Goal: Task Accomplishment & Management: Manage account settings

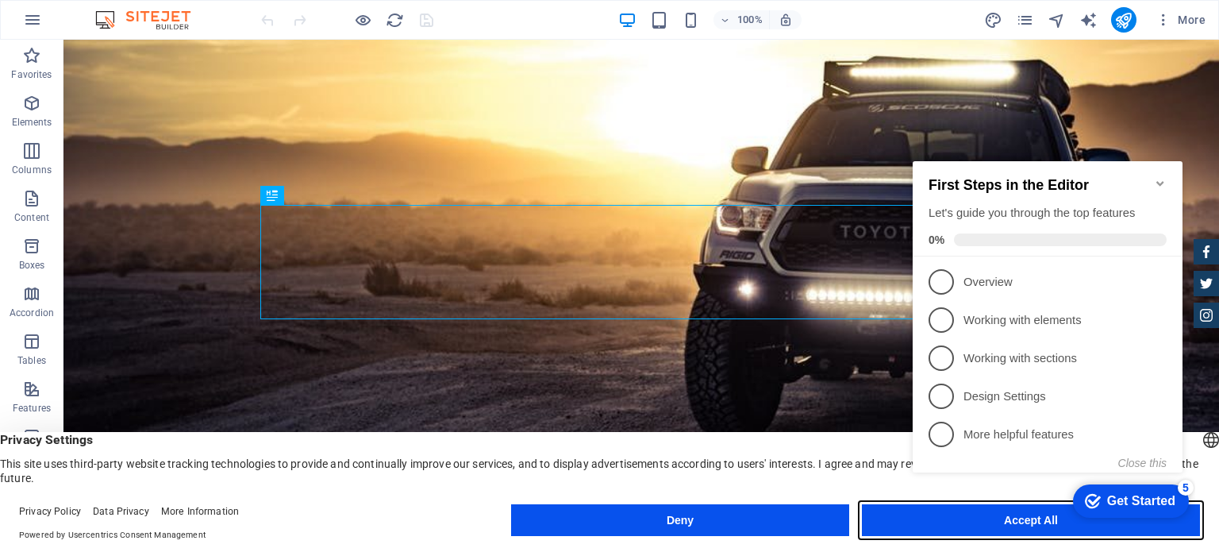
click at [901, 526] on button "Accept All" at bounding box center [1031, 520] width 338 height 32
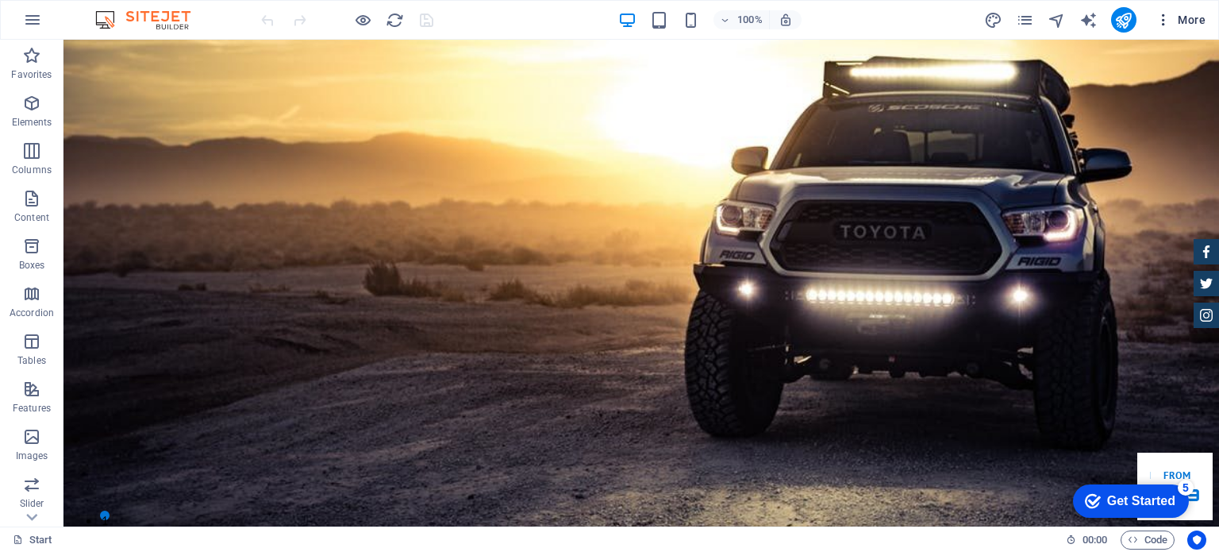
click at [1200, 24] on span "More" at bounding box center [1181, 20] width 50 height 16
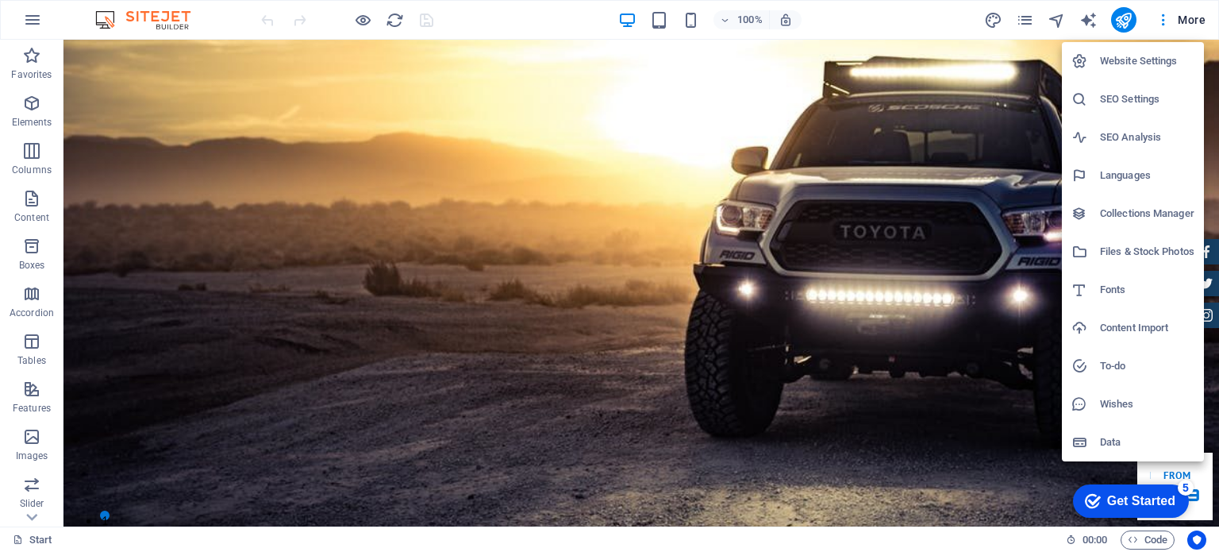
click at [656, 21] on div at bounding box center [609, 276] width 1219 height 552
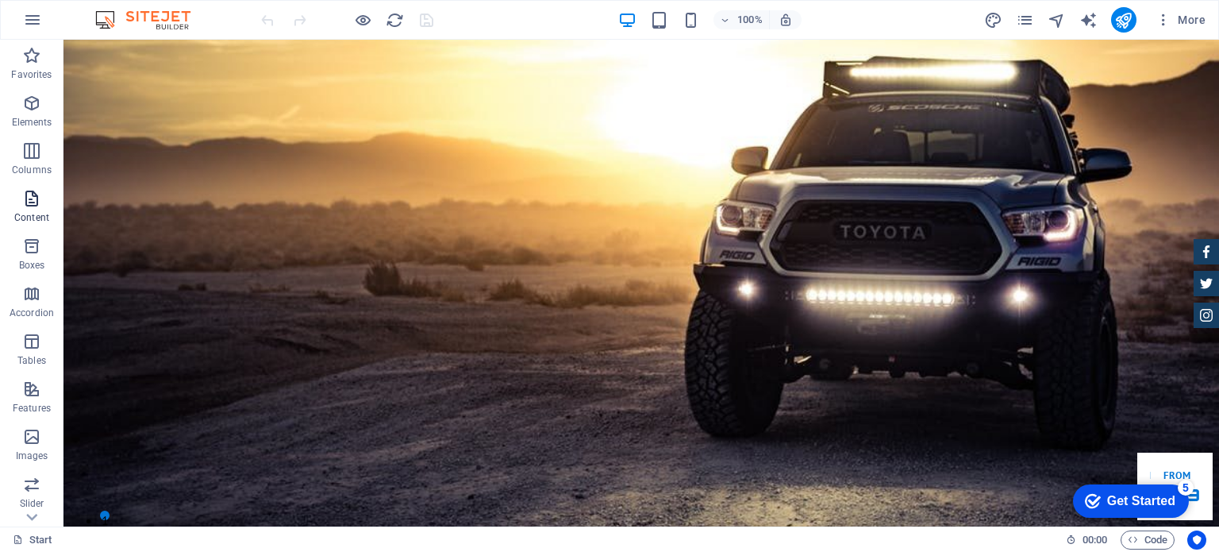
click at [35, 221] on p "Content" at bounding box center [31, 217] width 35 height 13
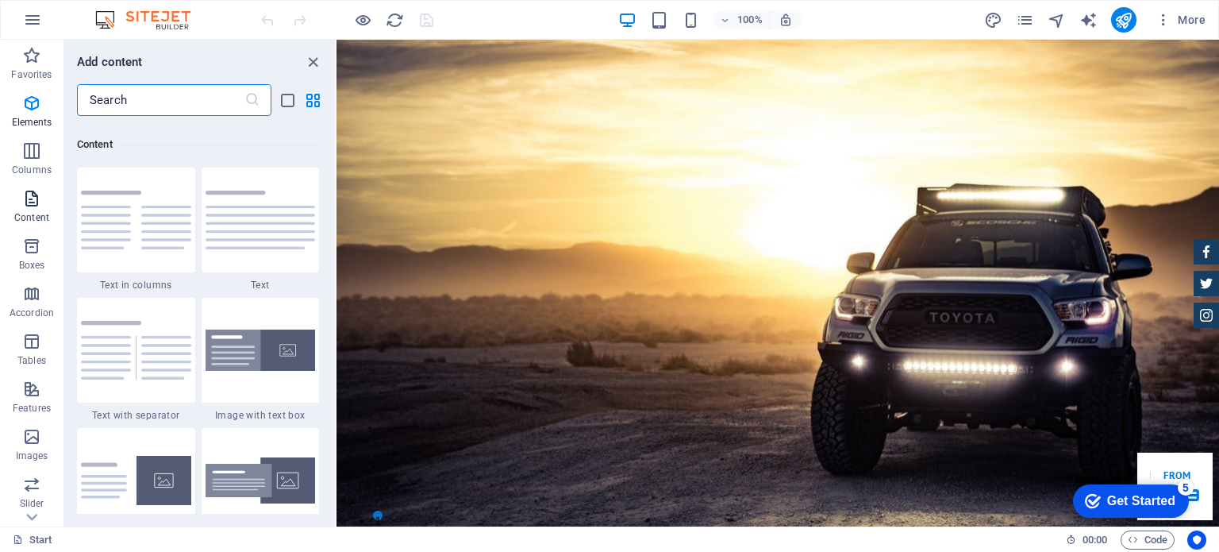
scroll to position [2777, 0]
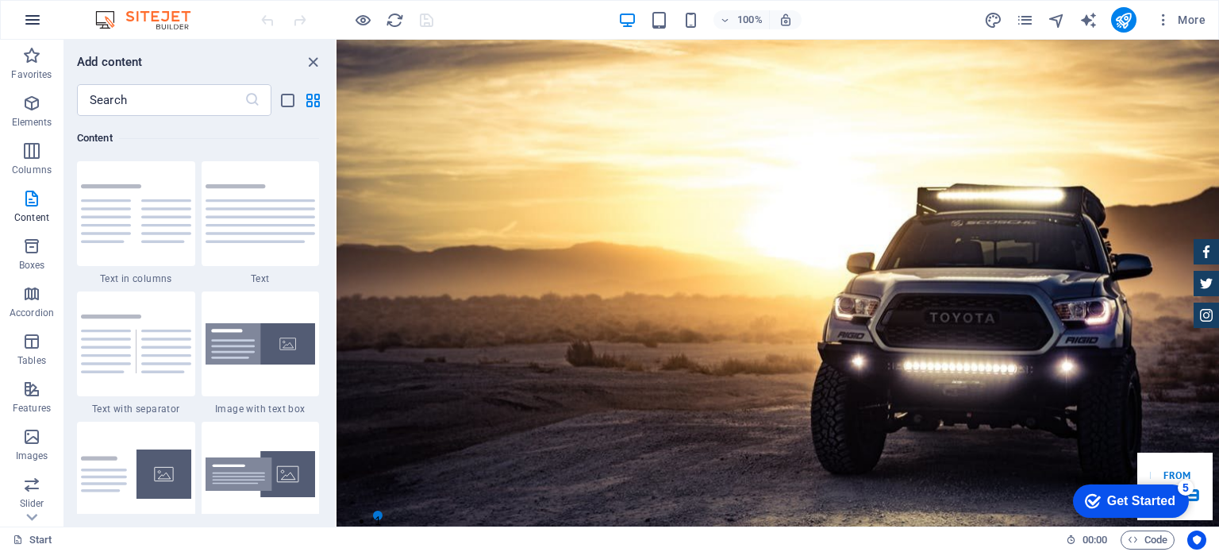
click at [29, 17] on icon "button" at bounding box center [32, 19] width 19 height 19
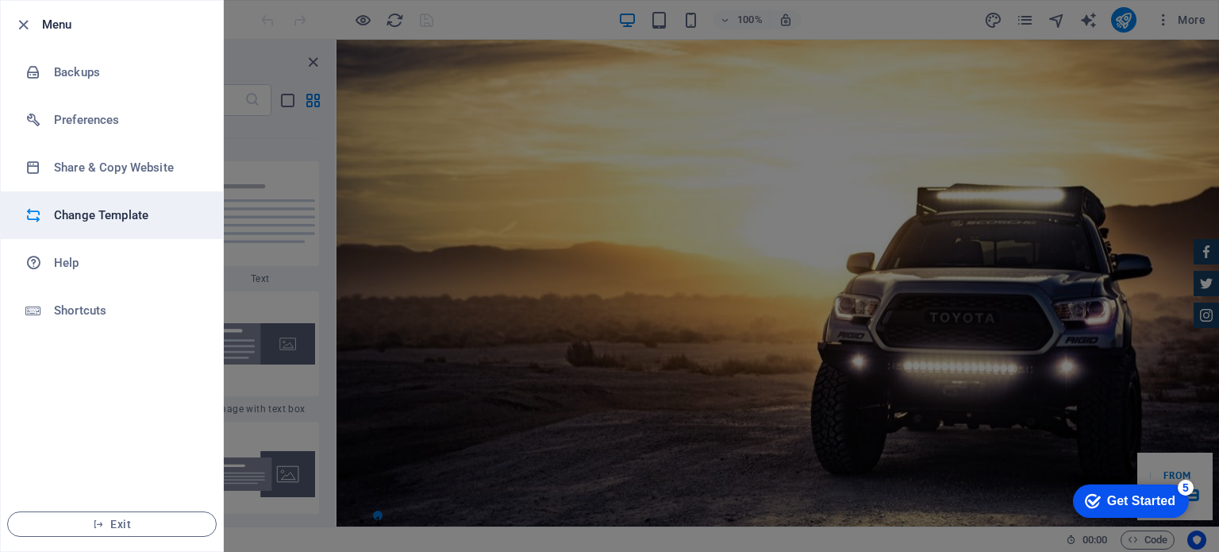
click at [96, 192] on li "Change Template" at bounding box center [112, 215] width 222 height 48
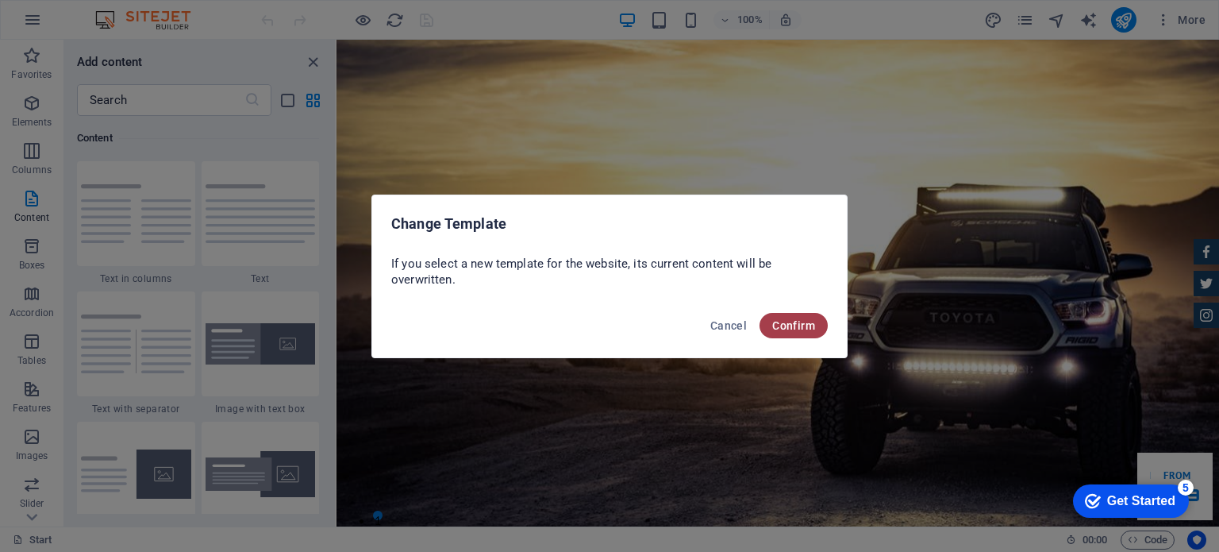
click at [777, 321] on span "Confirm" at bounding box center [793, 325] width 43 height 13
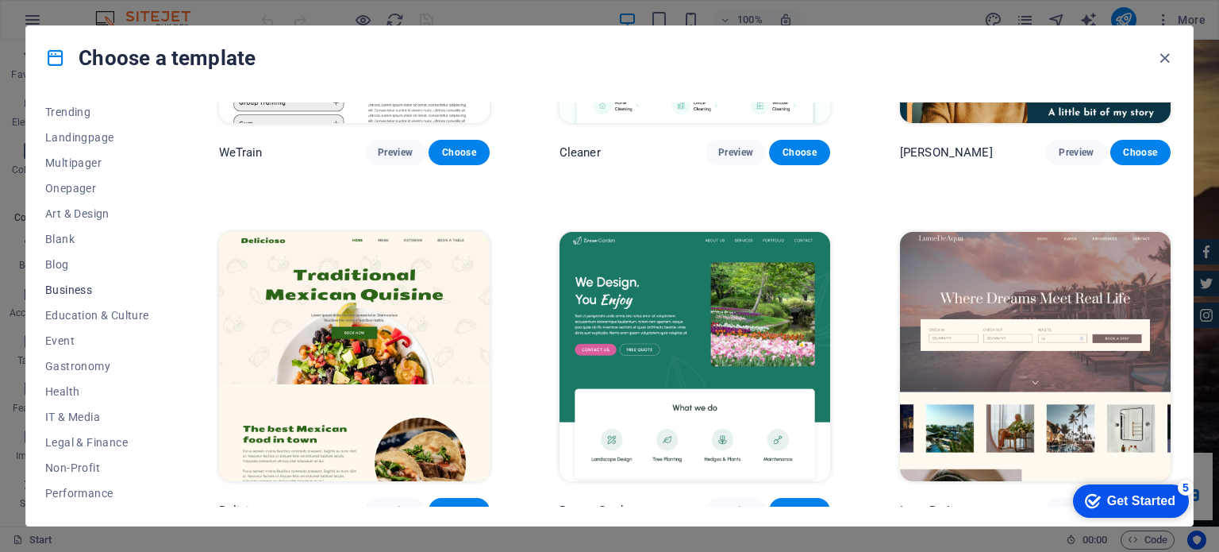
scroll to position [159, 0]
click at [107, 421] on button "Performance" at bounding box center [97, 413] width 104 height 25
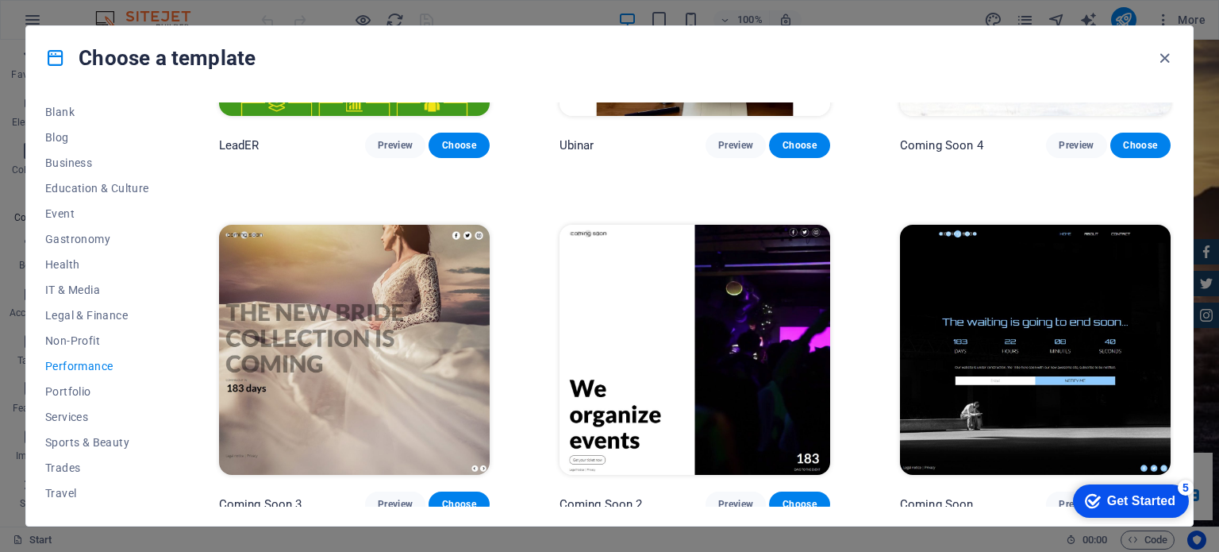
scroll to position [230, 0]
click at [97, 397] on span "Services" at bounding box center [97, 393] width 104 height 13
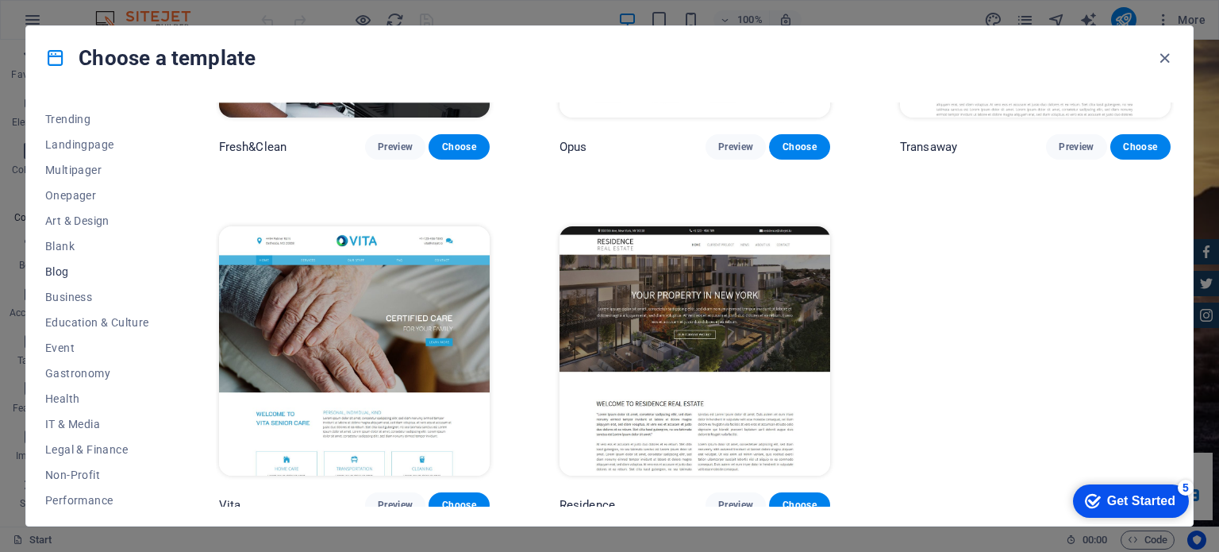
scroll to position [71, 0]
click at [79, 303] on span "Business" at bounding box center [97, 297] width 104 height 13
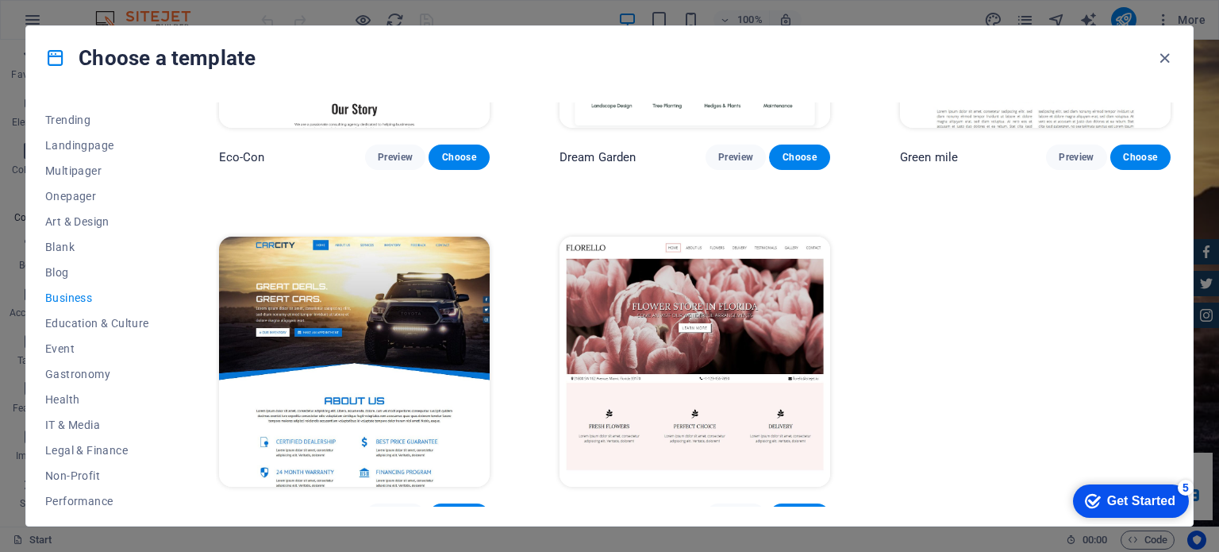
scroll to position [244, 0]
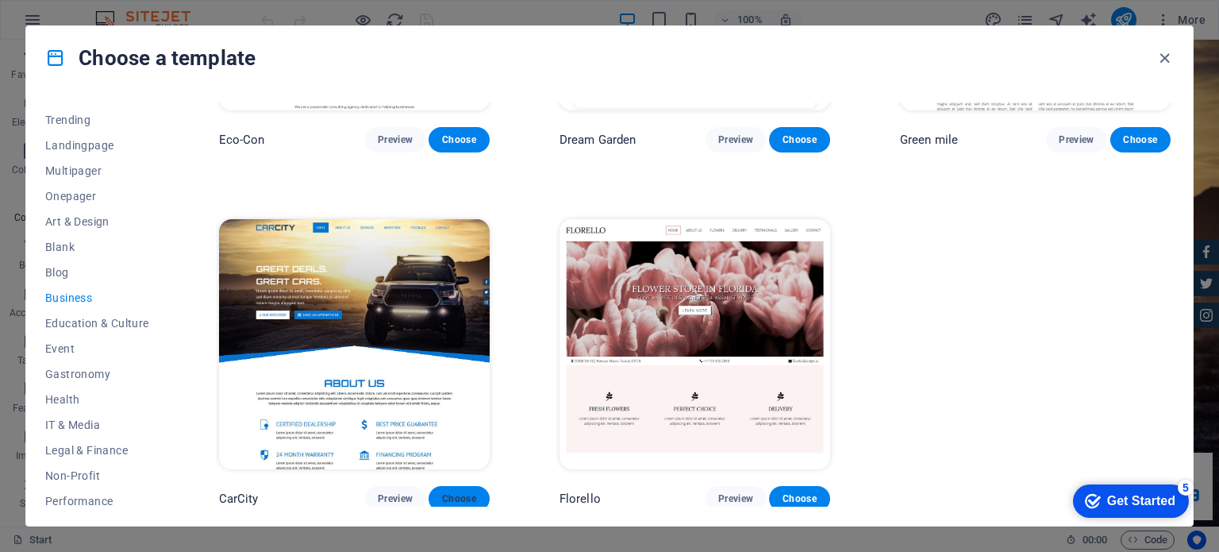
click at [471, 492] on span "Choose" at bounding box center [458, 498] width 35 height 13
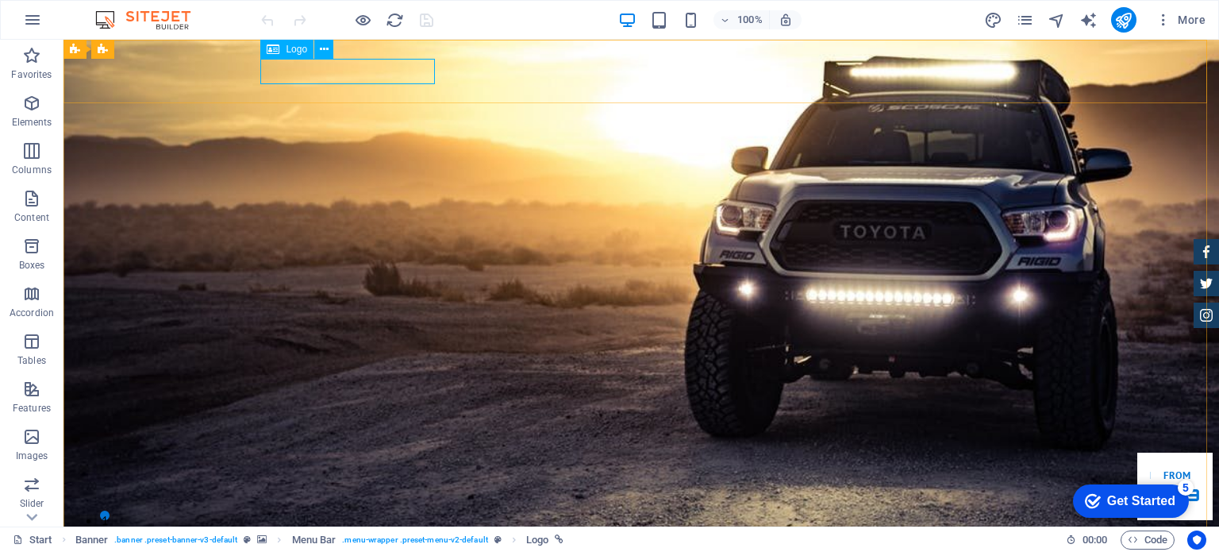
click at [290, 52] on span "Logo" at bounding box center [296, 49] width 21 height 10
click at [276, 47] on icon at bounding box center [273, 49] width 13 height 19
click at [275, 49] on icon at bounding box center [273, 49] width 13 height 19
click at [276, 51] on icon at bounding box center [273, 49] width 13 height 19
click at [320, 46] on icon at bounding box center [324, 49] width 9 height 17
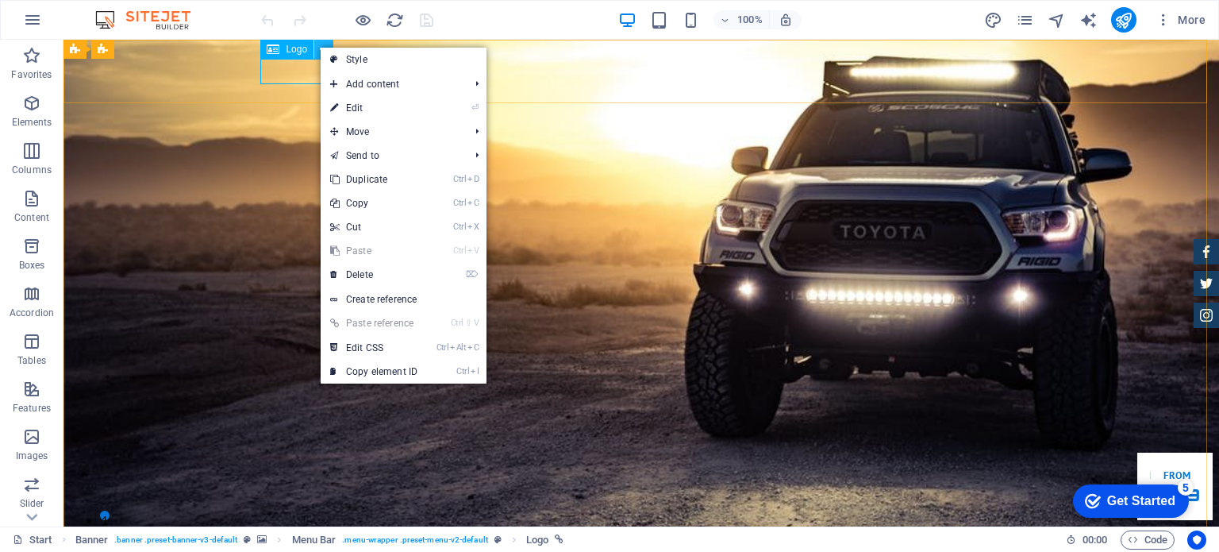
click at [320, 46] on icon at bounding box center [324, 49] width 9 height 17
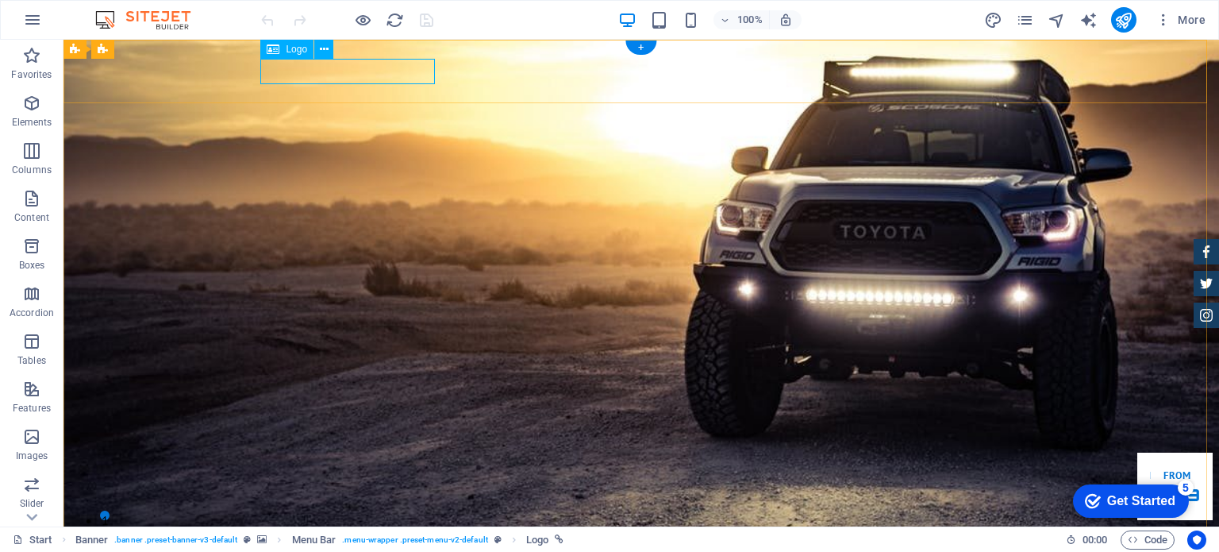
select select "px"
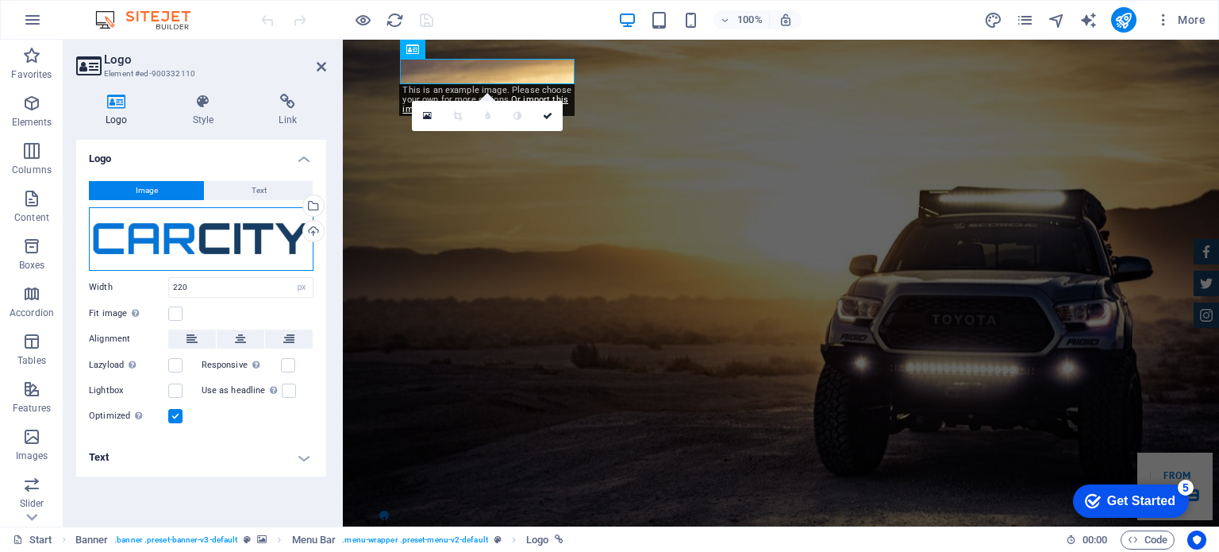
click at [164, 233] on div "Drag files here, click to choose files or select files from Files or our free s…" at bounding box center [201, 238] width 225 height 63
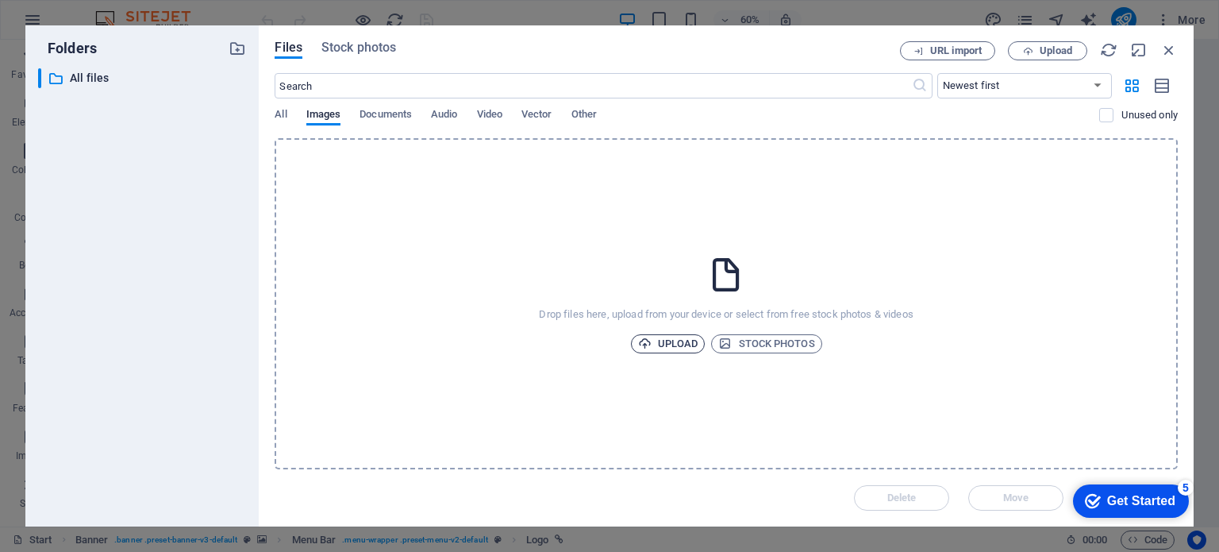
click at [683, 339] on span "Upload" at bounding box center [668, 343] width 60 height 19
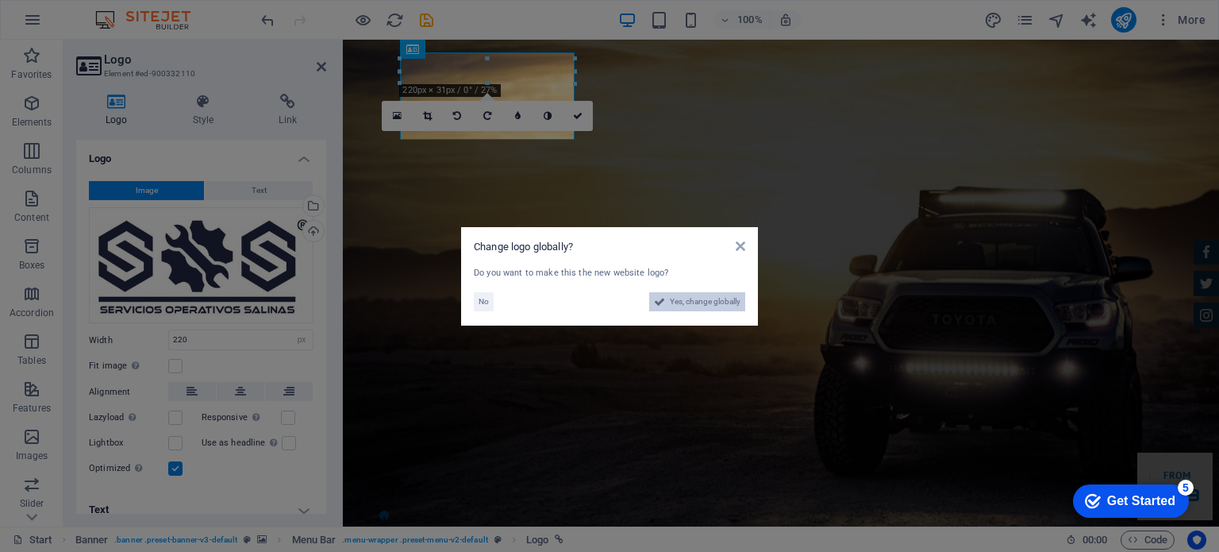
click at [690, 304] on span "Yes, change globally" at bounding box center [705, 301] width 71 height 19
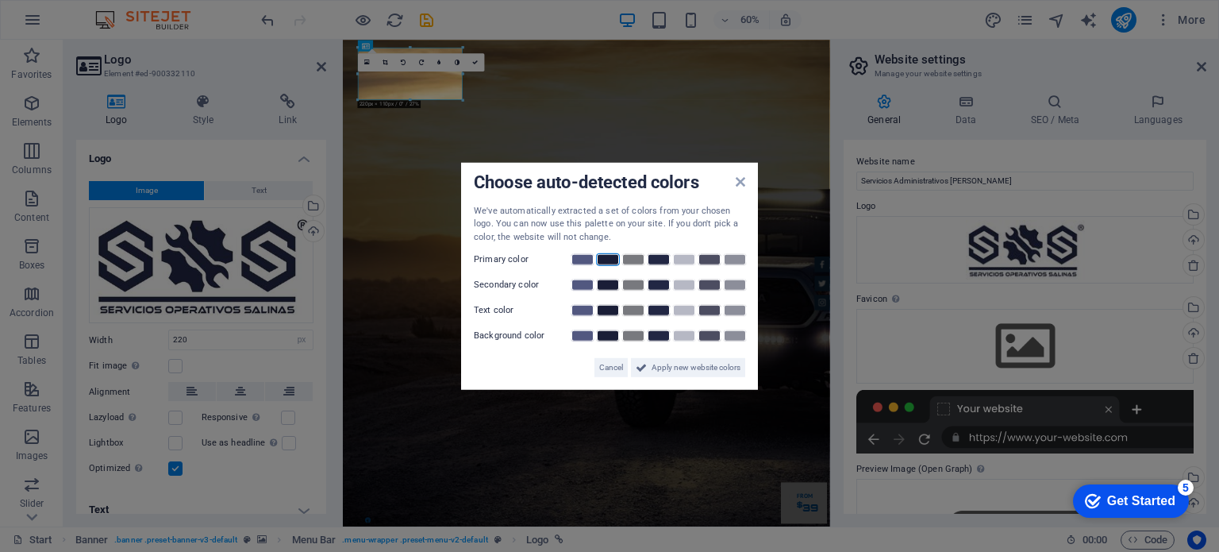
click at [611, 258] on link at bounding box center [608, 259] width 24 height 13
click at [749, 433] on aside "Choose auto-detected colors We've automatically extracted a set of colors from …" at bounding box center [609, 276] width 1219 height 552
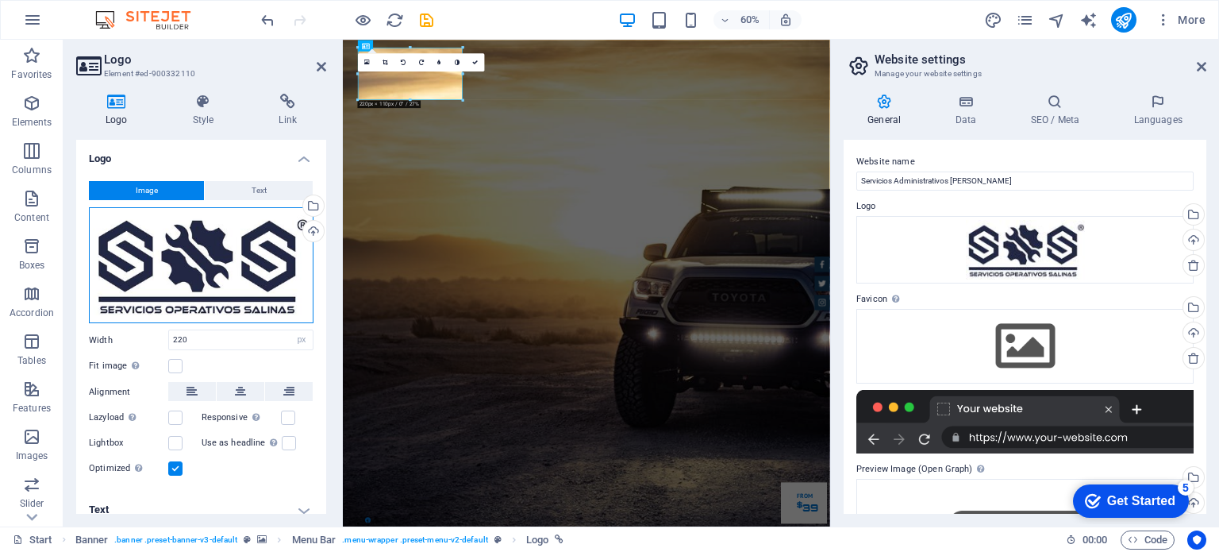
drag, startPoint x: 257, startPoint y: 262, endPoint x: 240, endPoint y: 267, distance: 18.3
click at [257, 262] on div "Drag files here, click to choose files or select files from Files or our free s…" at bounding box center [201, 265] width 225 height 117
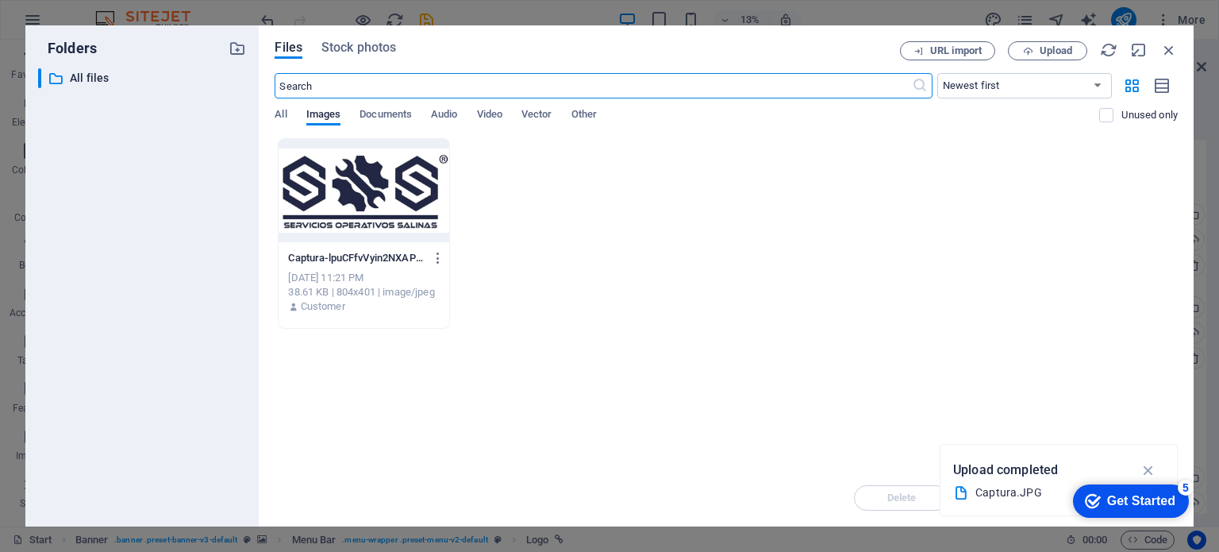
click at [371, 211] on div at bounding box center [364, 190] width 170 height 103
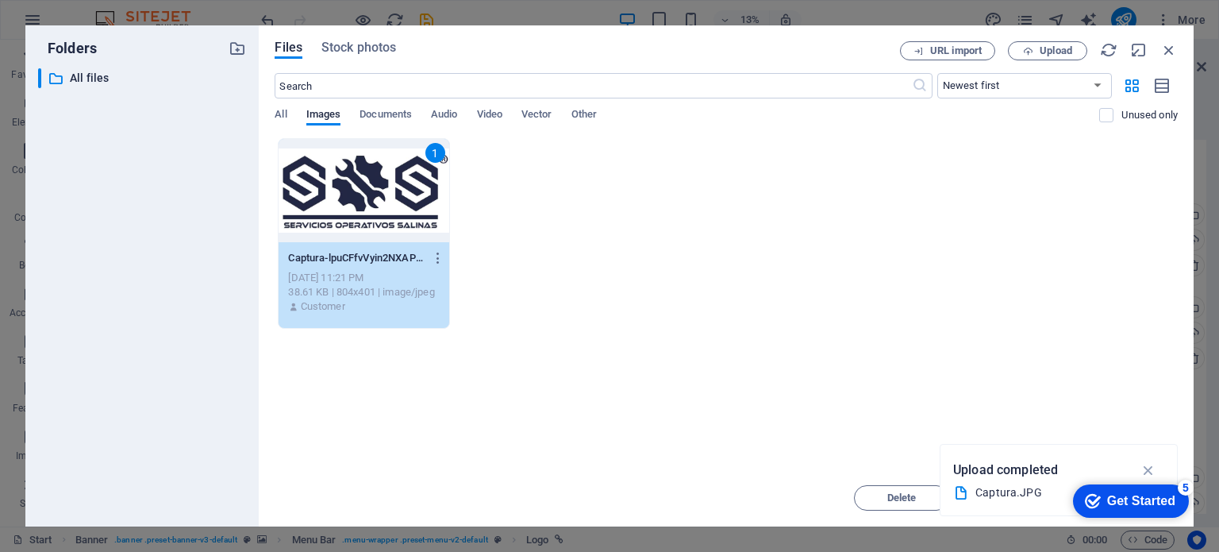
drag, startPoint x: 951, startPoint y: 371, endPoint x: 810, endPoint y: 330, distance: 147.0
click at [950, 371] on div "Drop files here to upload them instantly 1 Captura-lpuCFfvVyin2NXAPK3LiCA.JPG C…" at bounding box center [726, 303] width 903 height 331
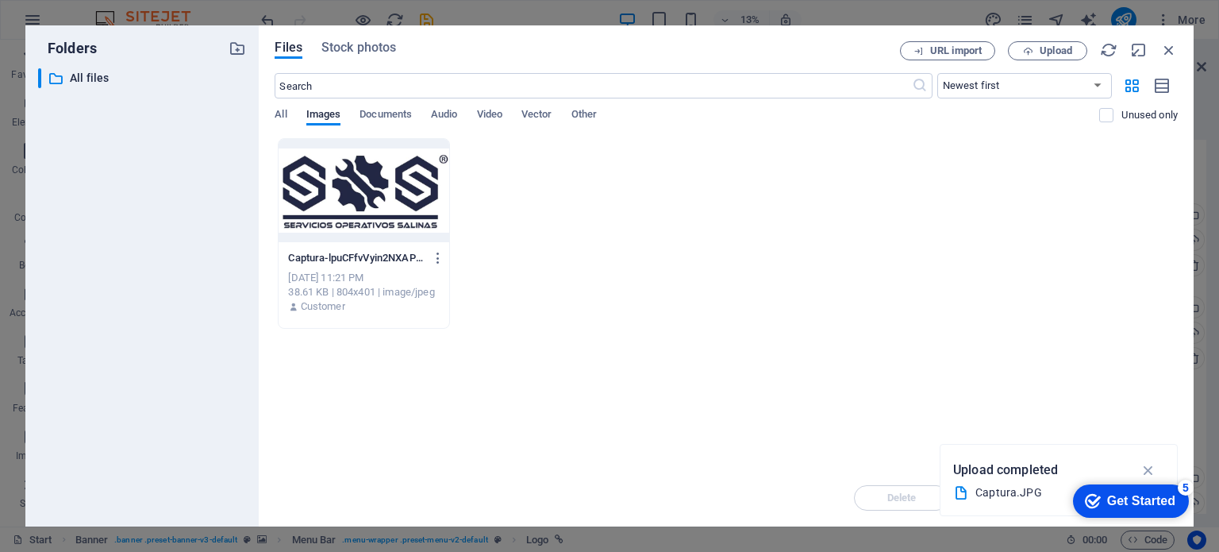
drag, startPoint x: 238, startPoint y: 180, endPoint x: 298, endPoint y: 190, distance: 61.2
click at [238, 180] on div "​ All files All files" at bounding box center [142, 290] width 208 height 445
click at [1145, 470] on icon "button" at bounding box center [1149, 469] width 18 height 17
click at [367, 212] on div at bounding box center [364, 190] width 170 height 103
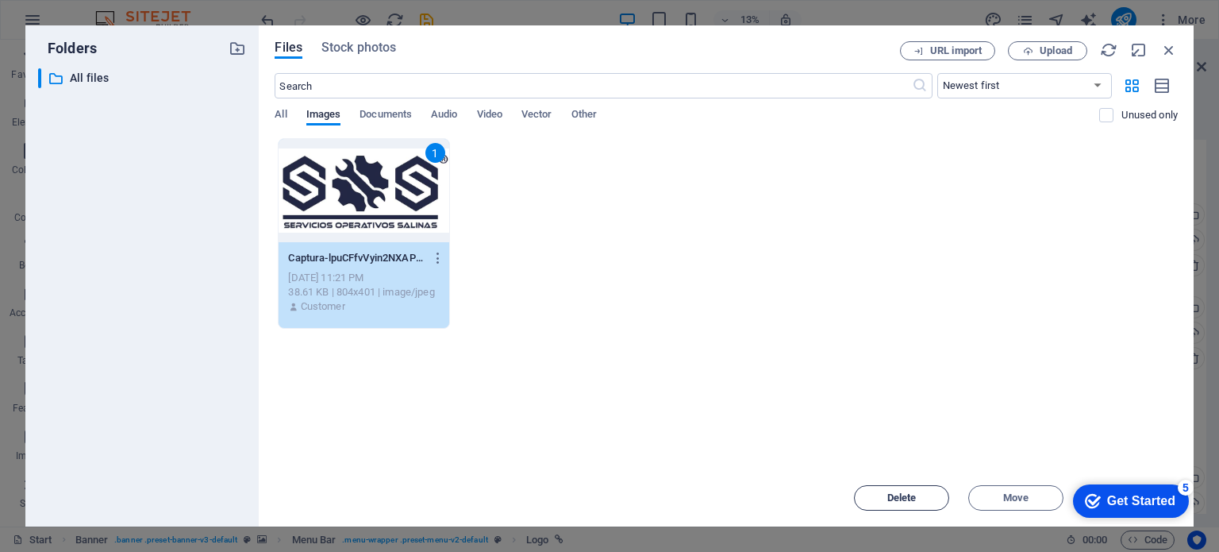
click at [937, 493] on span "Delete" at bounding box center [901, 498] width 81 height 10
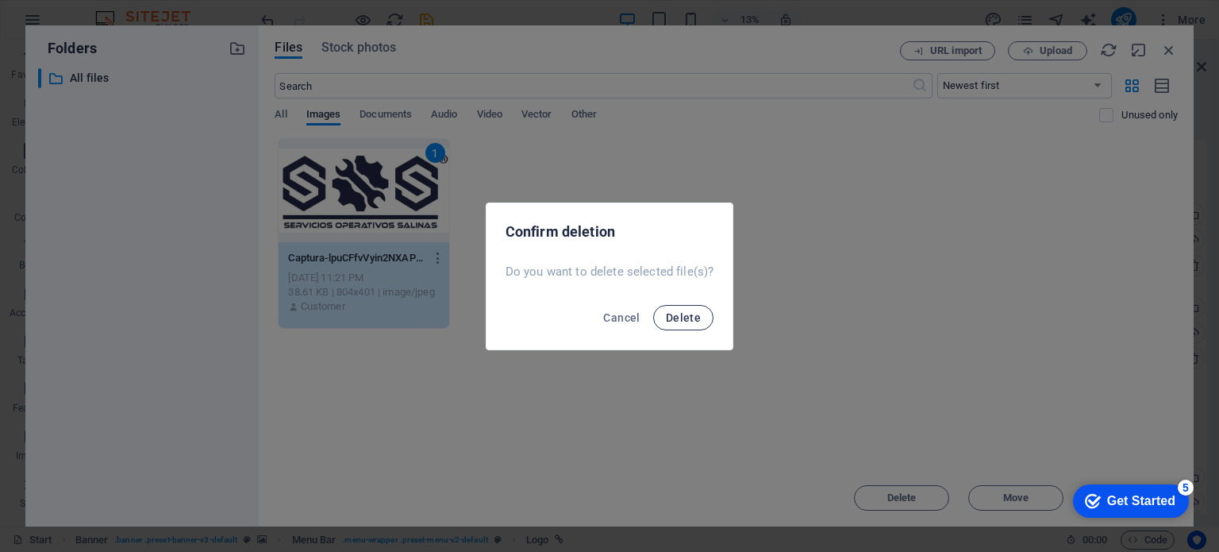
click at [686, 307] on button "Delete" at bounding box center [683, 317] width 60 height 25
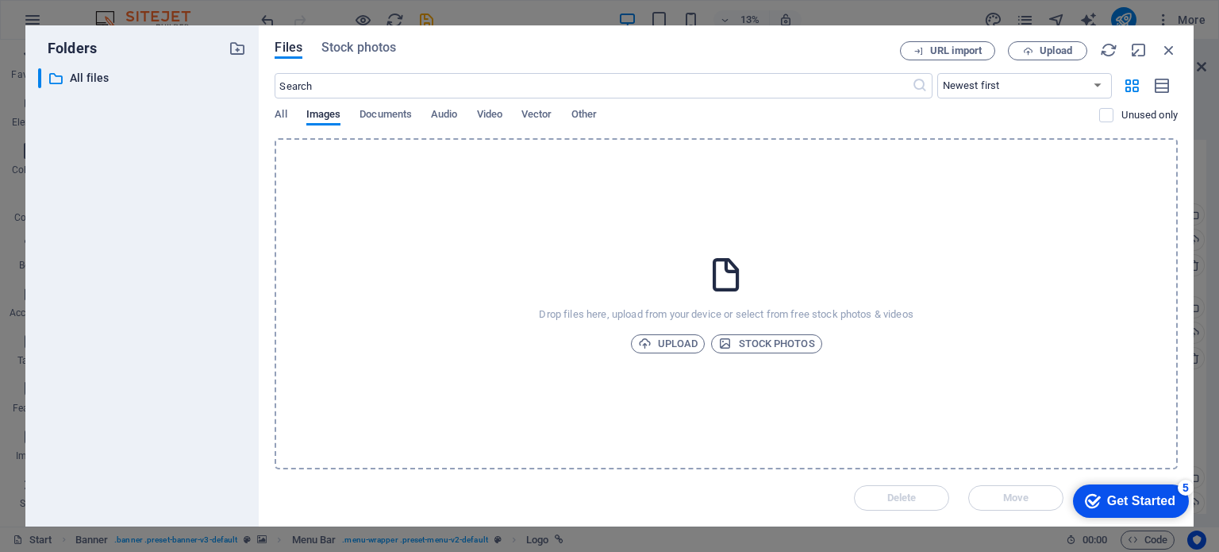
click at [1092, 496] on icon "checkmark" at bounding box center [1093, 501] width 16 height 16
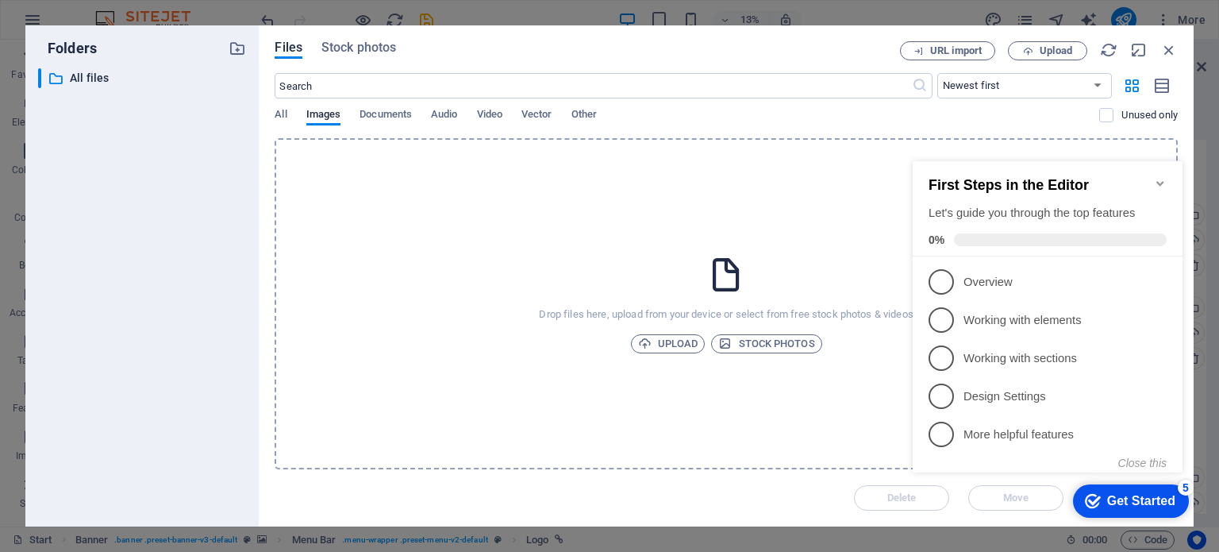
click at [746, 329] on div "Drop files here, upload from your device or select from free stock photos & vid…" at bounding box center [726, 303] width 903 height 331
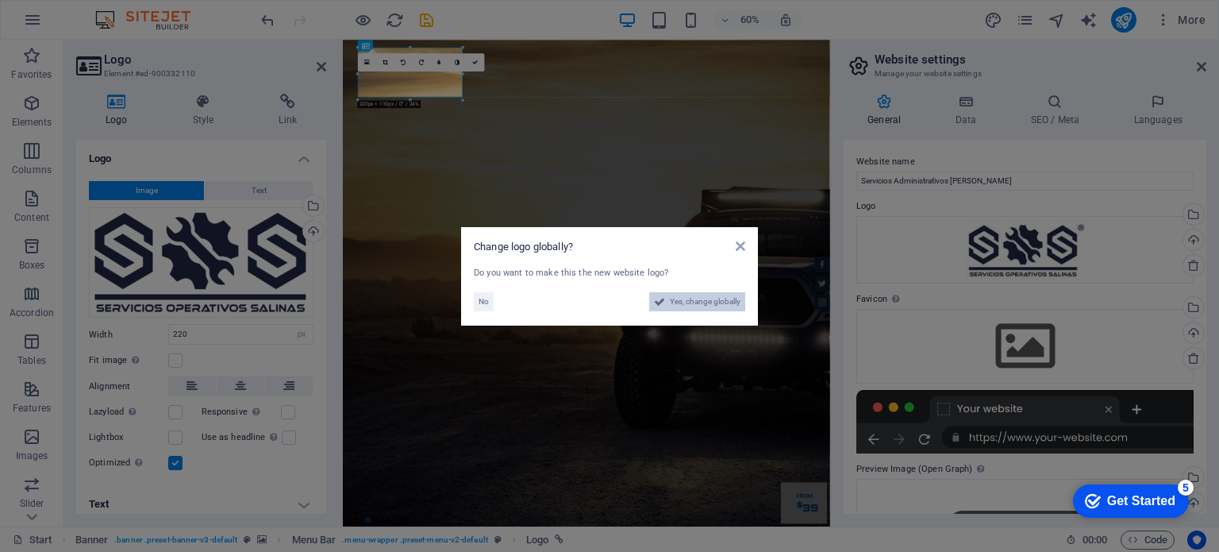
click at [679, 304] on span "Yes, change globally" at bounding box center [705, 301] width 71 height 19
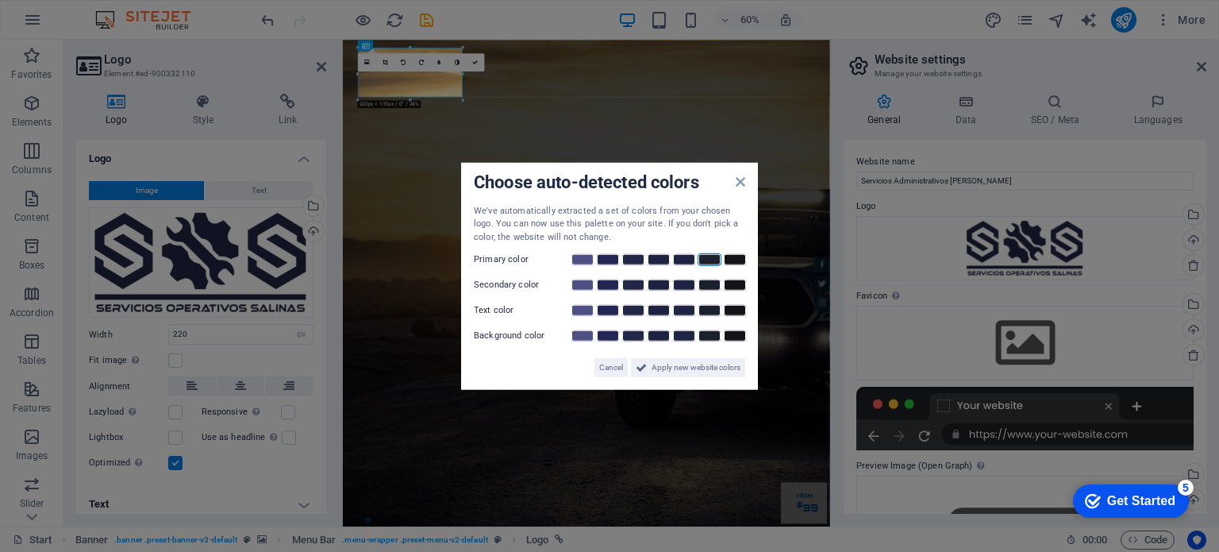
click at [702, 260] on link at bounding box center [710, 259] width 24 height 13
click at [739, 179] on icon at bounding box center [741, 181] width 10 height 13
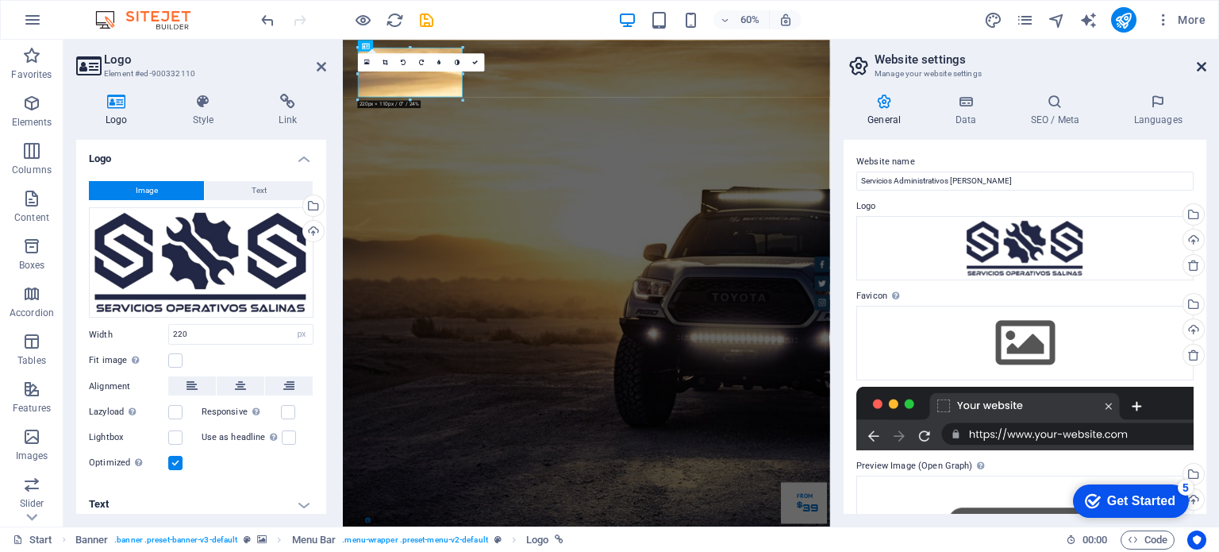
click at [1203, 71] on icon at bounding box center [1202, 66] width 10 height 13
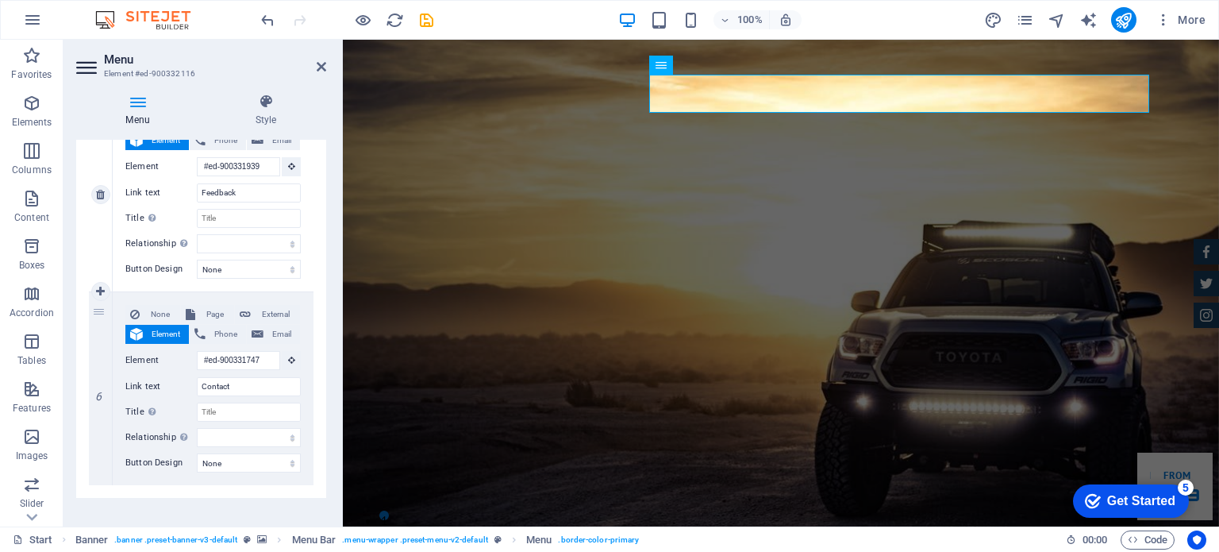
scroll to position [981, 0]
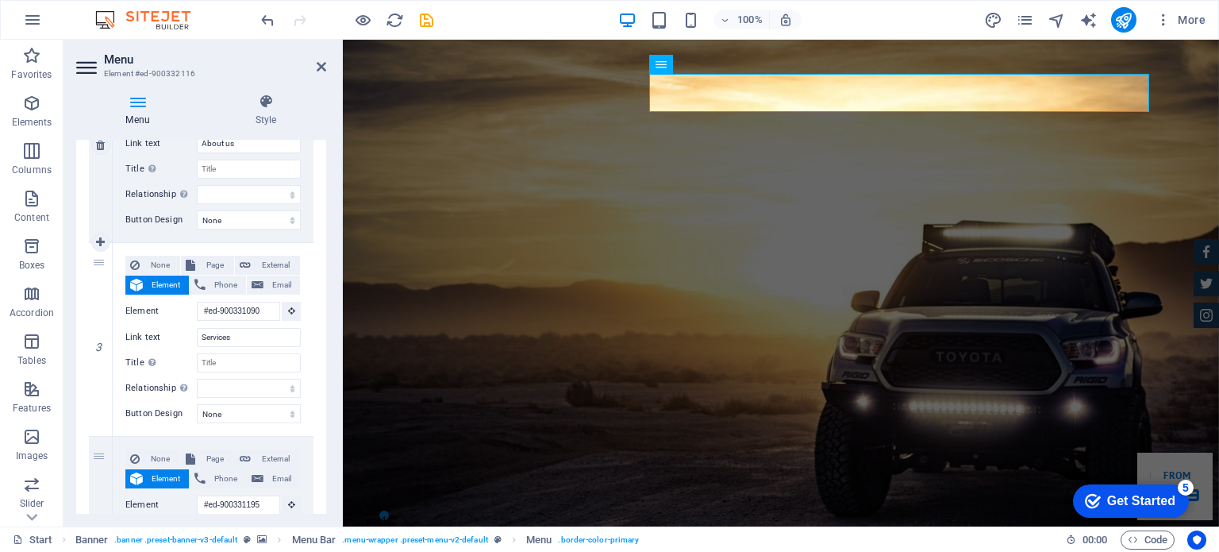
scroll to position [346, 0]
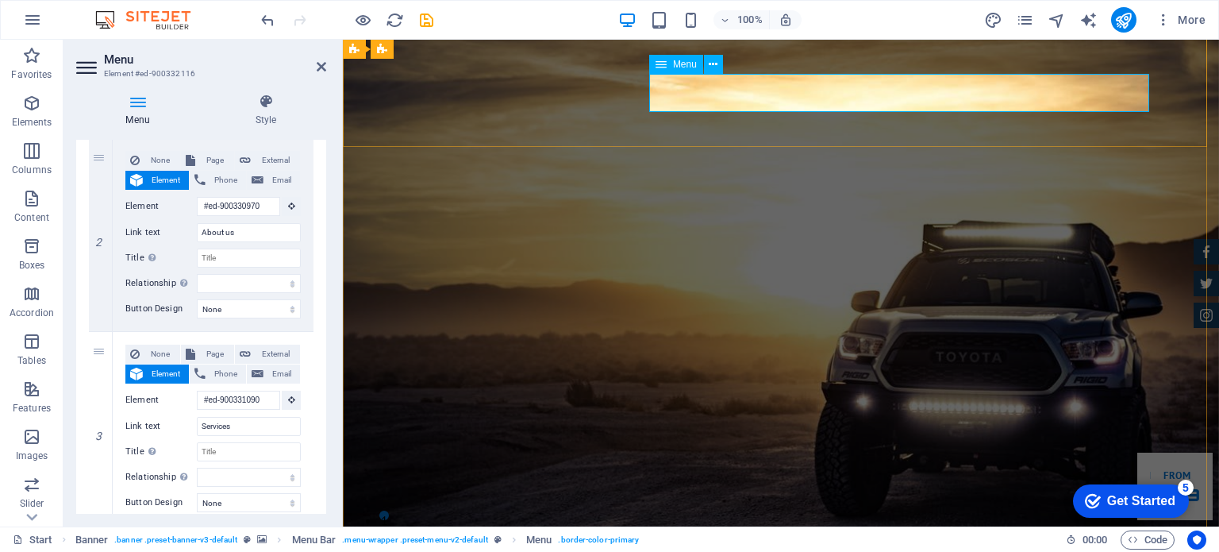
click at [681, 65] on span "Menu" at bounding box center [685, 65] width 24 height 10
click at [681, 60] on span "Menu" at bounding box center [685, 65] width 24 height 10
click at [668, 66] on div "Menu" at bounding box center [676, 64] width 54 height 19
click at [721, 63] on button at bounding box center [713, 64] width 19 height 19
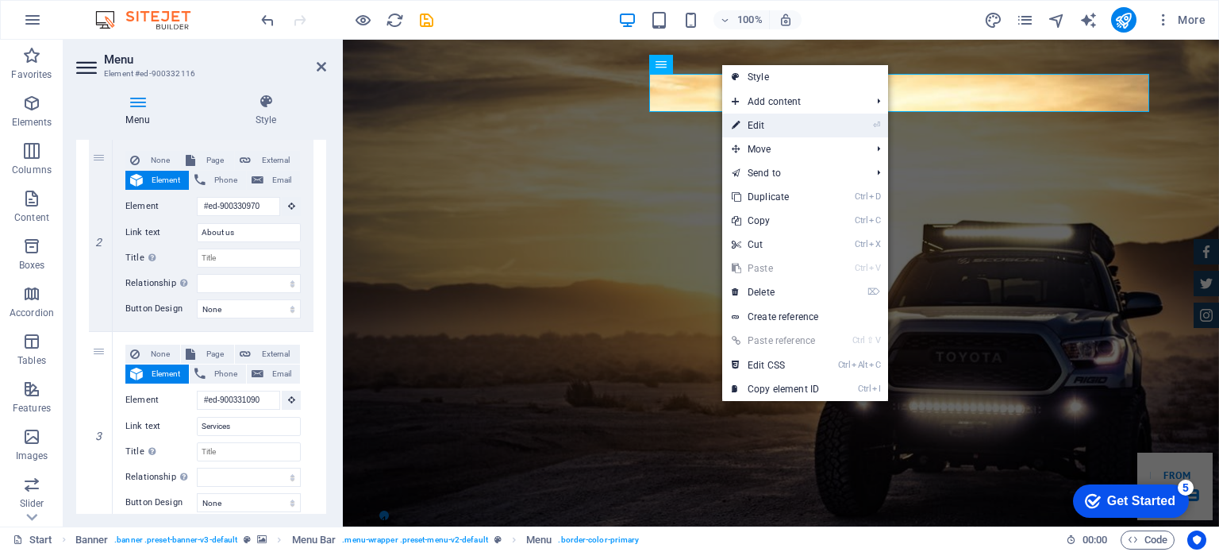
click at [733, 129] on icon at bounding box center [736, 126] width 8 height 24
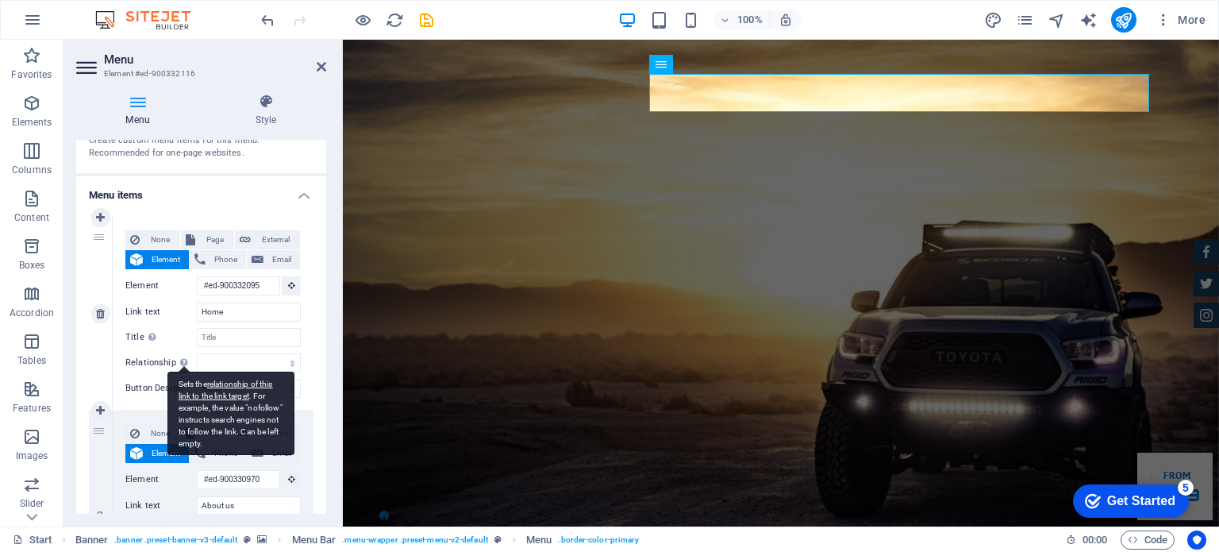
scroll to position [0, 0]
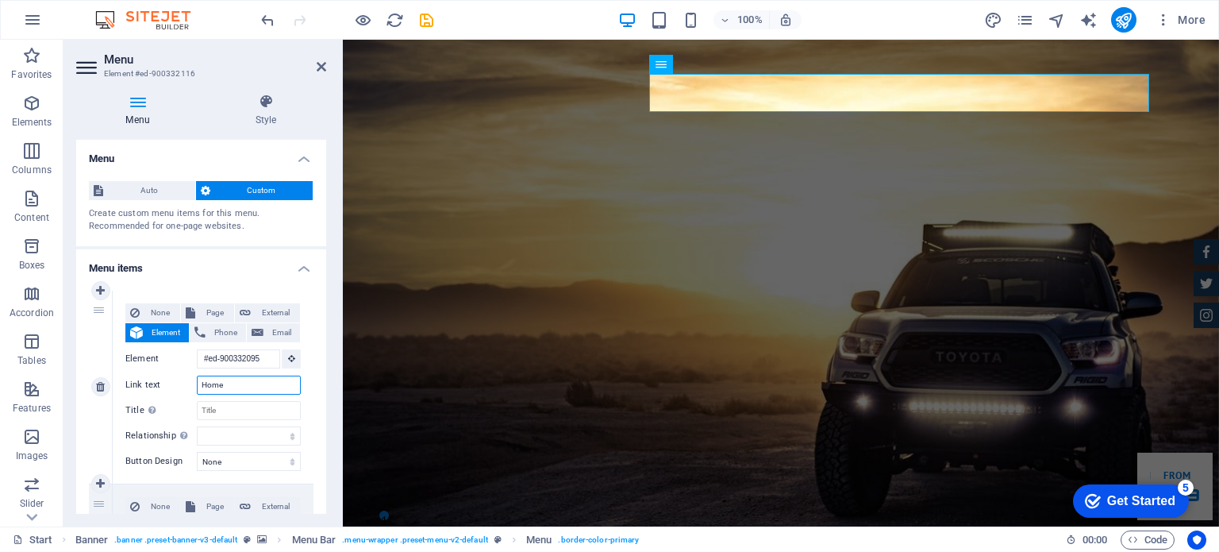
drag, startPoint x: 271, startPoint y: 383, endPoint x: 199, endPoint y: 387, distance: 72.3
click at [200, 387] on input "Home" at bounding box center [249, 384] width 104 height 19
type input "I"
select select
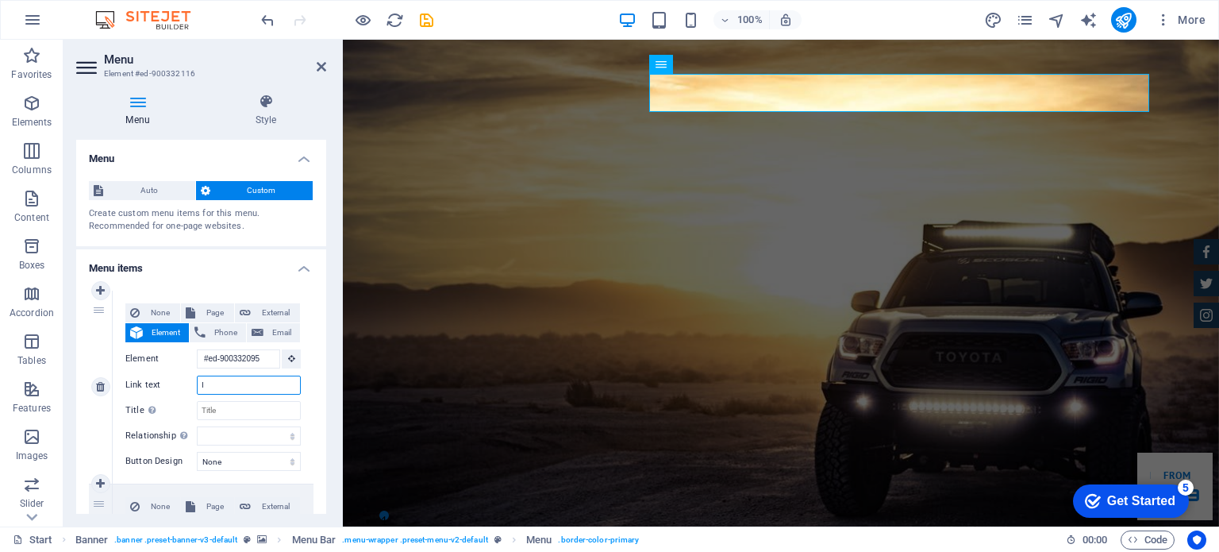
select select
type input "Inicio"
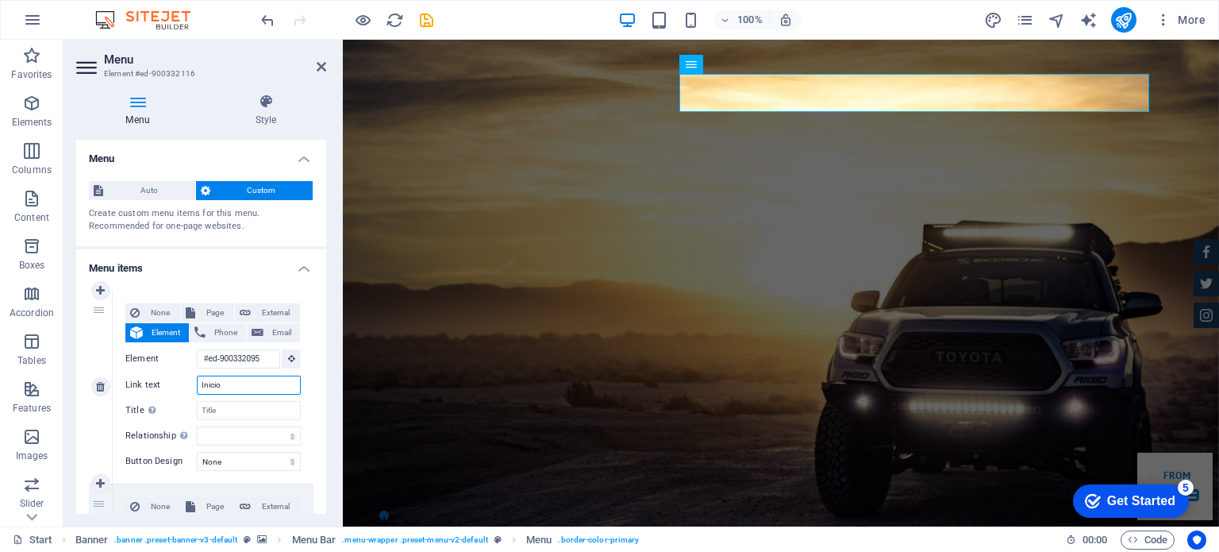
select select
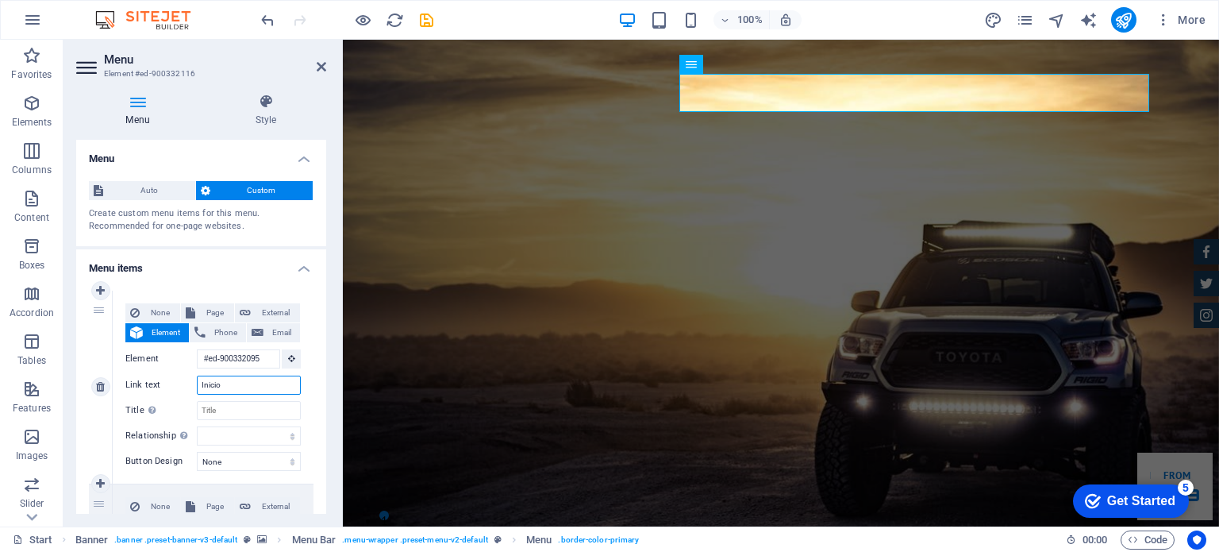
select select
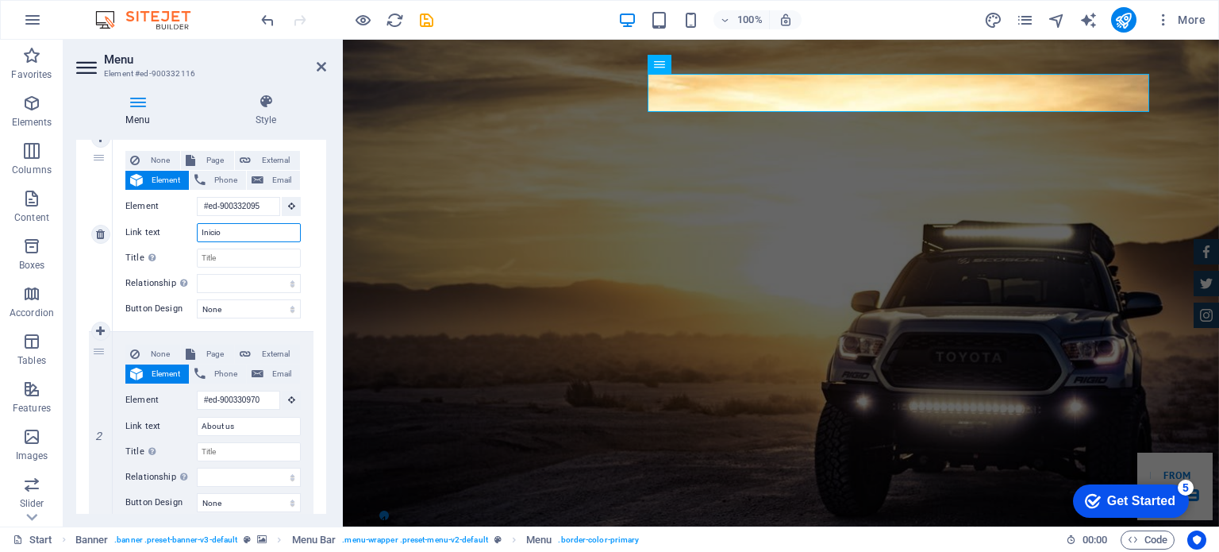
scroll to position [159, 0]
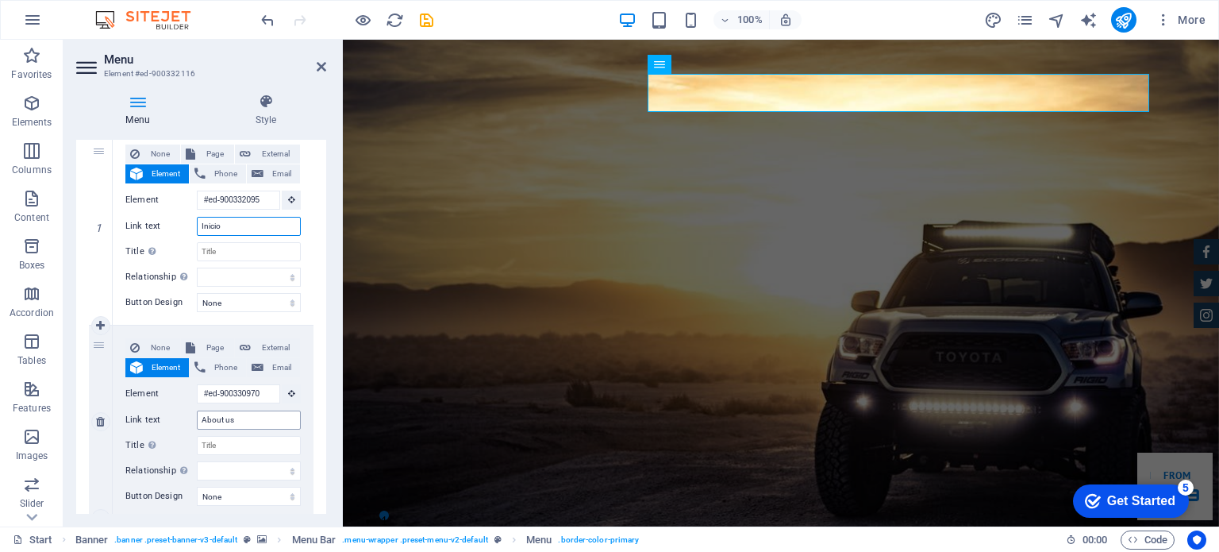
type input "Inicio"
drag, startPoint x: 243, startPoint y: 421, endPoint x: 146, endPoint y: 408, distance: 97.8
click at [145, 410] on div "Link text About us" at bounding box center [212, 419] width 175 height 19
type input "S"
type input "¿Quienes somos?"
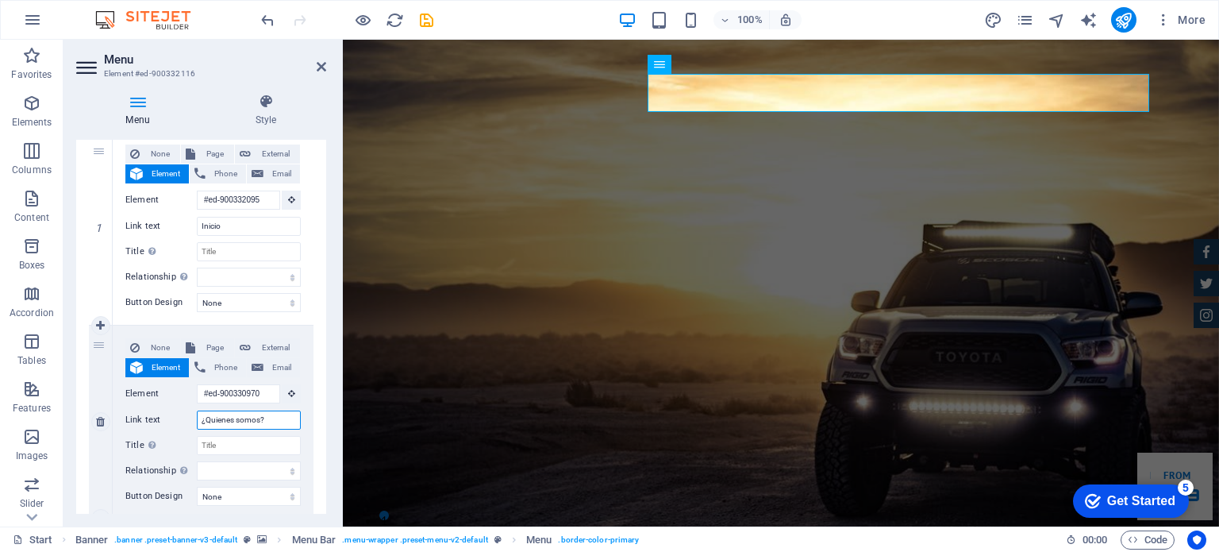
select select
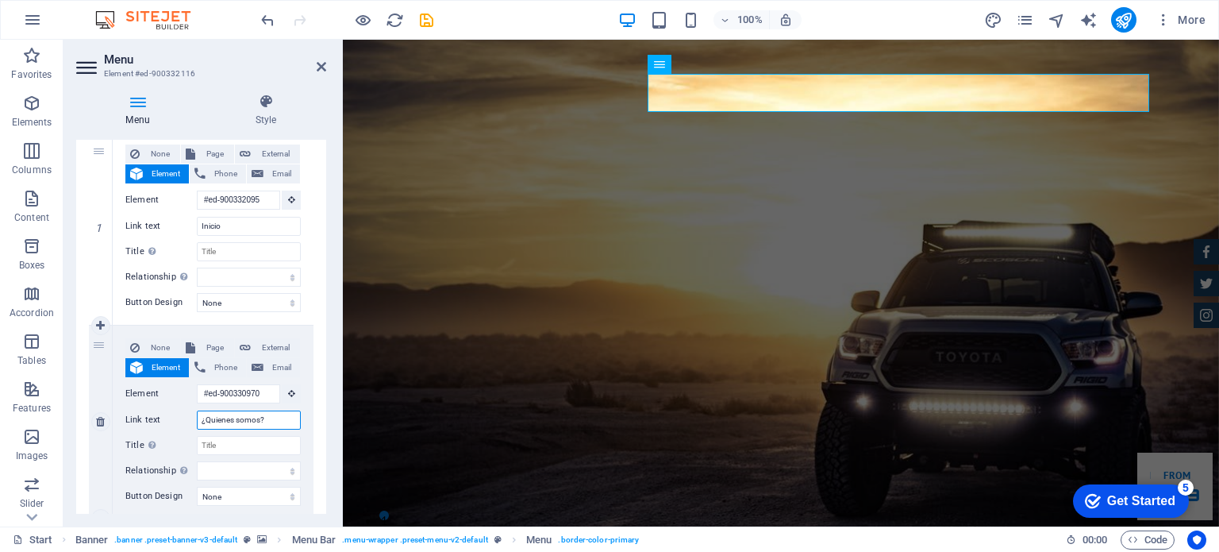
select select
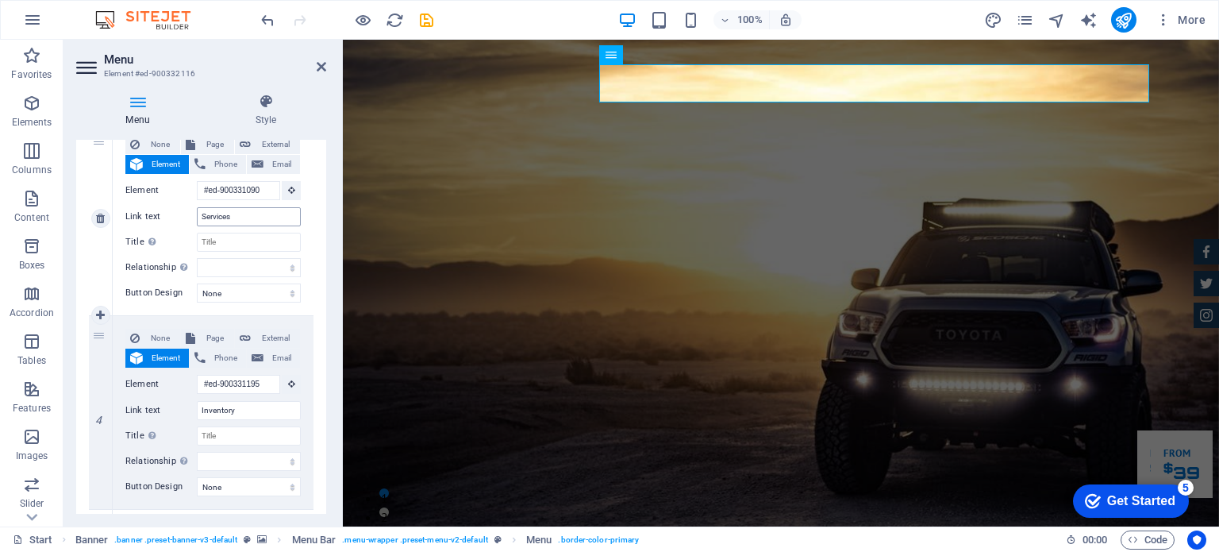
scroll to position [0, 0]
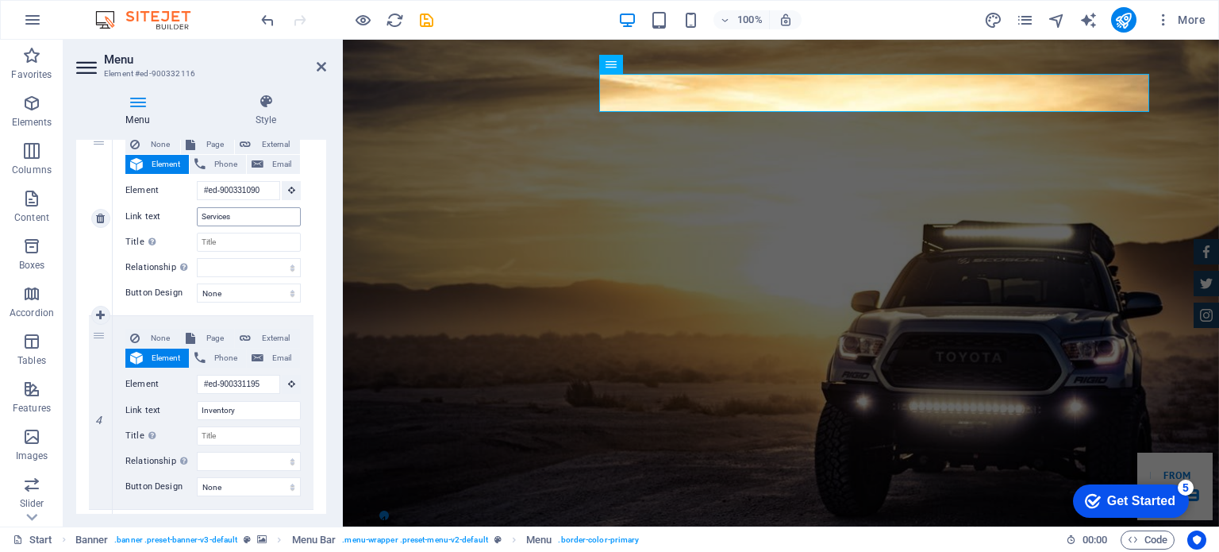
type input "¿Quienes somos?"
drag, startPoint x: 256, startPoint y: 220, endPoint x: 190, endPoint y: 226, distance: 66.2
click at [190, 226] on div "None Page External Element Phone Email Page Start Subpage Legal Notice Privacy …" at bounding box center [212, 206] width 175 height 142
type input "SERVICIOS ADMINISTRATIVOS [PERSON_NAME]"
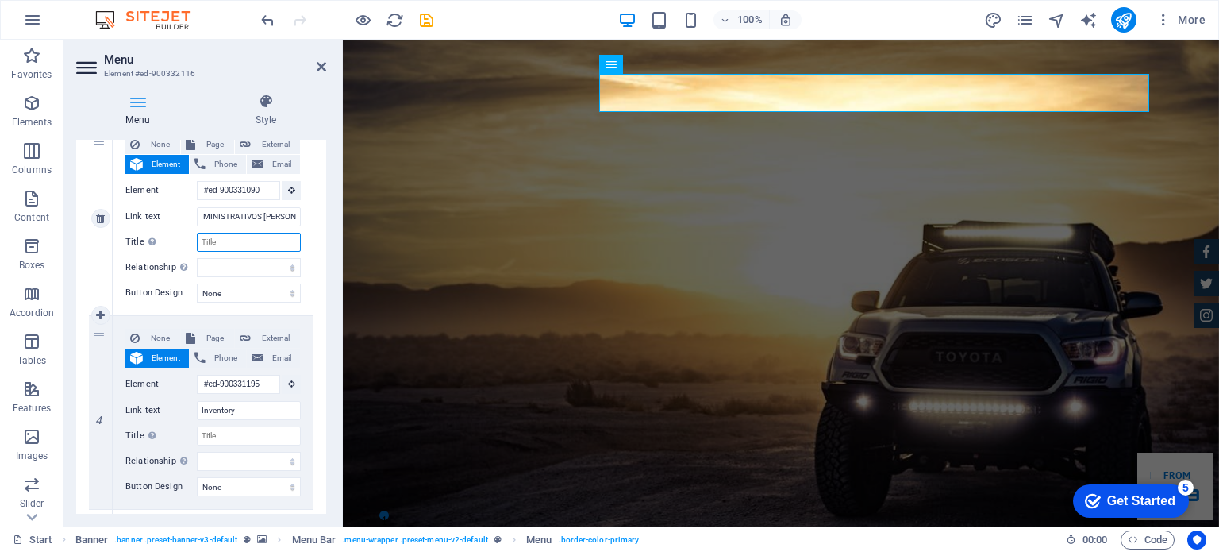
select select
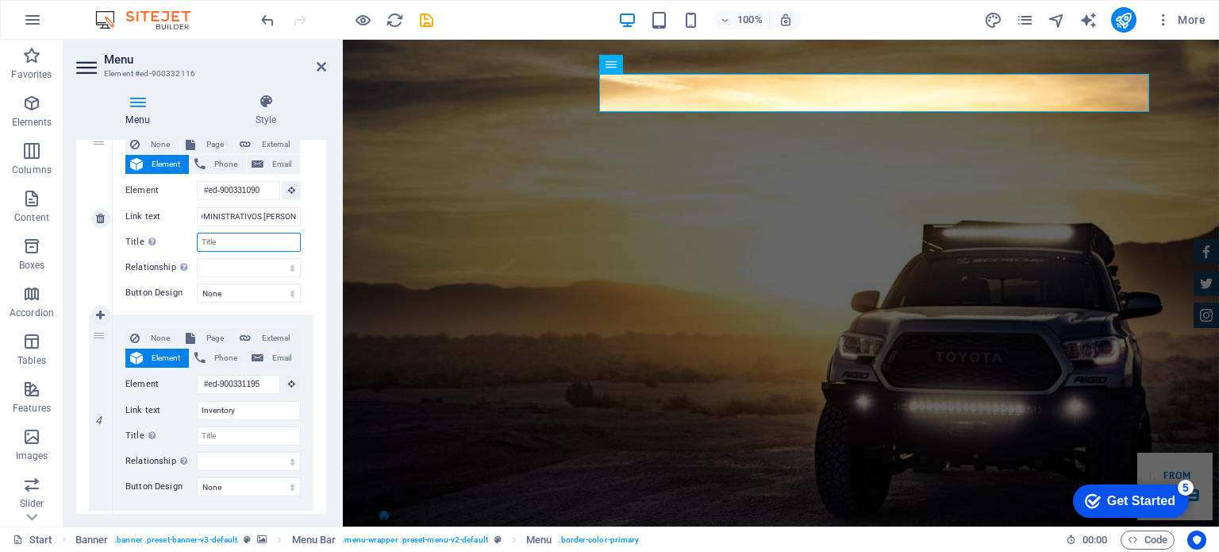
select select
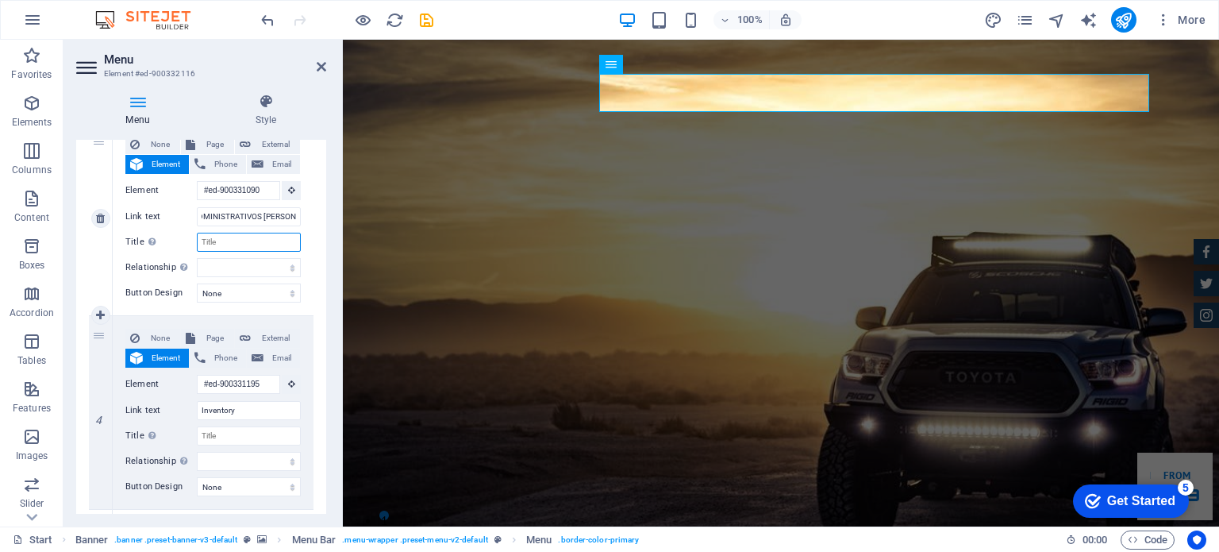
scroll to position [0, 0]
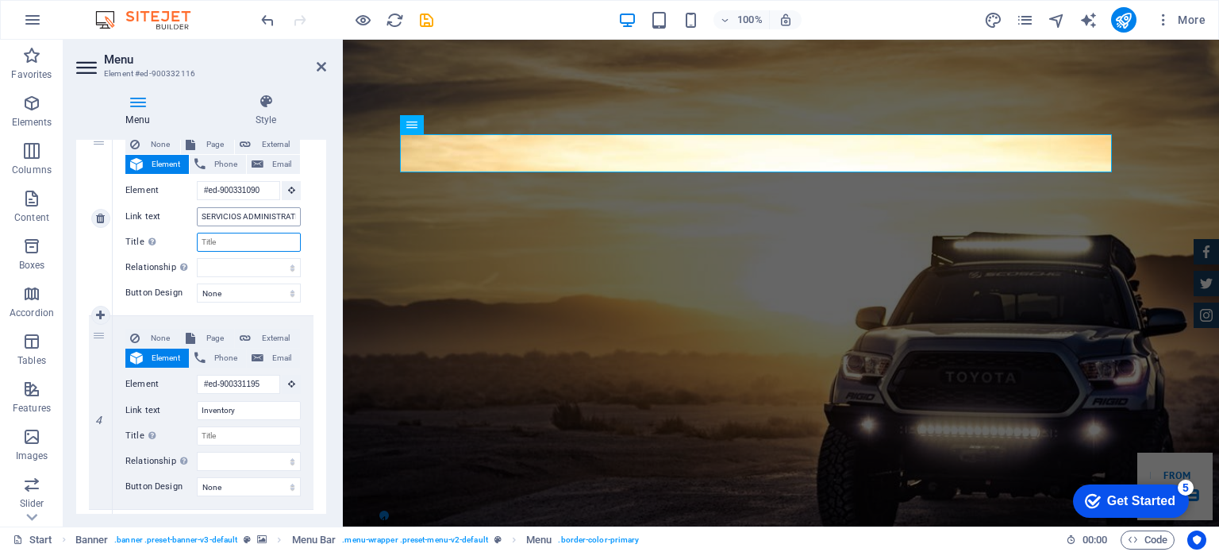
select select
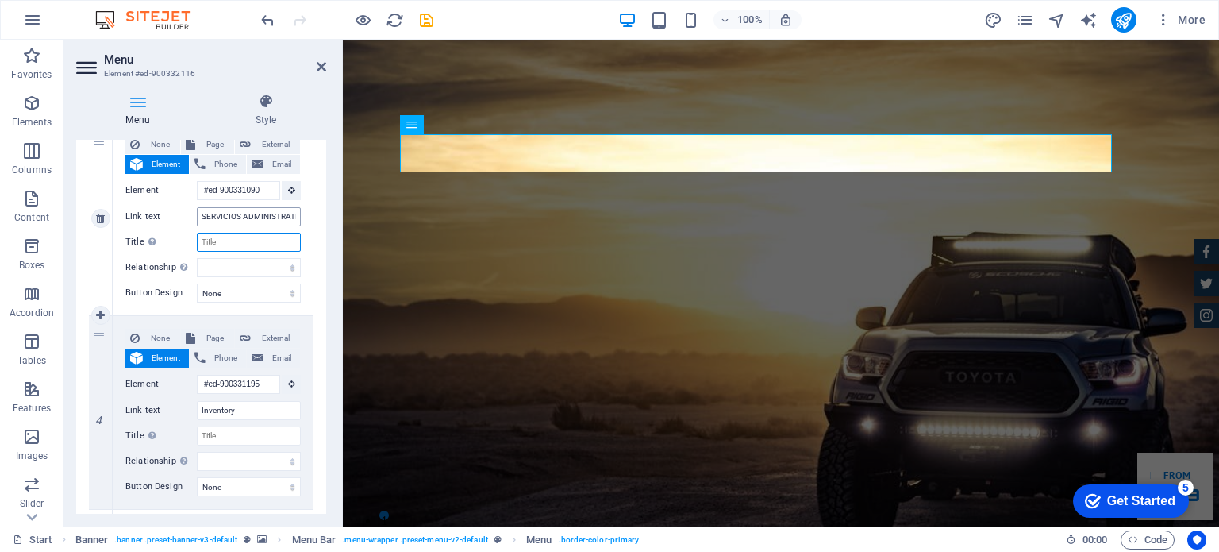
select select
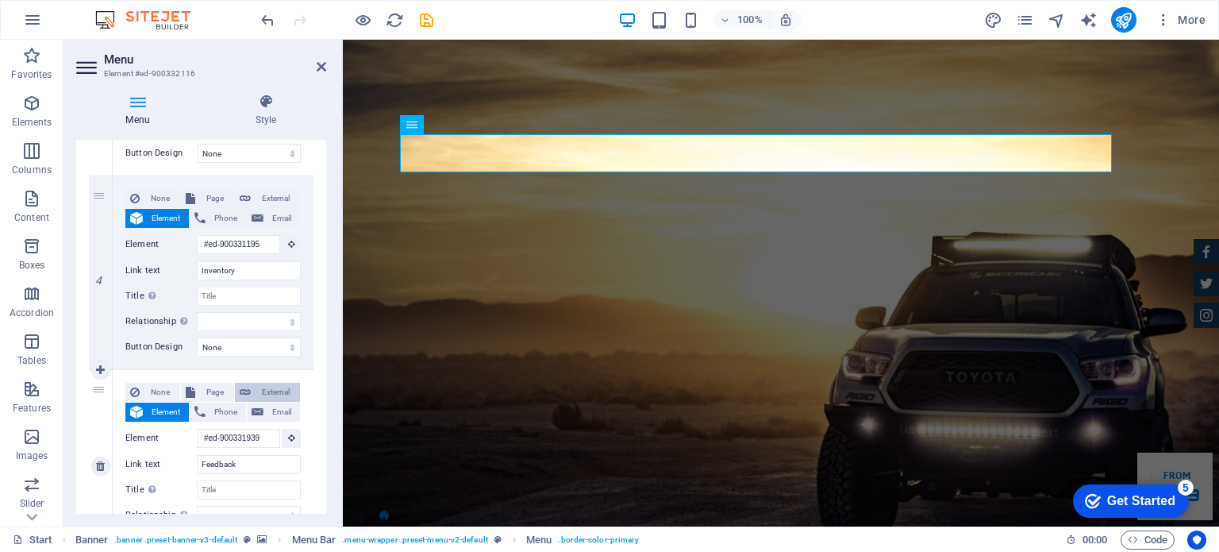
scroll to position [714, 0]
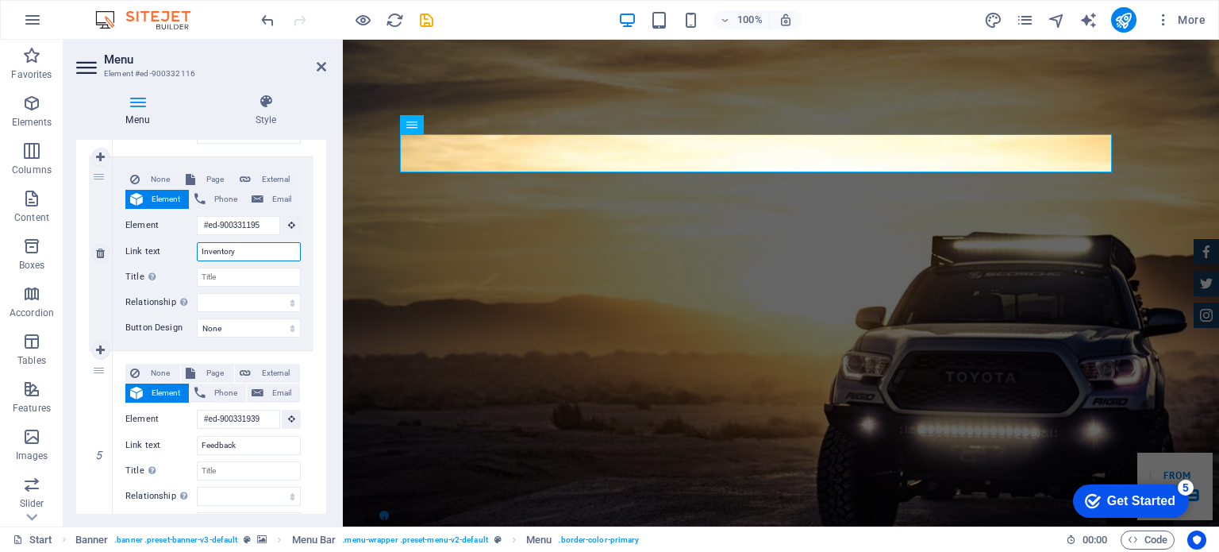
drag, startPoint x: 240, startPoint y: 255, endPoint x: 159, endPoint y: 251, distance: 81.1
click at [159, 251] on div "Link text Inventory" at bounding box center [212, 251] width 175 height 19
type input "SERVICIOS OPERATIVOS [PERSON_NAME]"
select select
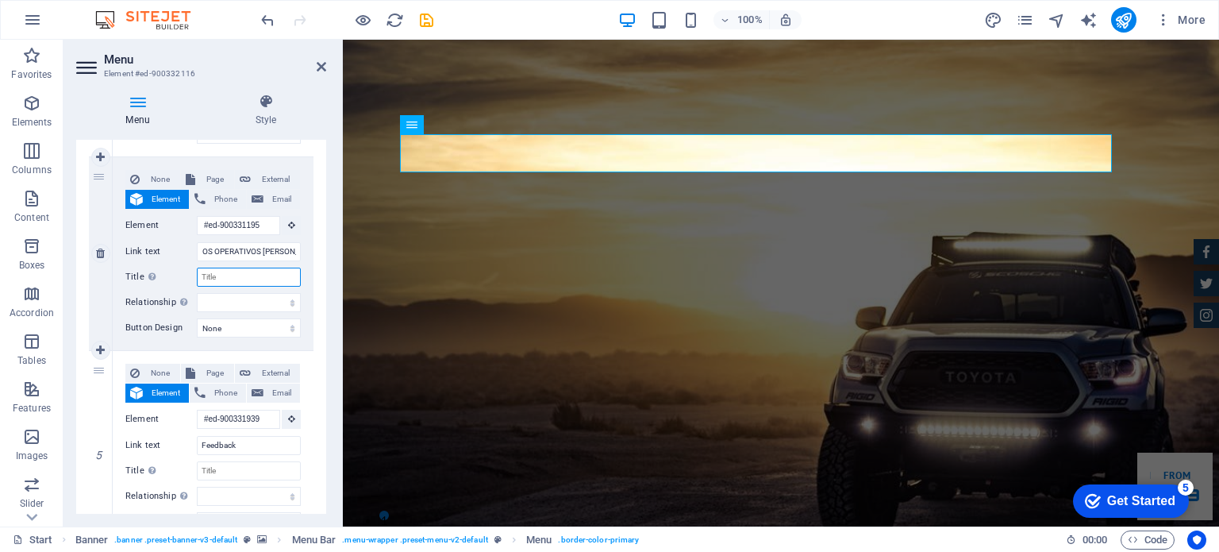
select select
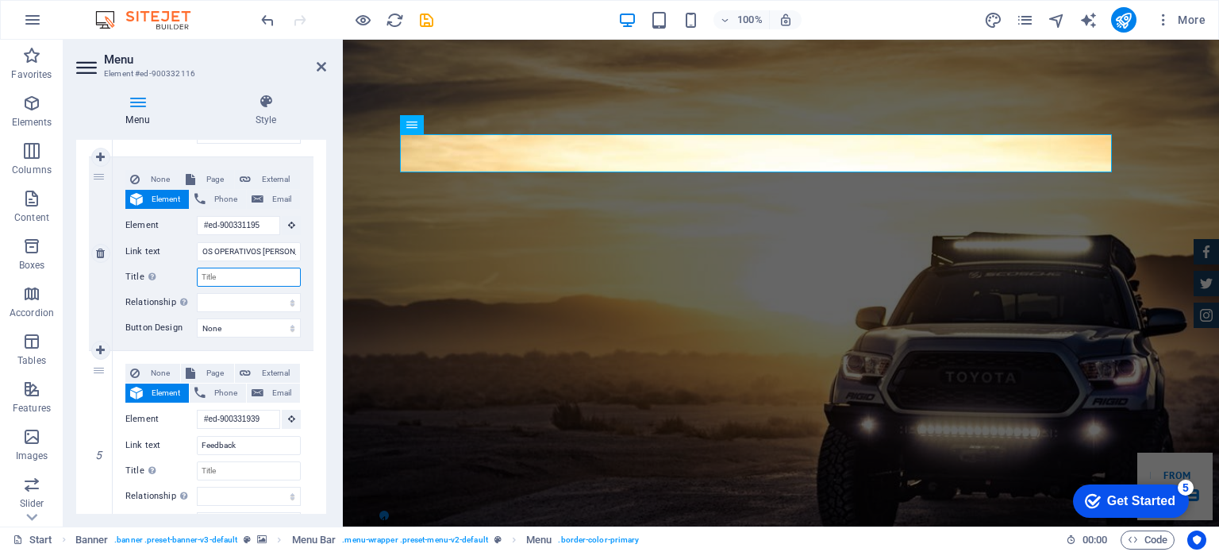
scroll to position [0, 0]
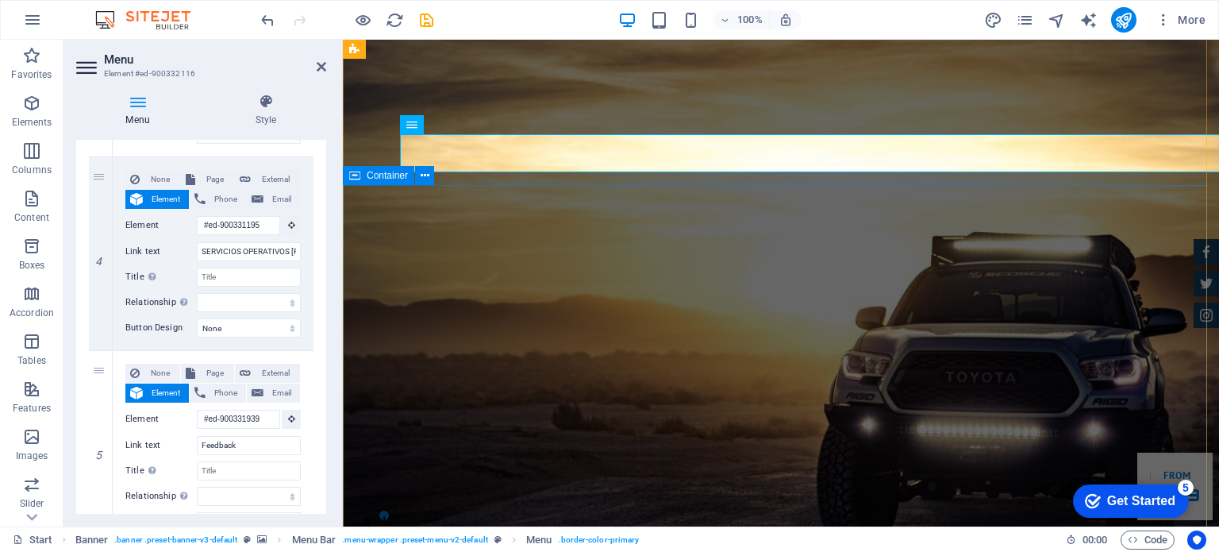
select select
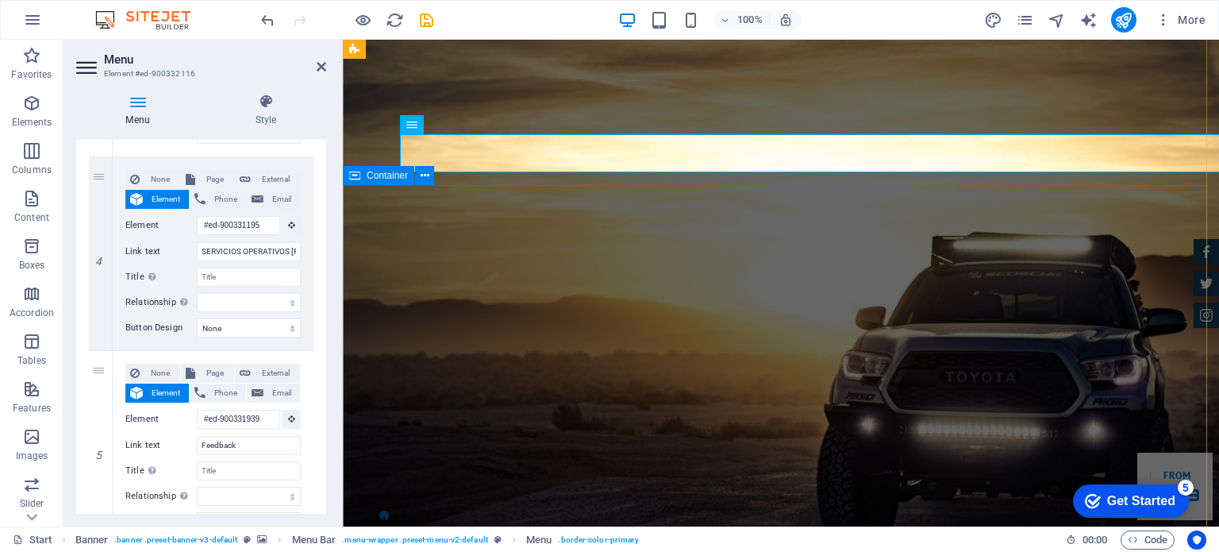
select select
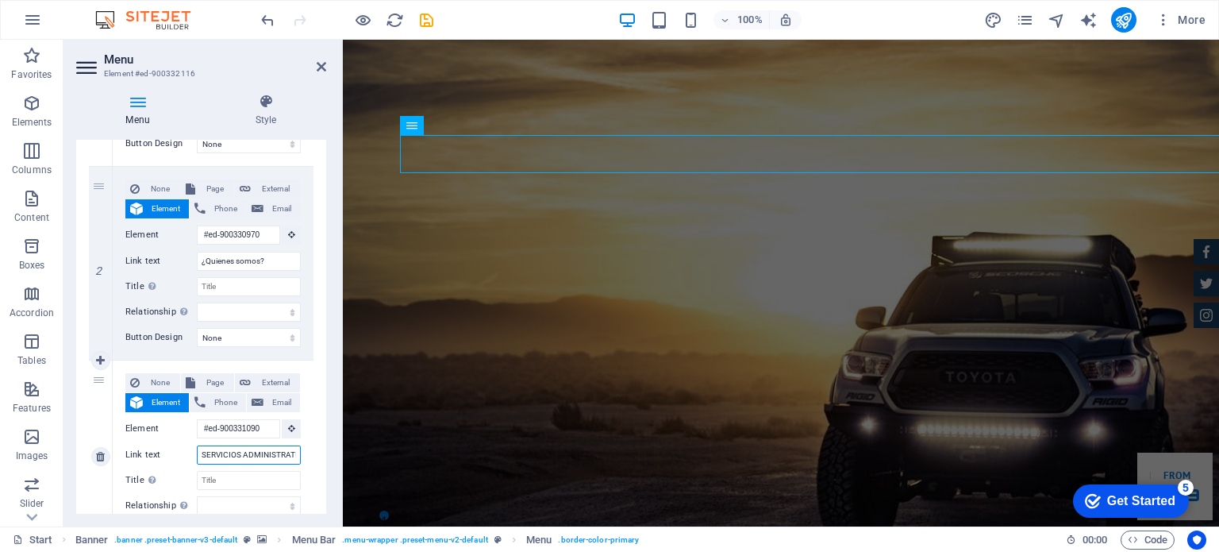
click at [254, 453] on input "SERVICIOS ADMINISTRATIVOS [PERSON_NAME]" at bounding box center [249, 454] width 104 height 19
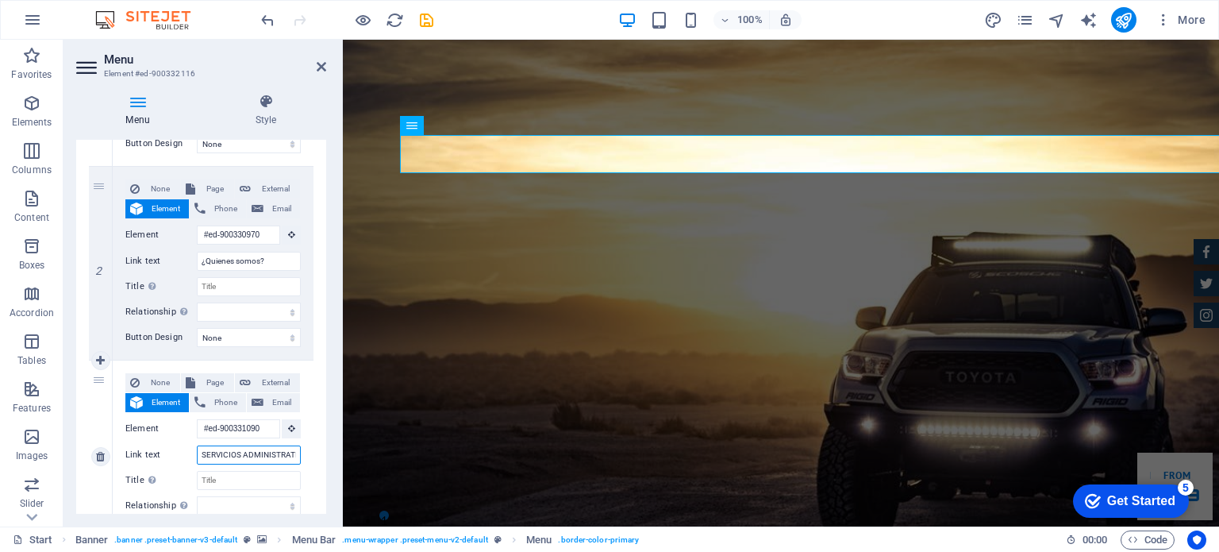
click at [254, 453] on input "SERVICIOS ADMINISTRATIVOS [PERSON_NAME]" at bounding box center [249, 454] width 104 height 19
type input "NUESTROS"
select select
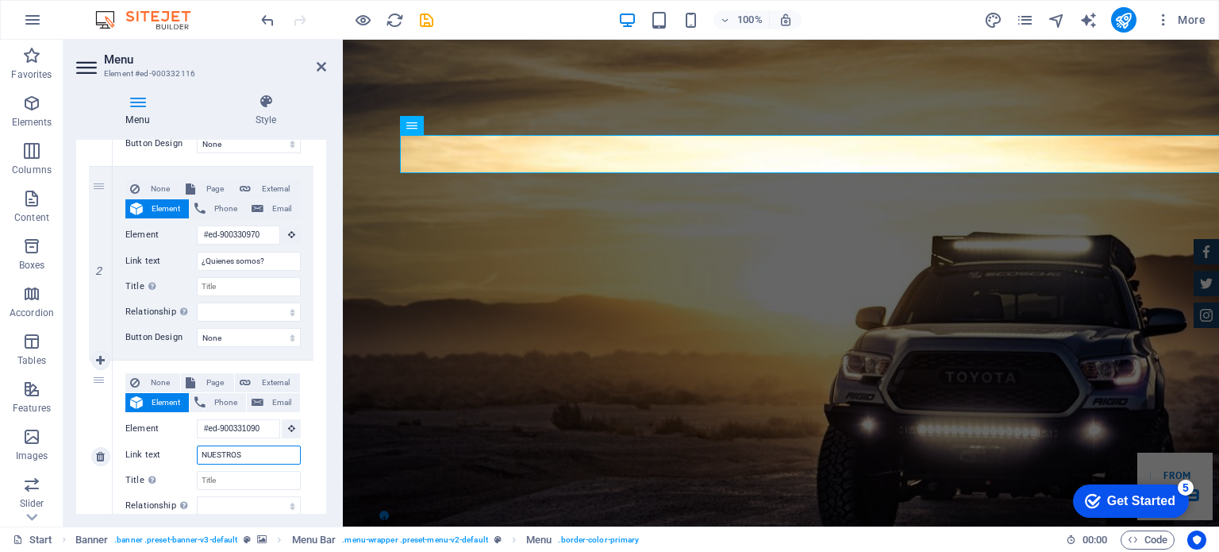
select select
type input "N"
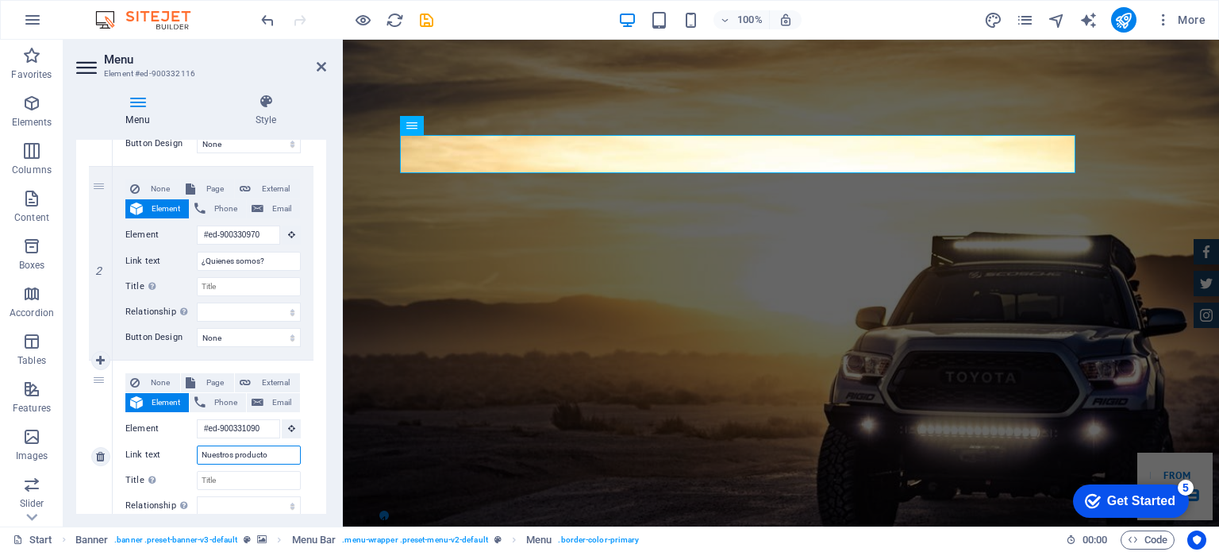
type input "Nuestros productos"
select select
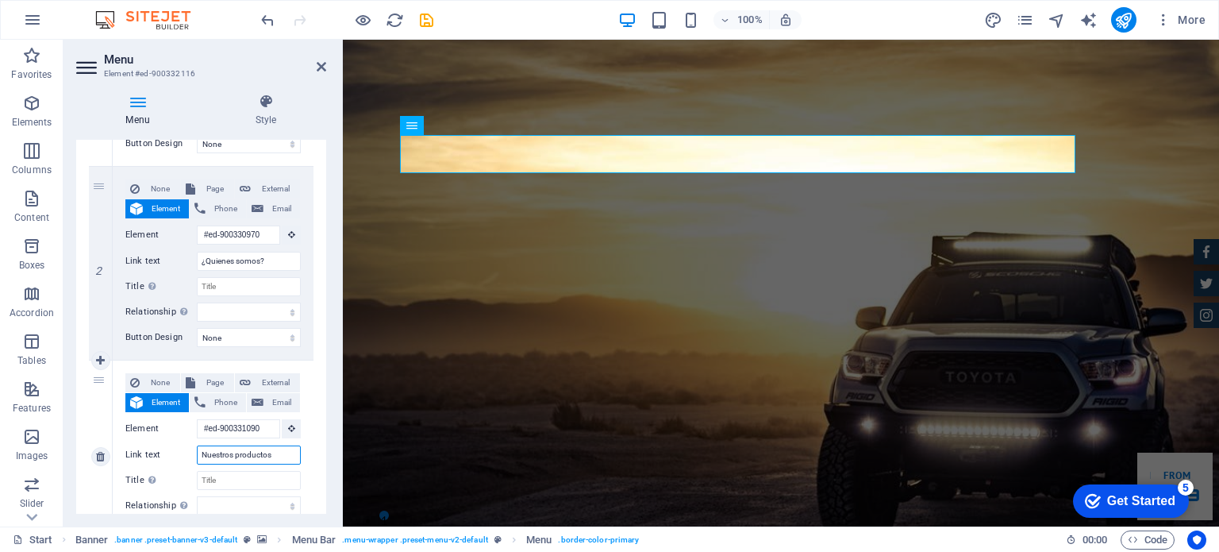
select select
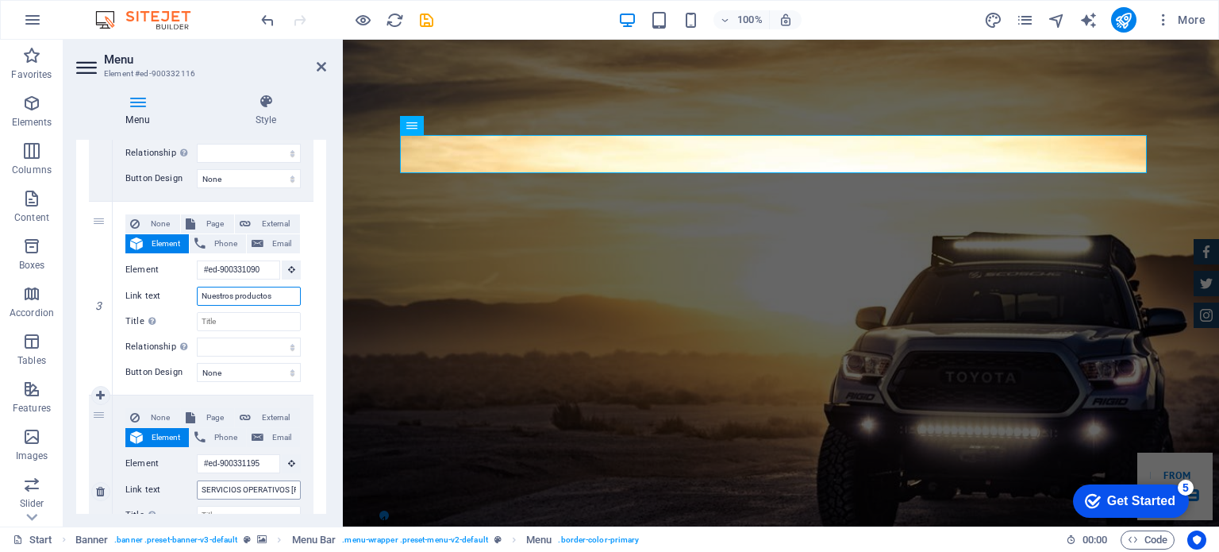
type input "Nuestros productos"
click at [220, 485] on input "SERVICIOS OPERATIVOS [PERSON_NAME]" at bounding box center [249, 489] width 104 height 19
click at [207, 485] on input "SERVICIOS OPERATIVOS [PERSON_NAME]" at bounding box center [249, 489] width 104 height 19
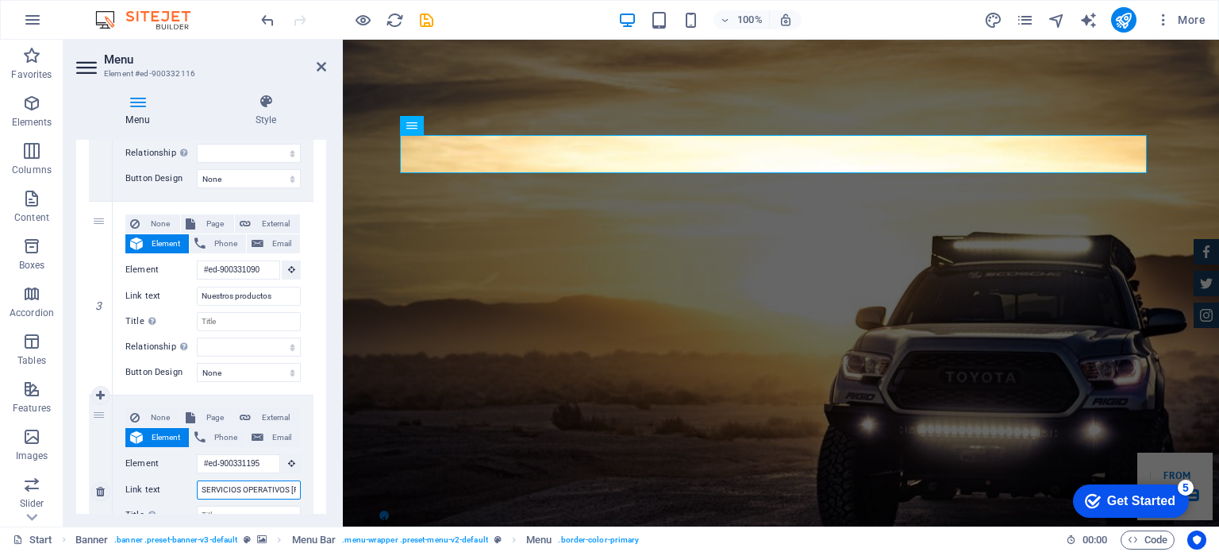
click at [208, 484] on input "SERVICIOS OPERATIVOS [PERSON_NAME]" at bounding box center [249, 489] width 104 height 19
type input "Nuestros Servicios"
select select
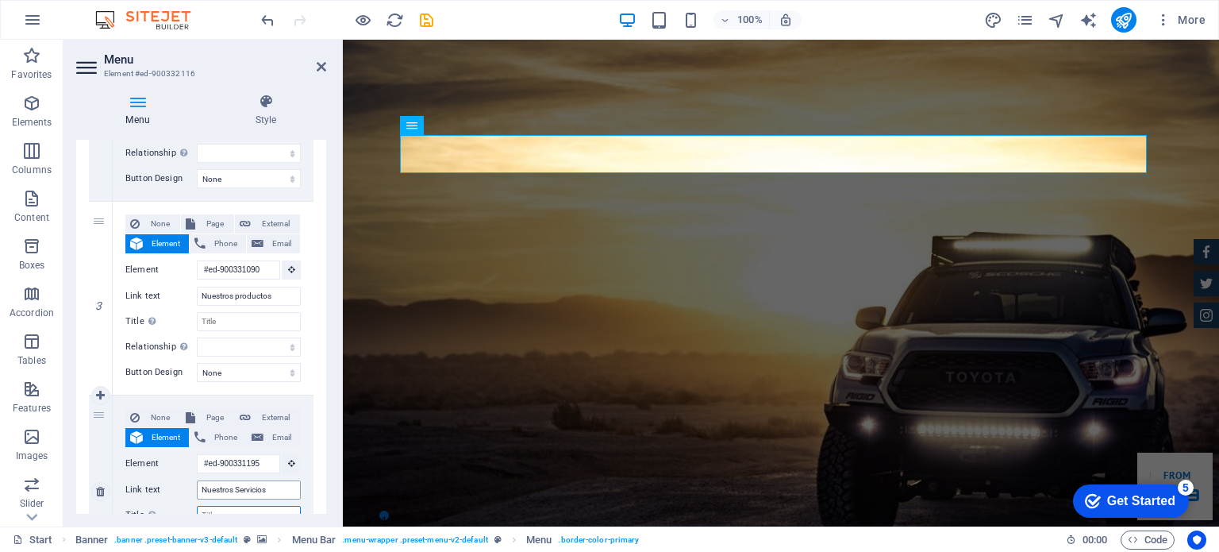
select select
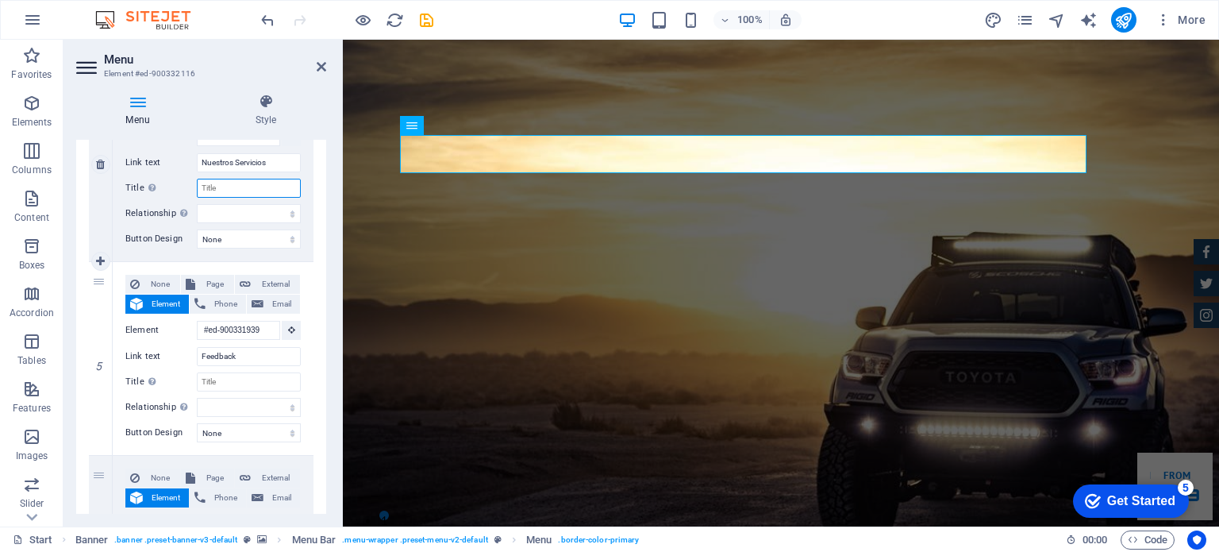
scroll to position [803, 0]
drag, startPoint x: 266, startPoint y: 359, endPoint x: 80, endPoint y: 365, distance: 185.8
click at [80, 365] on div "1 None Page External Element Phone Email Page Start Subpage Legal Notice Privac…" at bounding box center [201, 68] width 250 height 1187
type input "Aplicaciones"
select select
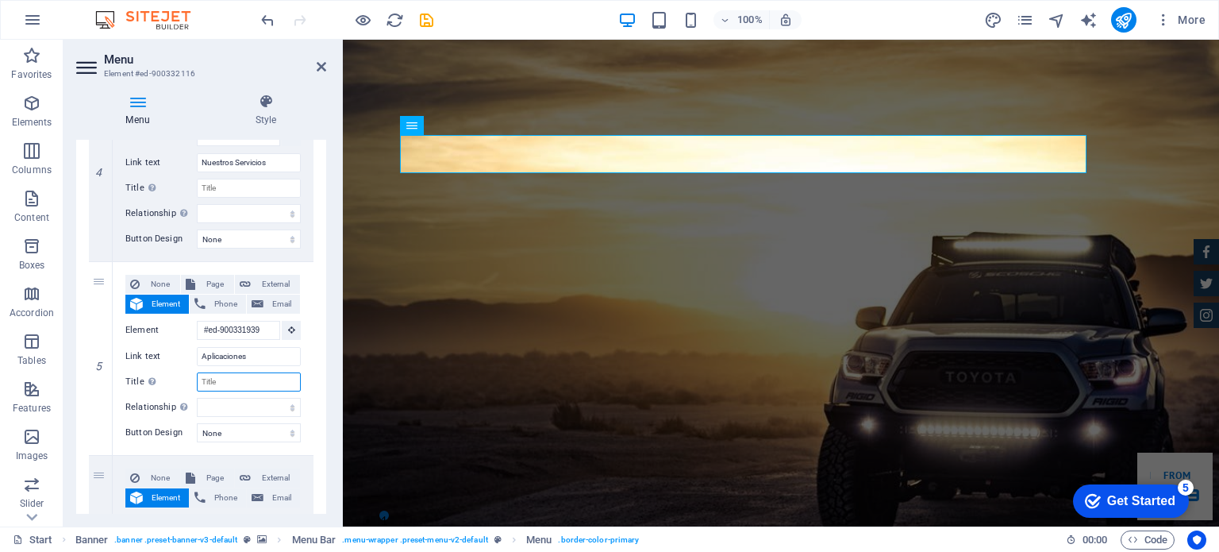
select select
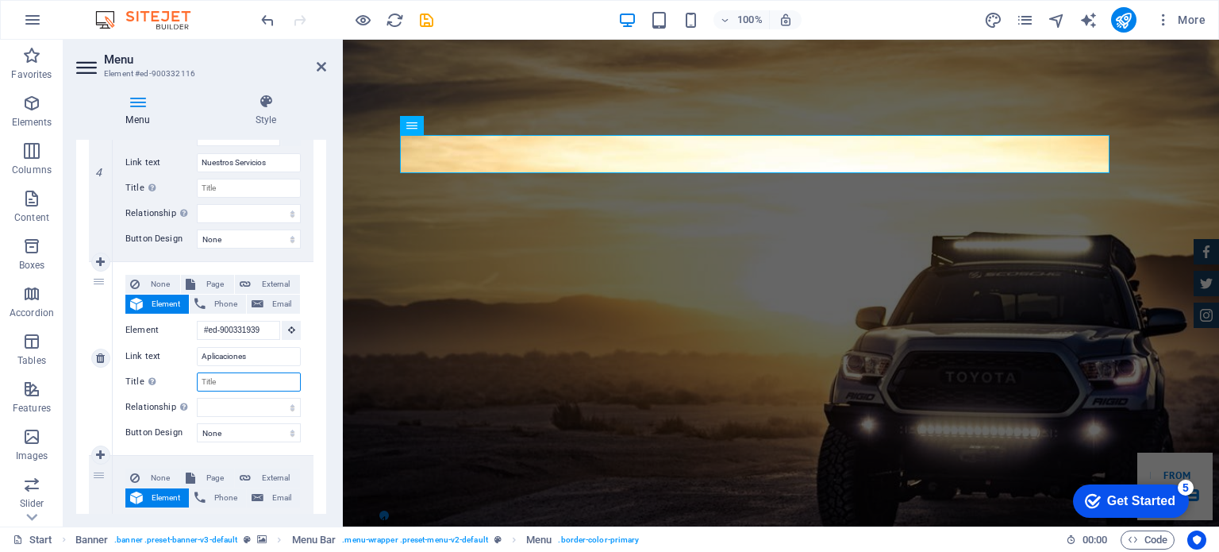
select select
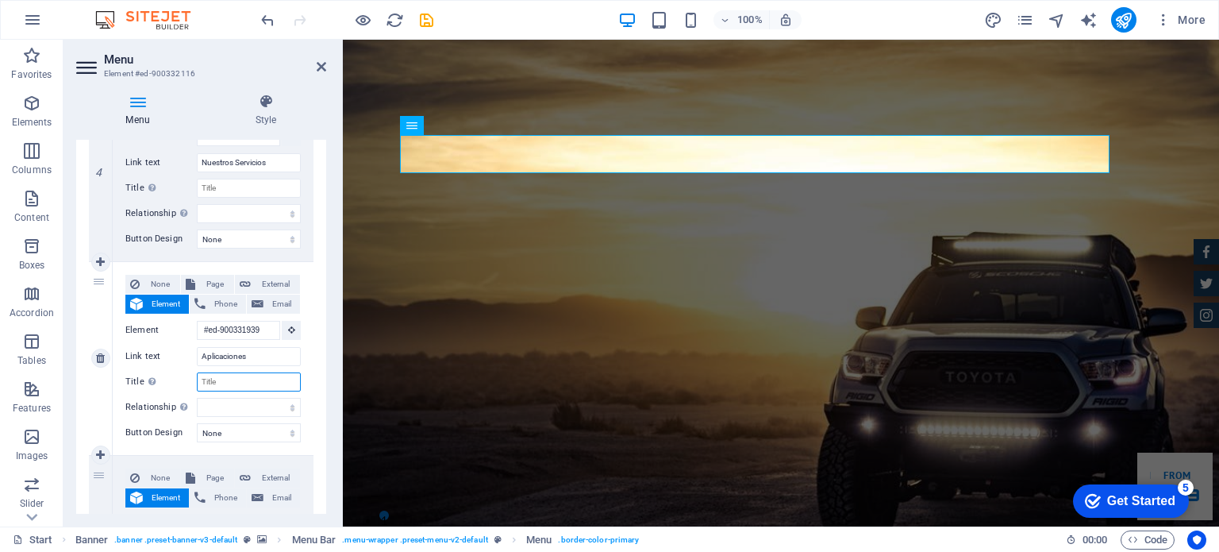
select select
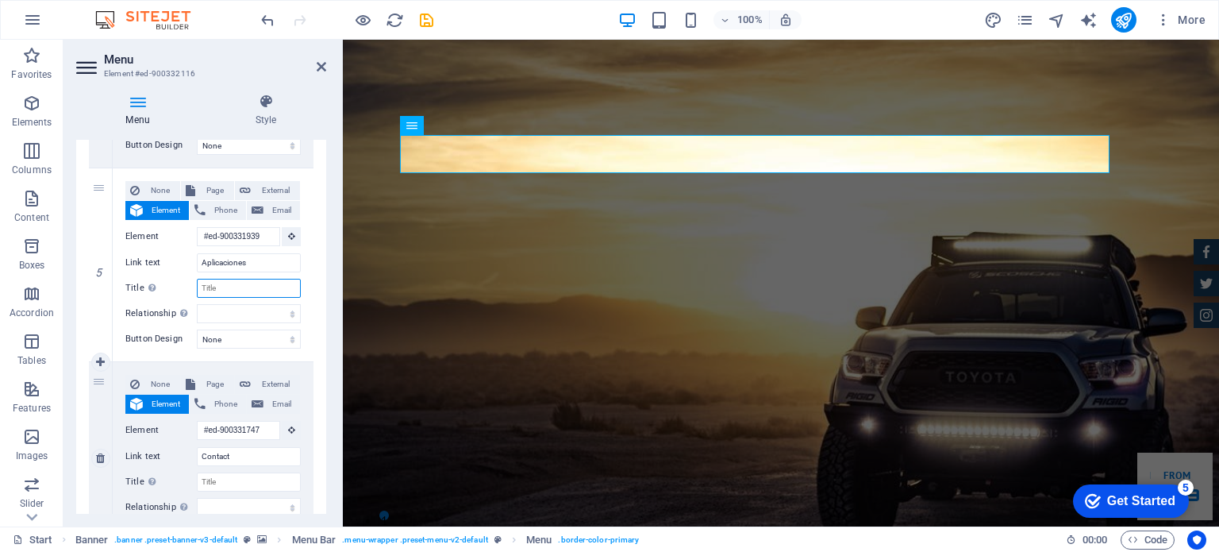
scroll to position [962, 0]
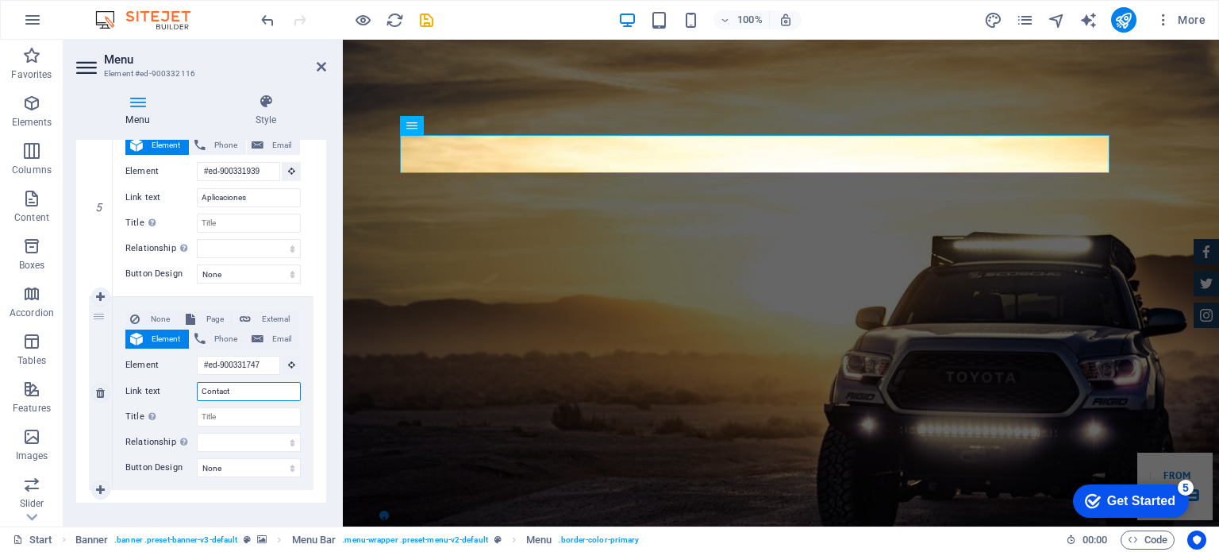
click at [250, 395] on input "Contact" at bounding box center [249, 391] width 104 height 19
type input "Contactános"
select select
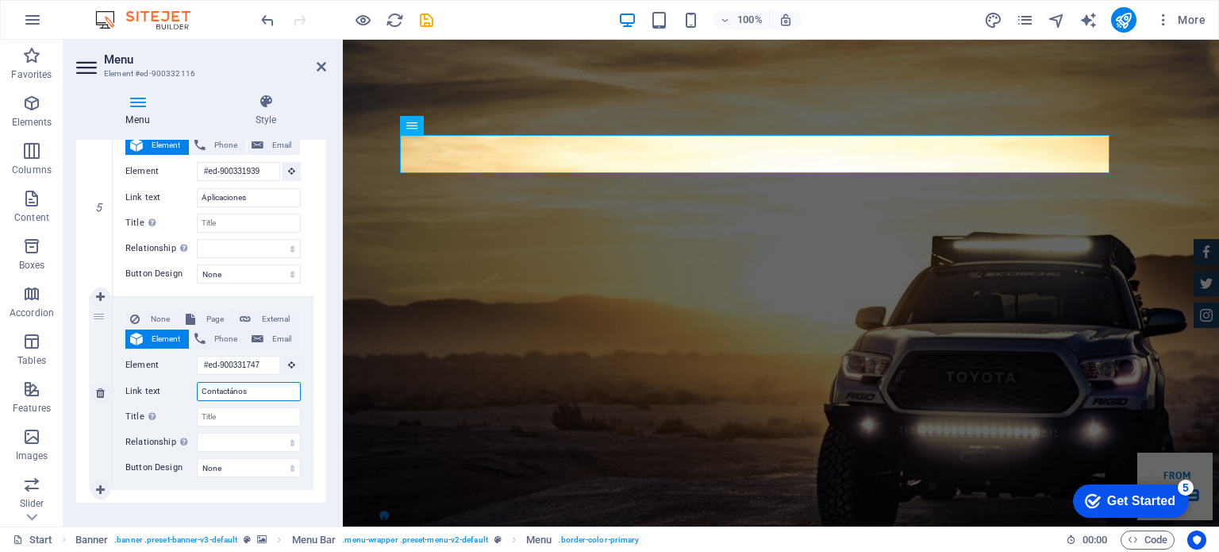
select select
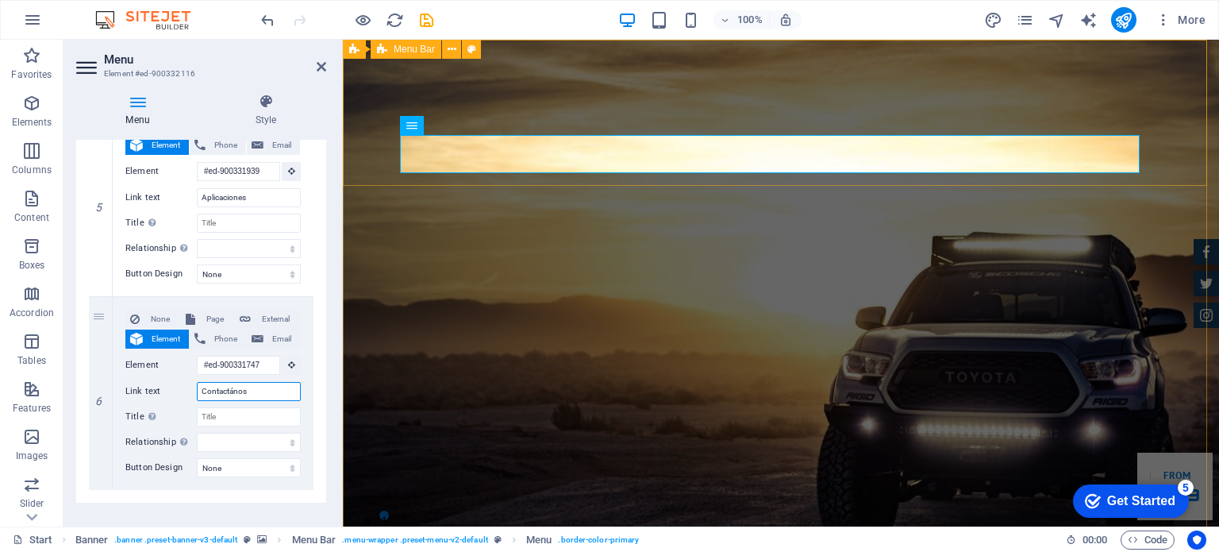
type input "Contactános"
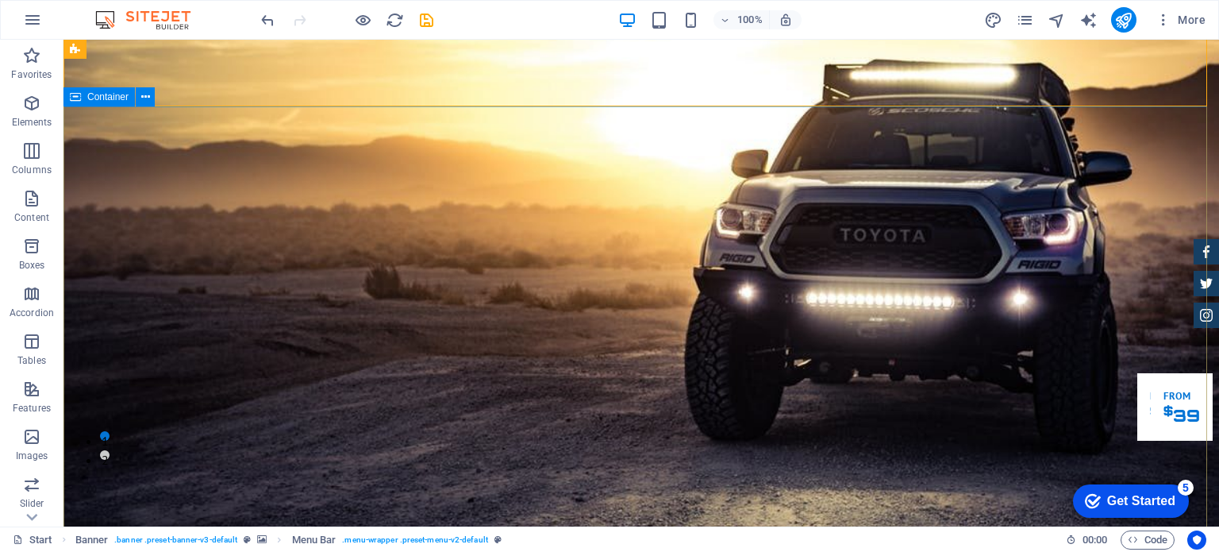
scroll to position [0, 0]
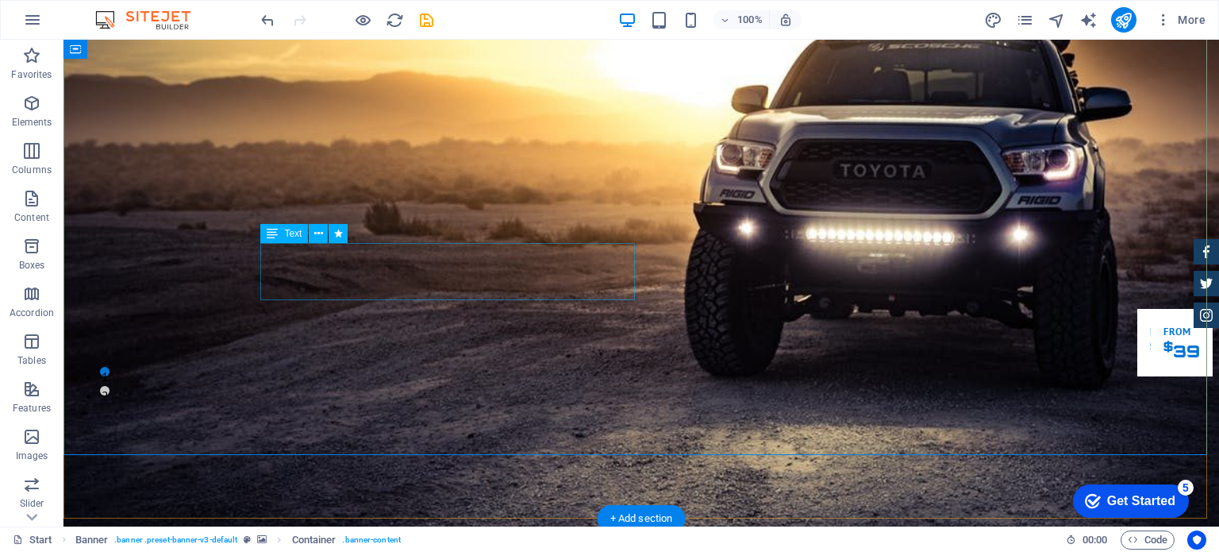
scroll to position [159, 0]
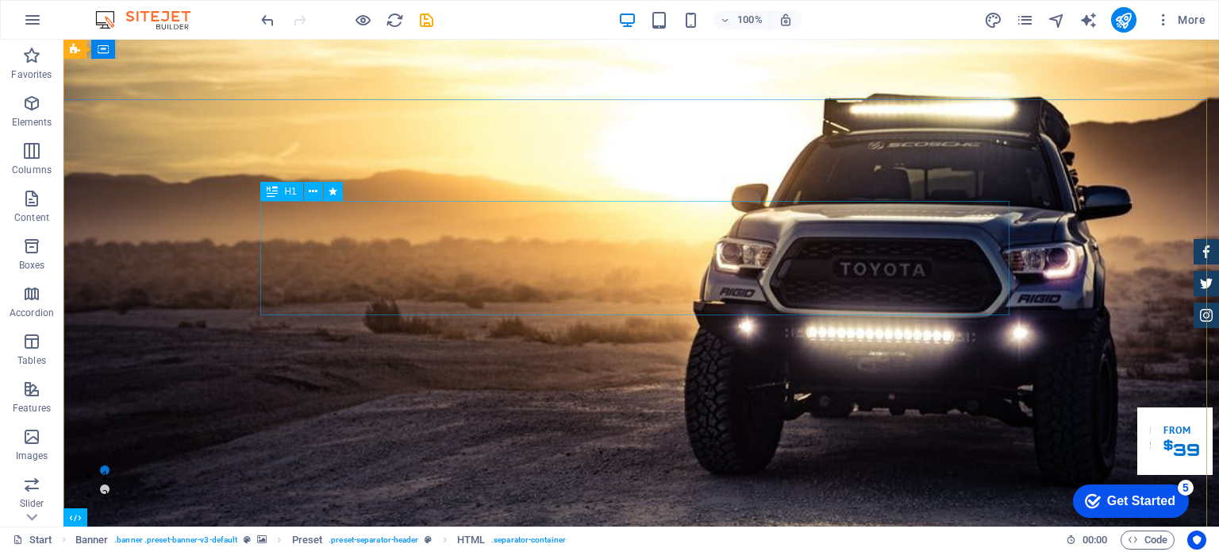
scroll to position [44, 0]
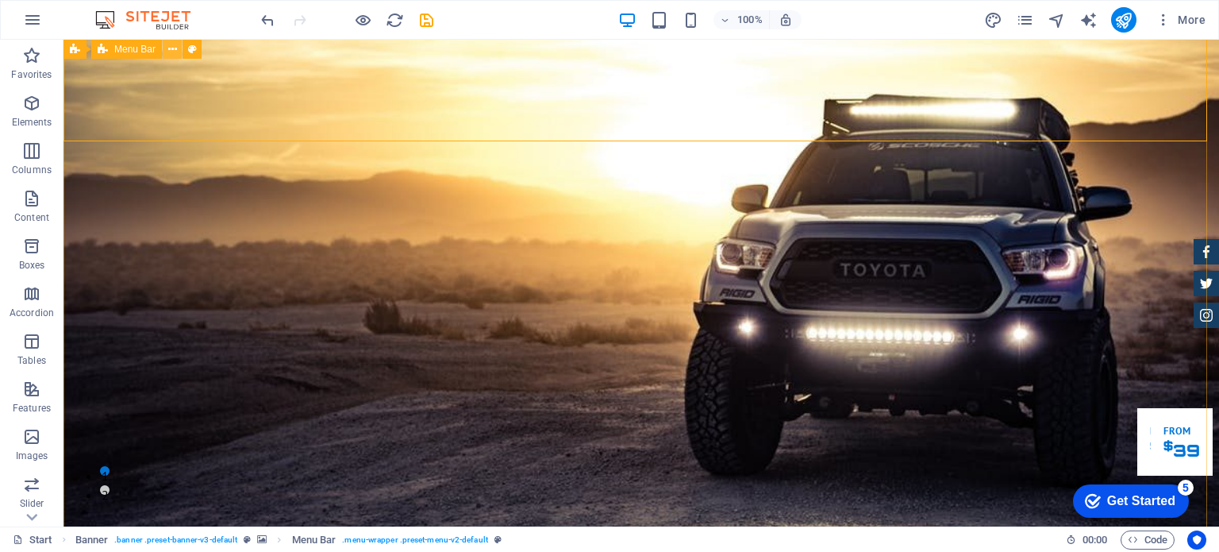
click at [170, 48] on icon at bounding box center [172, 49] width 9 height 17
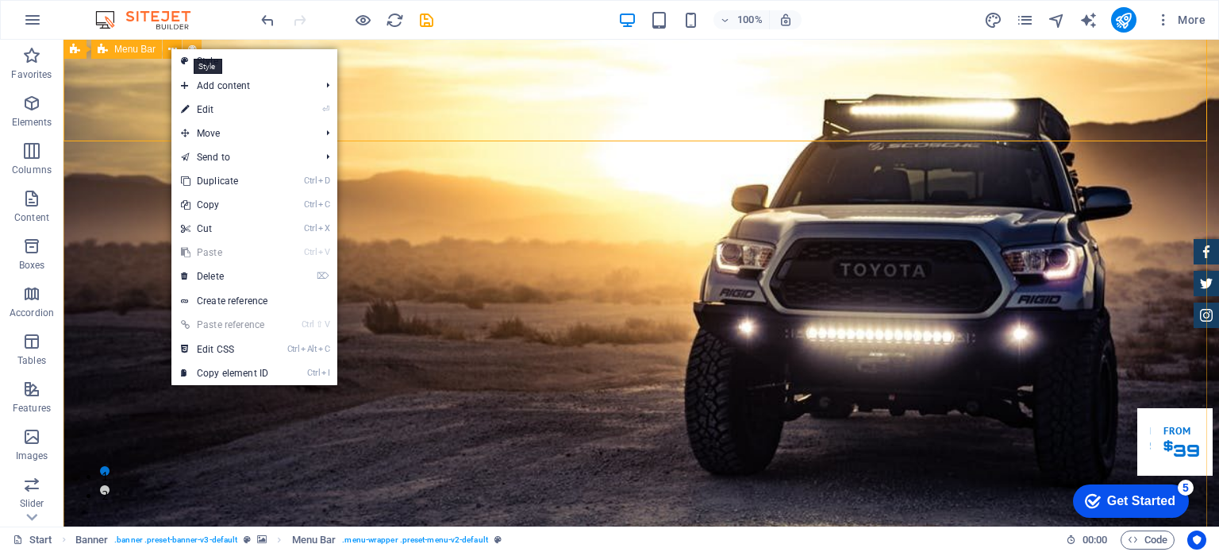
click at [194, 43] on icon at bounding box center [192, 49] width 9 height 17
select select "rem"
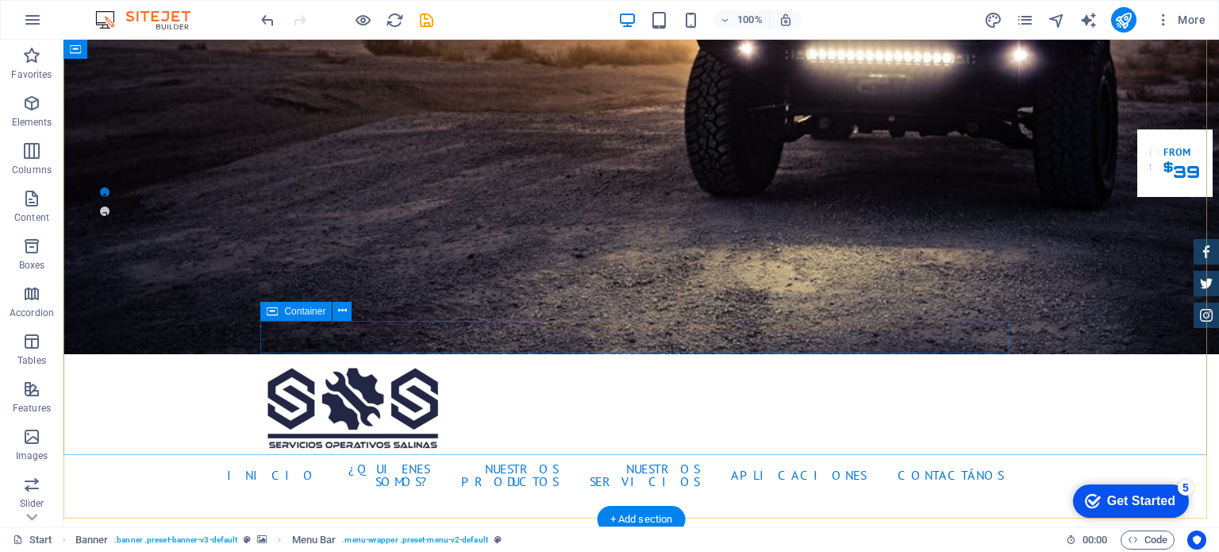
scroll to position [441, 0]
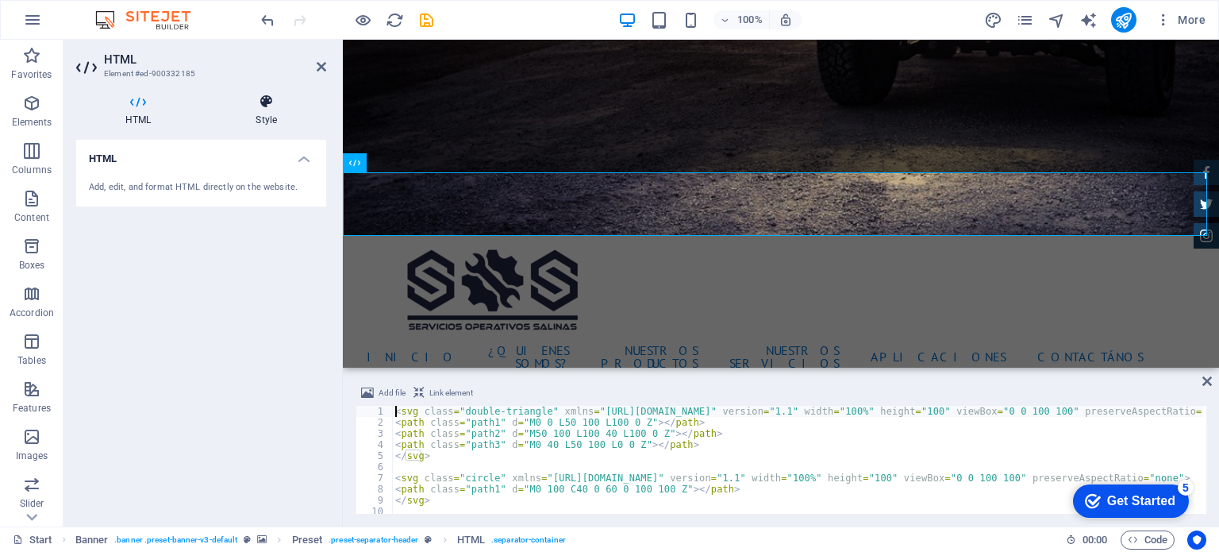
click at [258, 108] on icon at bounding box center [266, 102] width 120 height 16
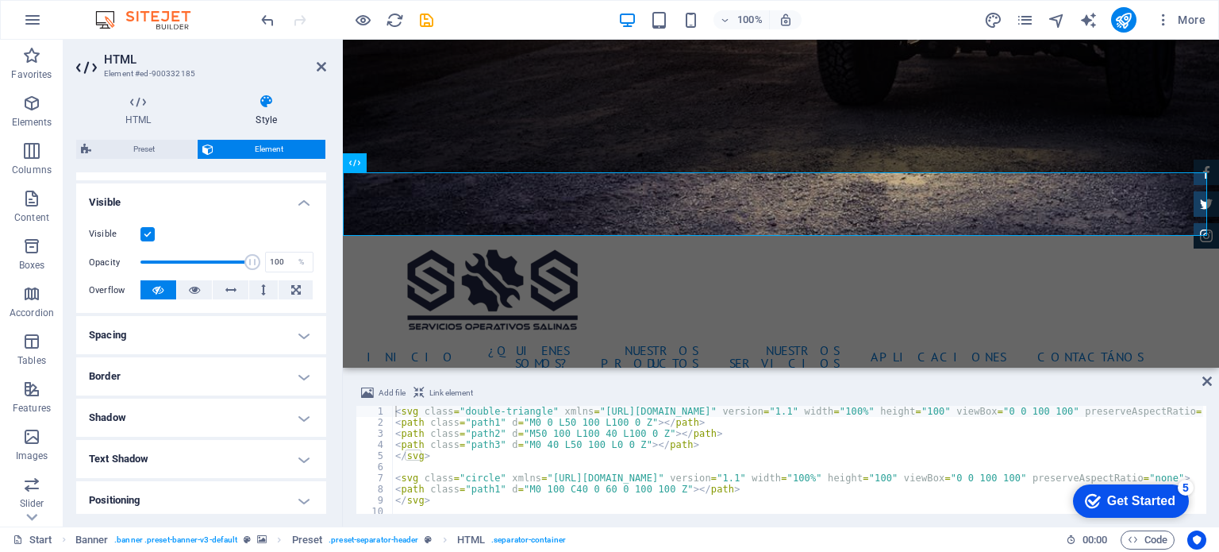
scroll to position [238, 0]
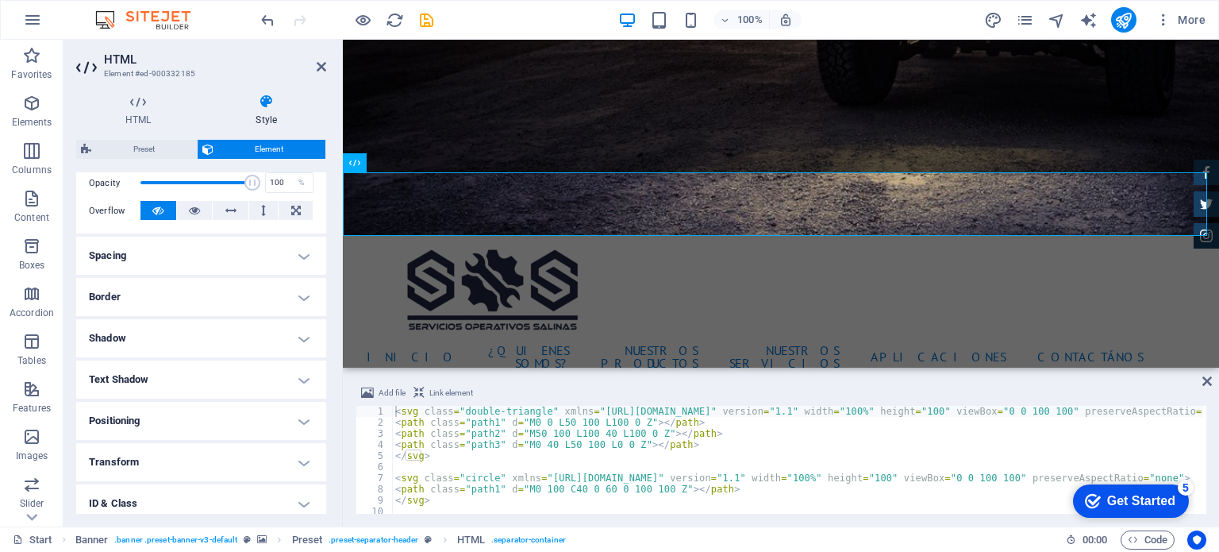
click at [156, 302] on h4 "Border" at bounding box center [201, 297] width 250 height 38
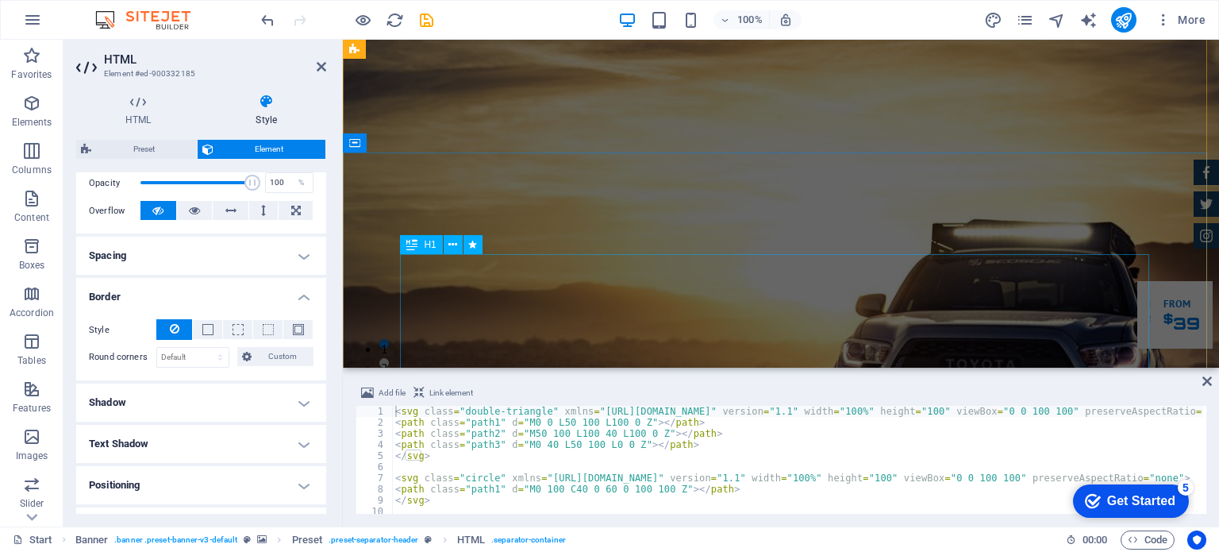
scroll to position [0, 0]
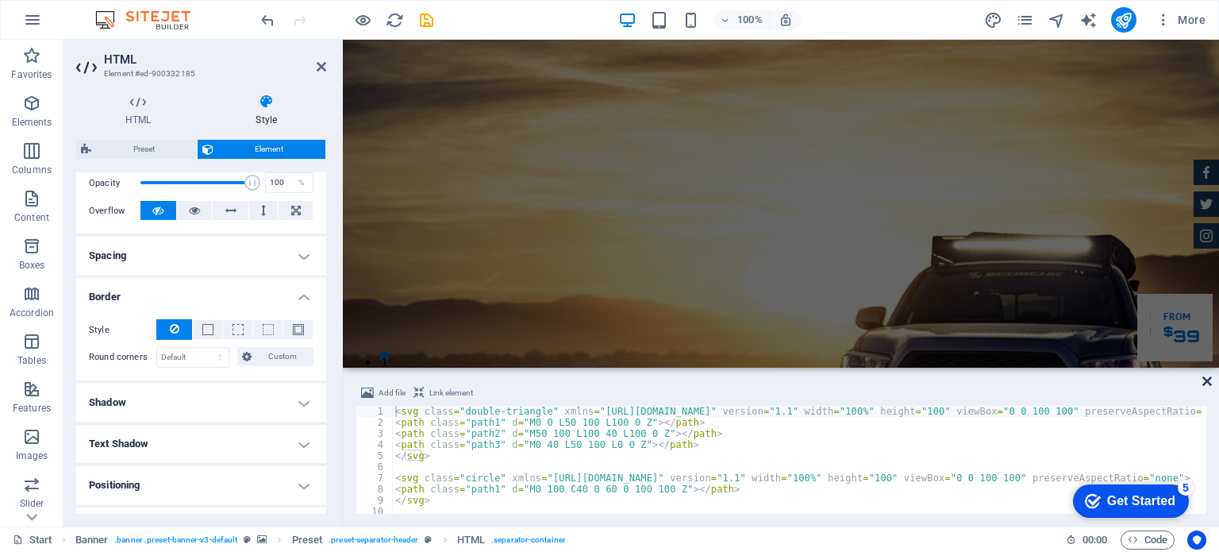
drag, startPoint x: 1146, startPoint y: 342, endPoint x: 1211, endPoint y: 382, distance: 76.2
click at [1211, 382] on icon at bounding box center [1208, 381] width 10 height 13
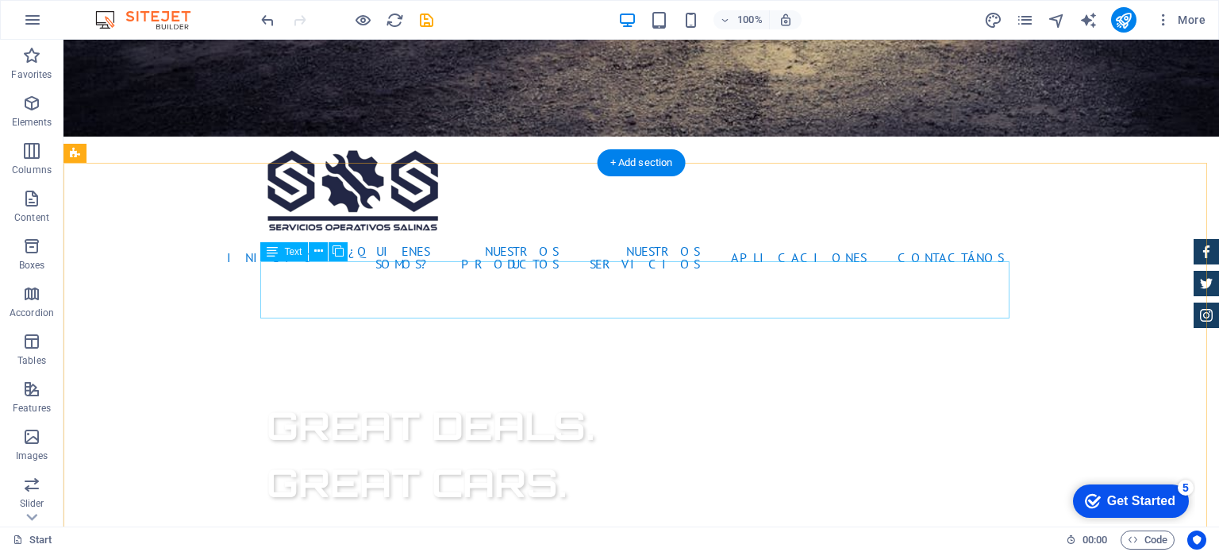
scroll to position [556, 0]
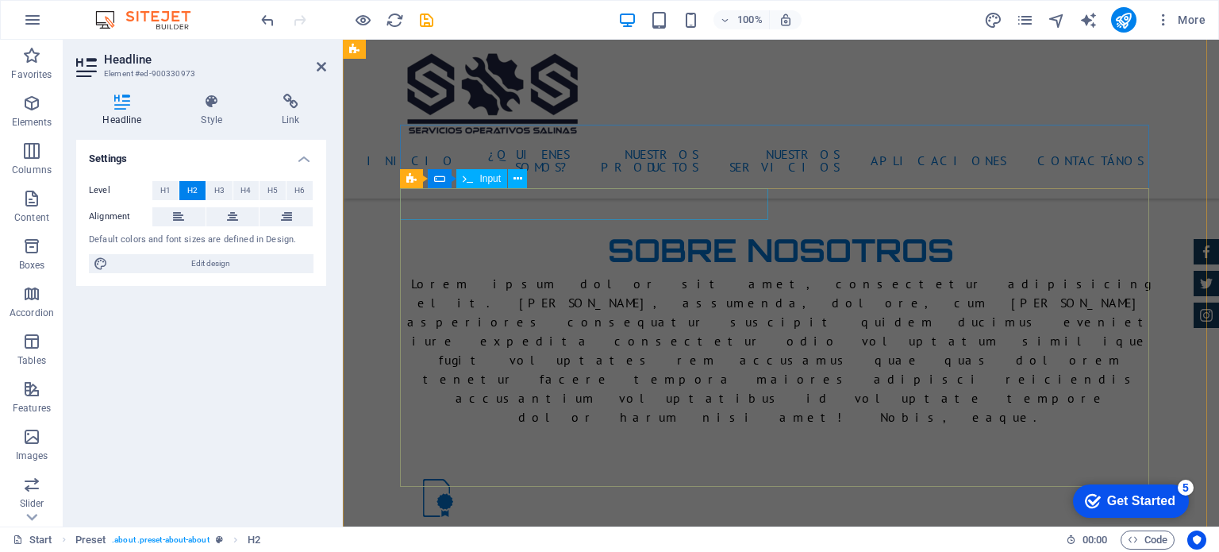
scroll to position [1102, 0]
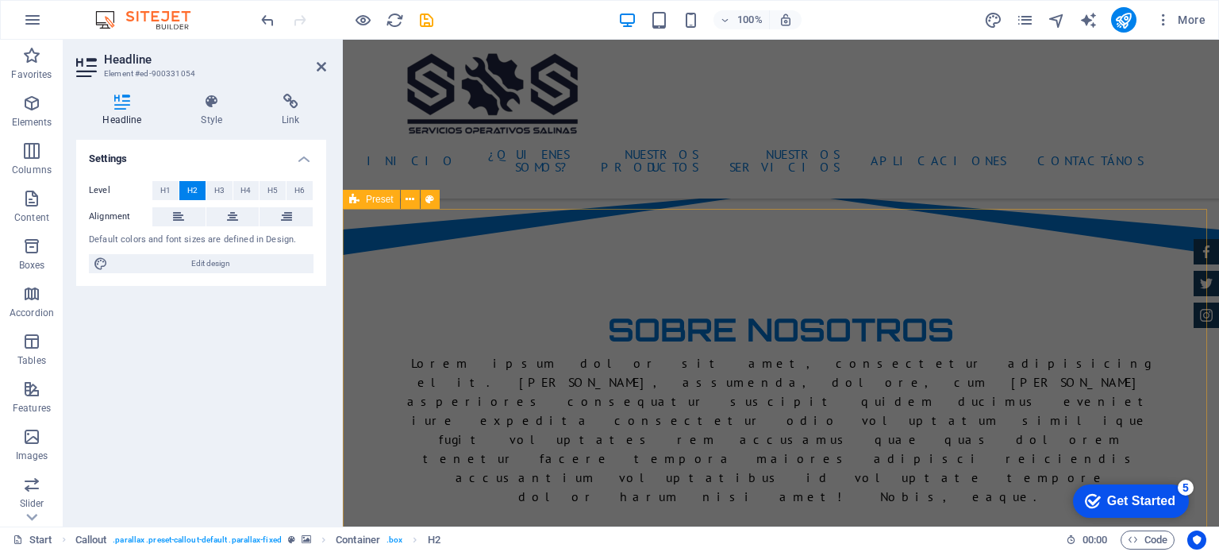
scroll to position [1048, 0]
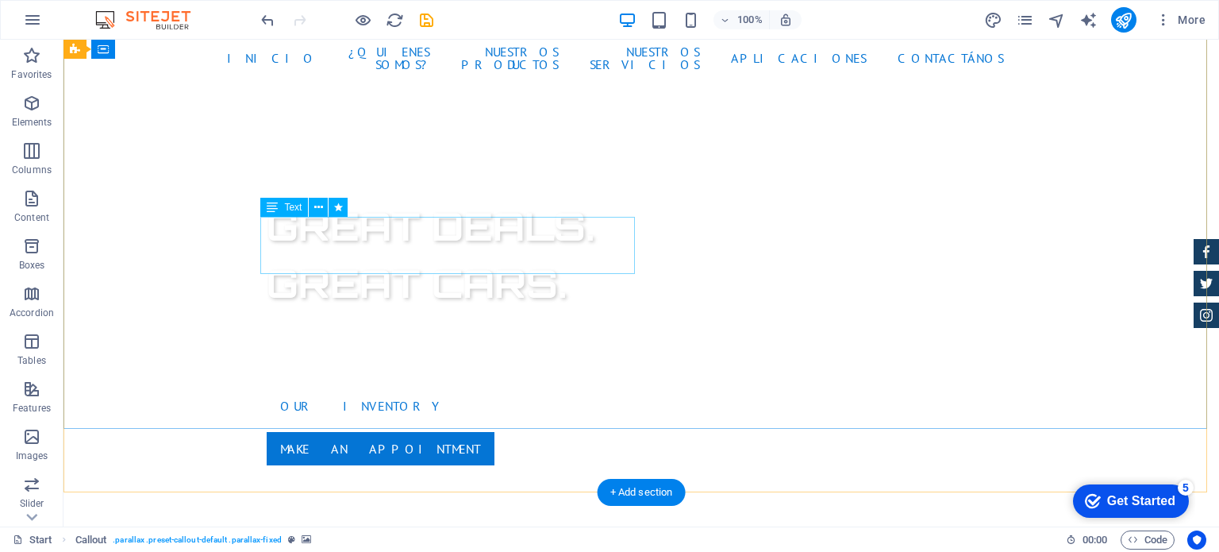
scroll to position [0, 0]
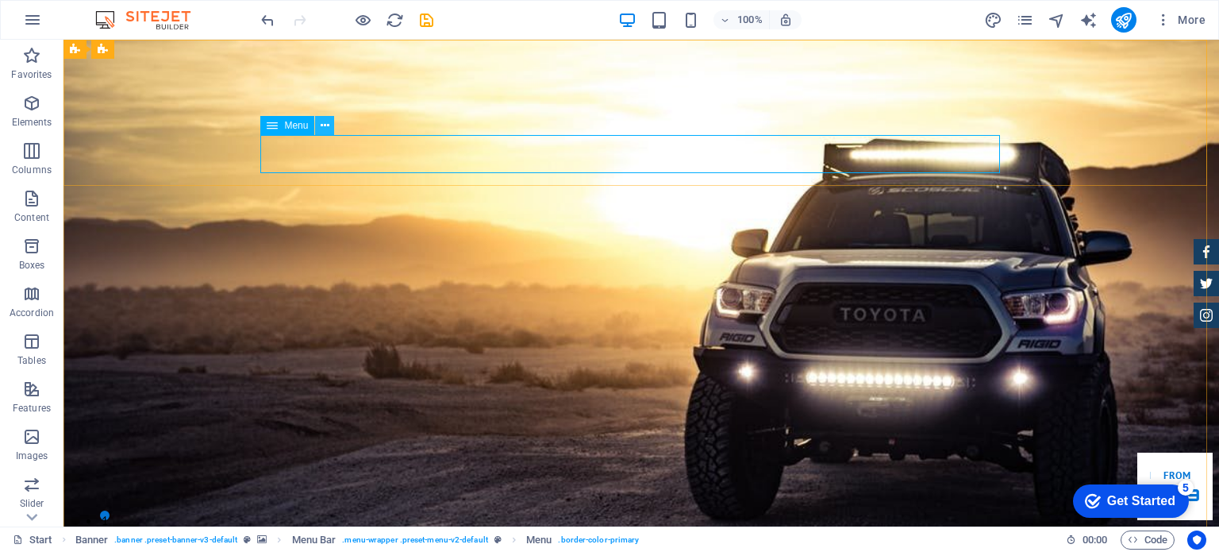
click at [324, 123] on icon at bounding box center [325, 125] width 9 height 17
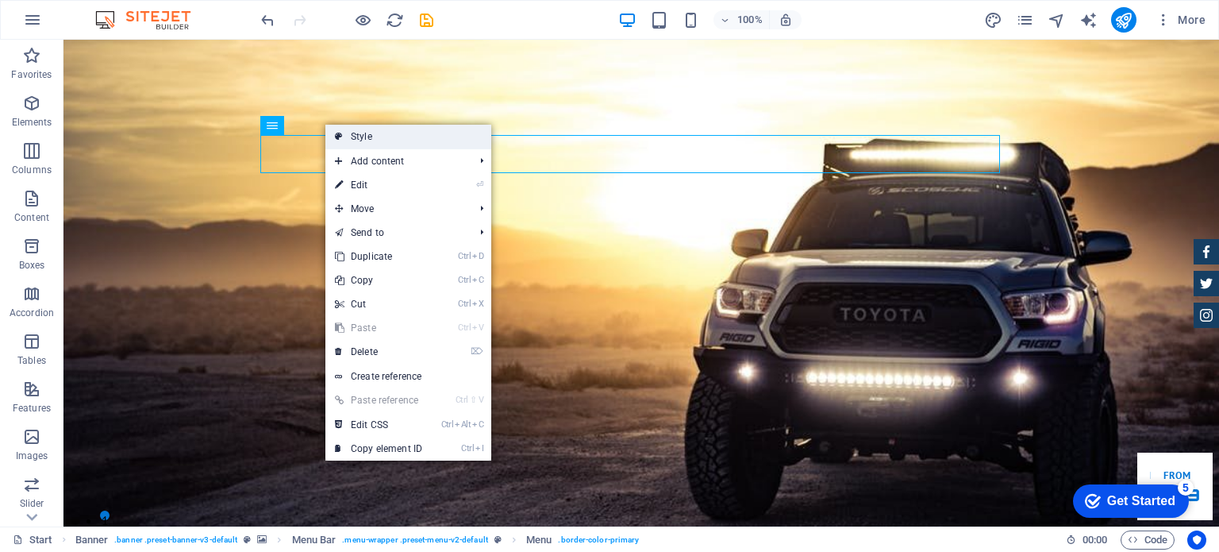
click at [364, 136] on link "Style" at bounding box center [408, 137] width 166 height 24
select select "rem"
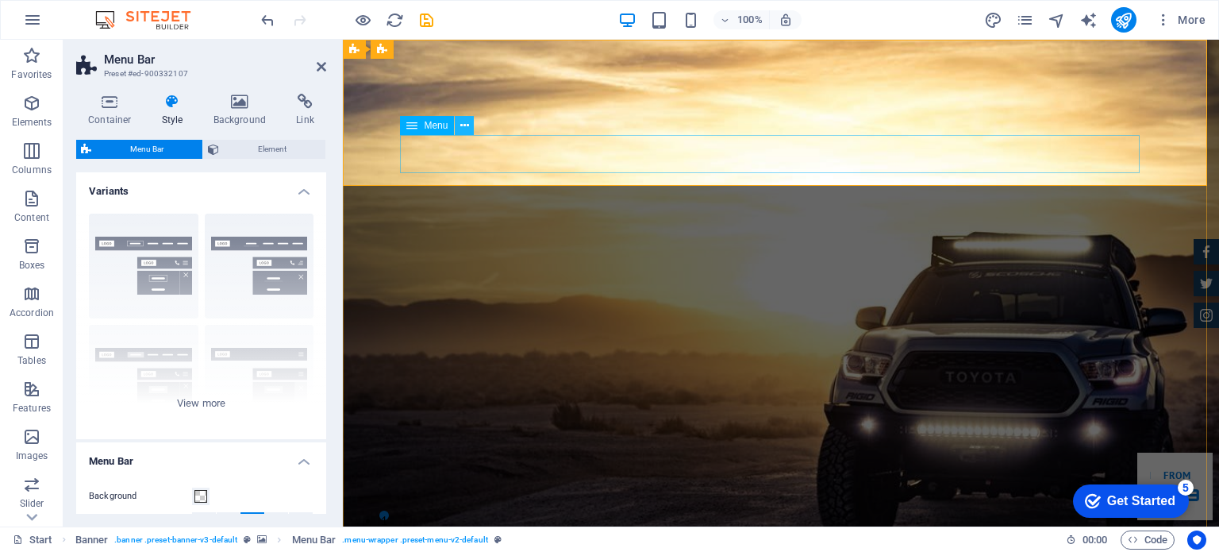
click at [467, 129] on icon at bounding box center [464, 125] width 9 height 17
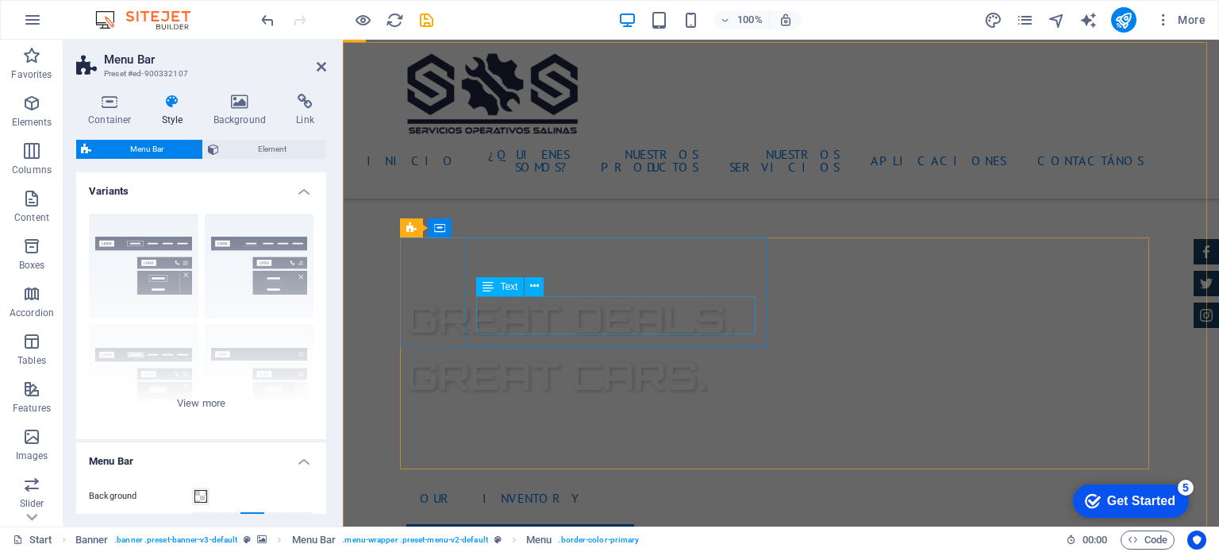
scroll to position [794, 0]
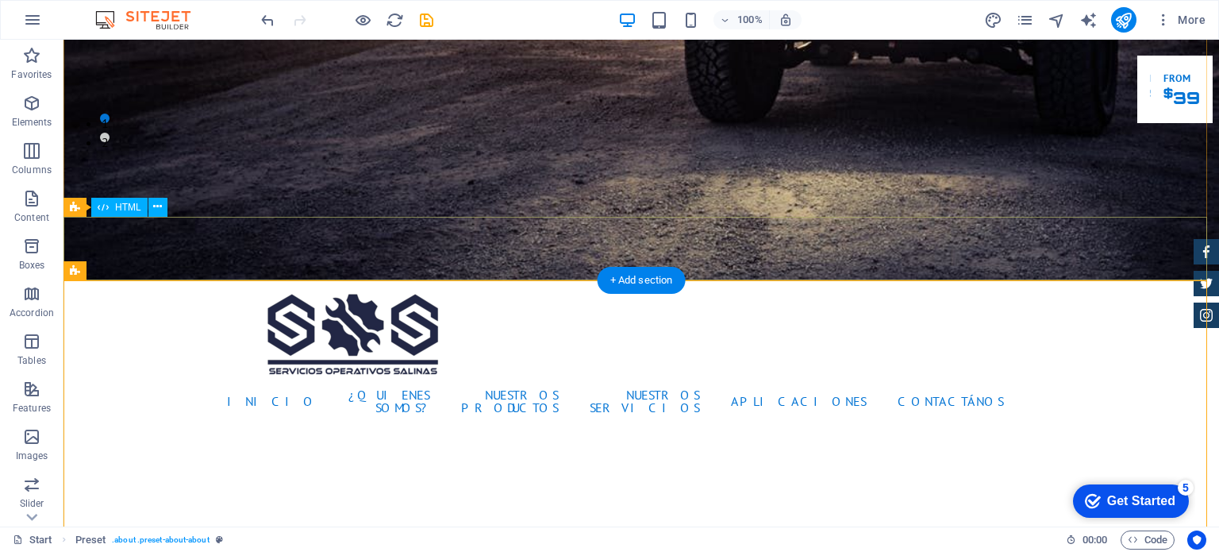
scroll to position [0, 0]
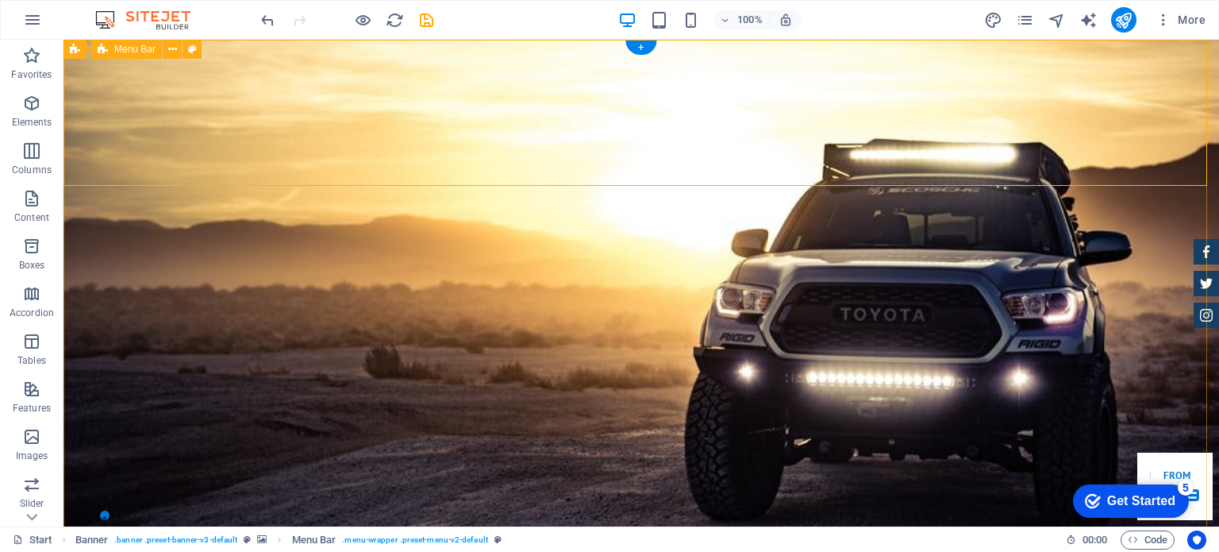
select select "rem"
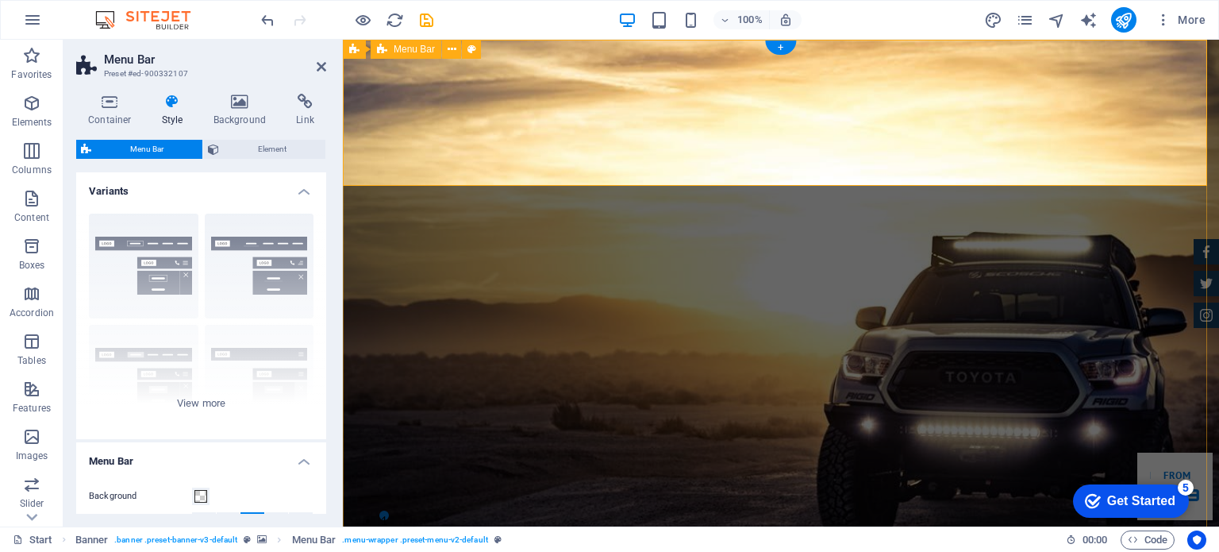
drag, startPoint x: 1155, startPoint y: 71, endPoint x: 876, endPoint y: 71, distance: 278.6
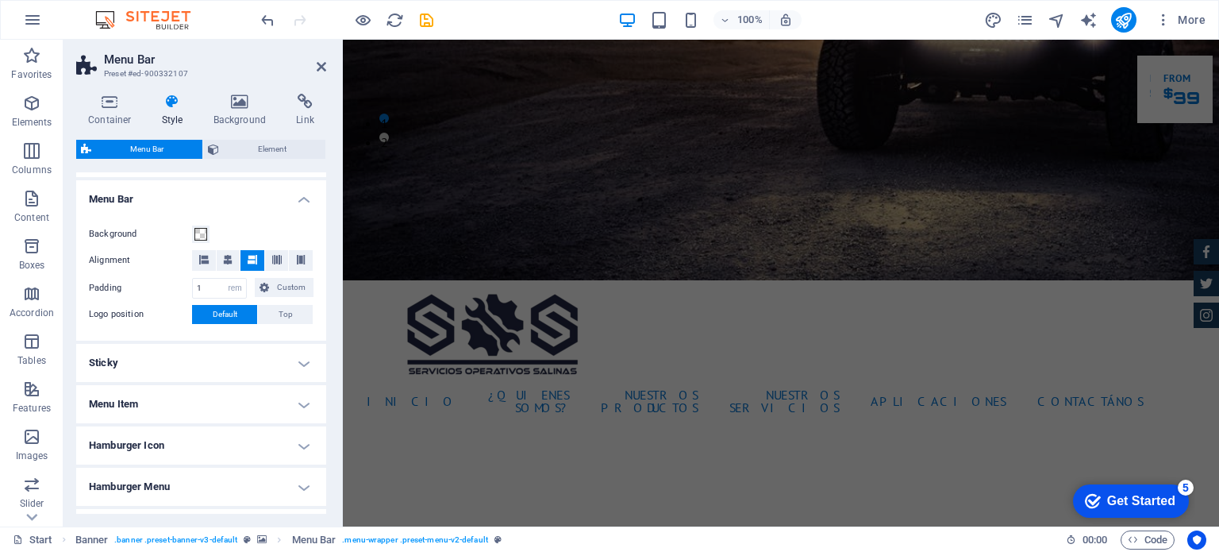
scroll to position [317, 0]
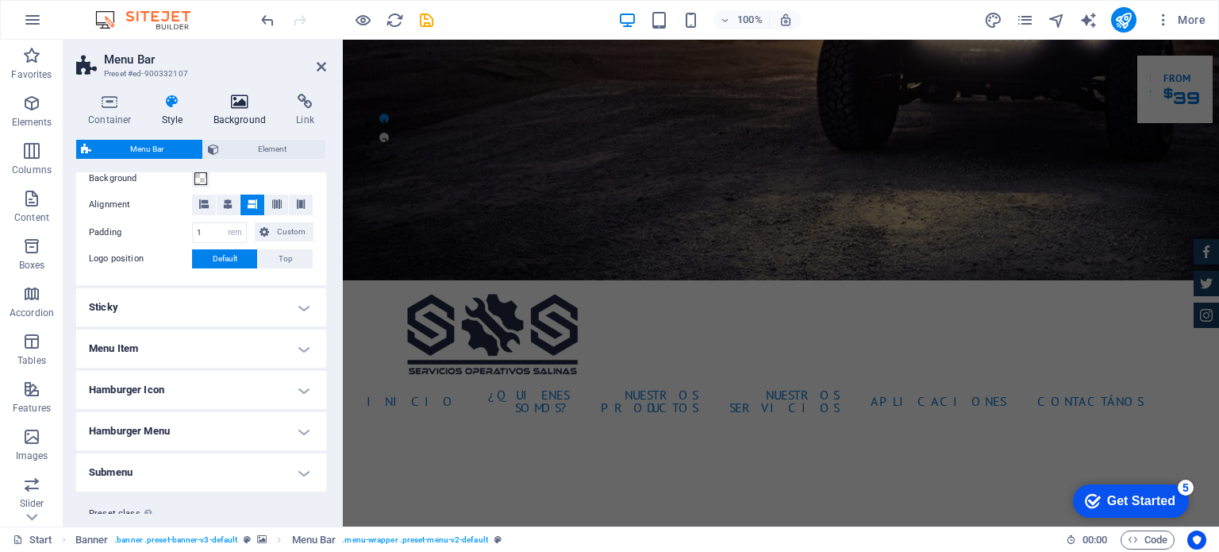
click at [241, 103] on icon at bounding box center [240, 102] width 77 height 16
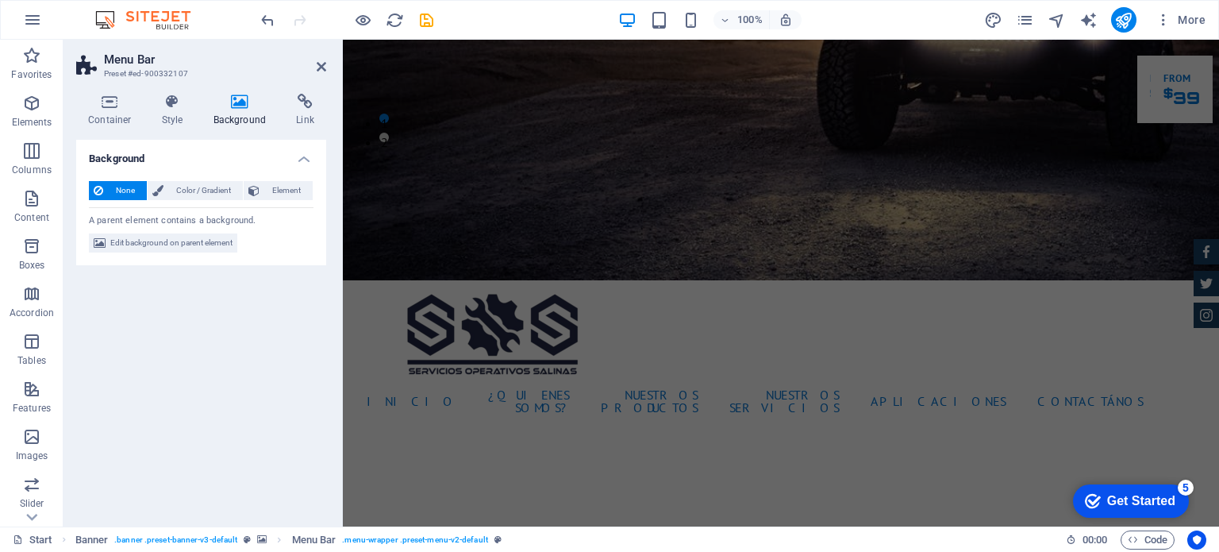
click at [235, 103] on icon at bounding box center [240, 102] width 77 height 16
click at [110, 98] on icon at bounding box center [109, 102] width 67 height 16
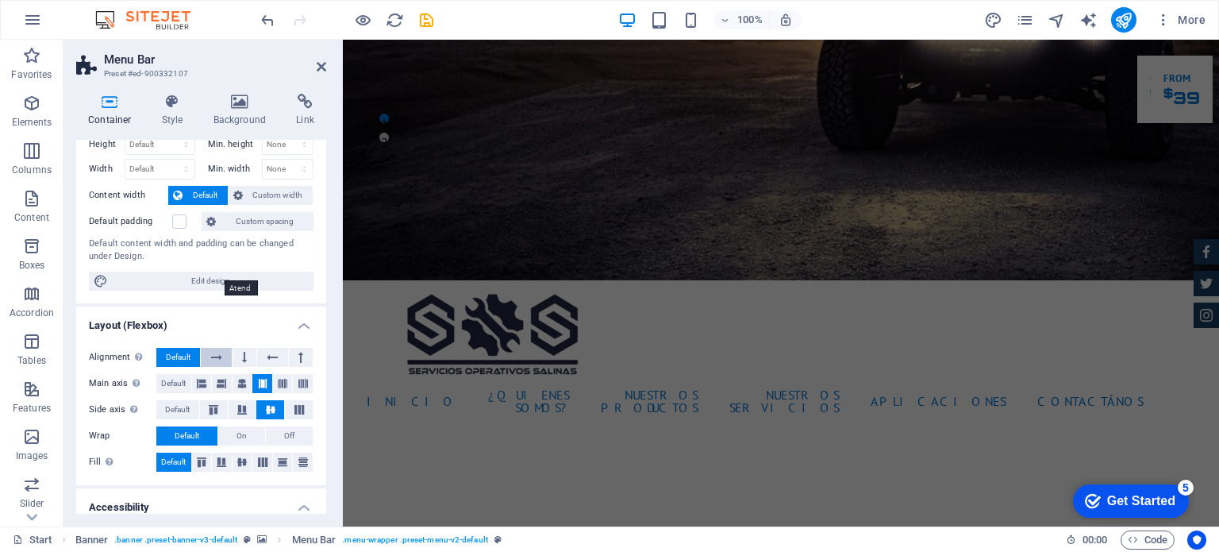
scroll to position [0, 0]
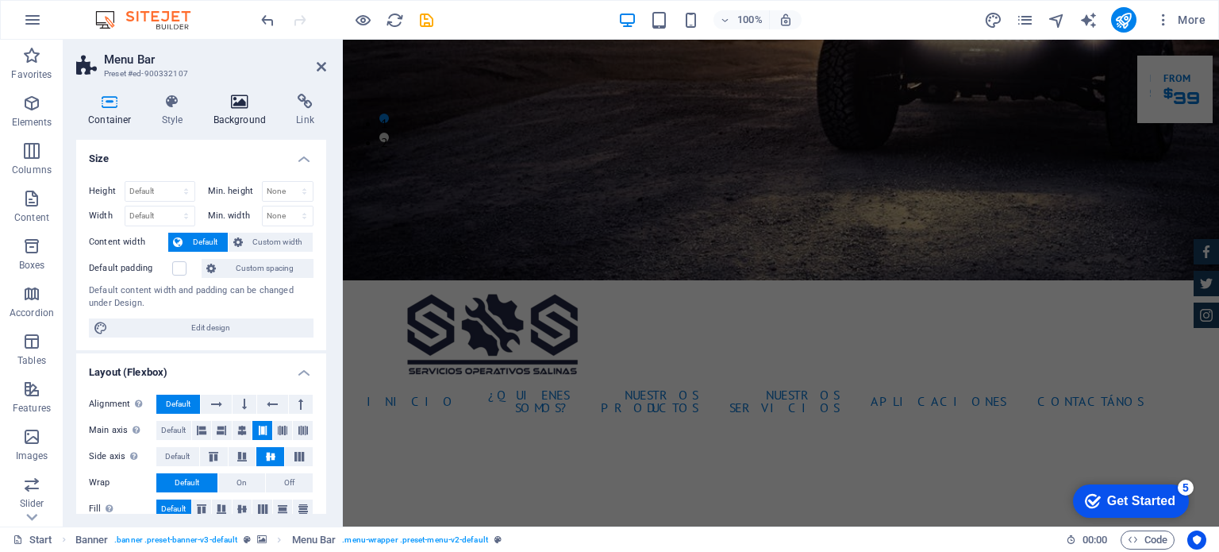
click at [217, 117] on h4 "Background" at bounding box center [243, 110] width 83 height 33
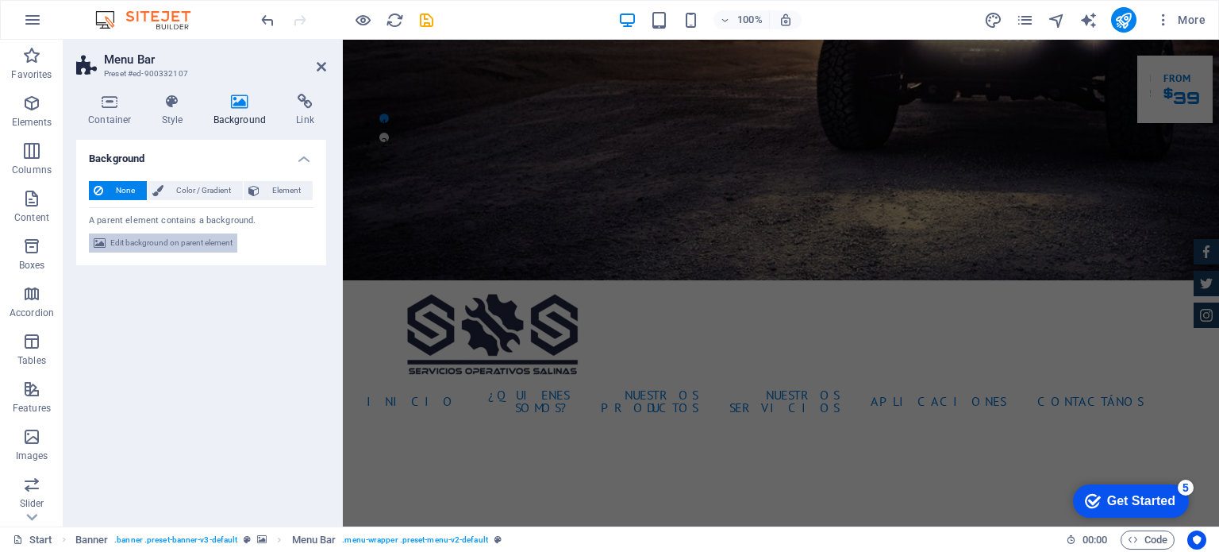
click at [175, 244] on span "Edit background on parent element" at bounding box center [171, 242] width 122 height 19
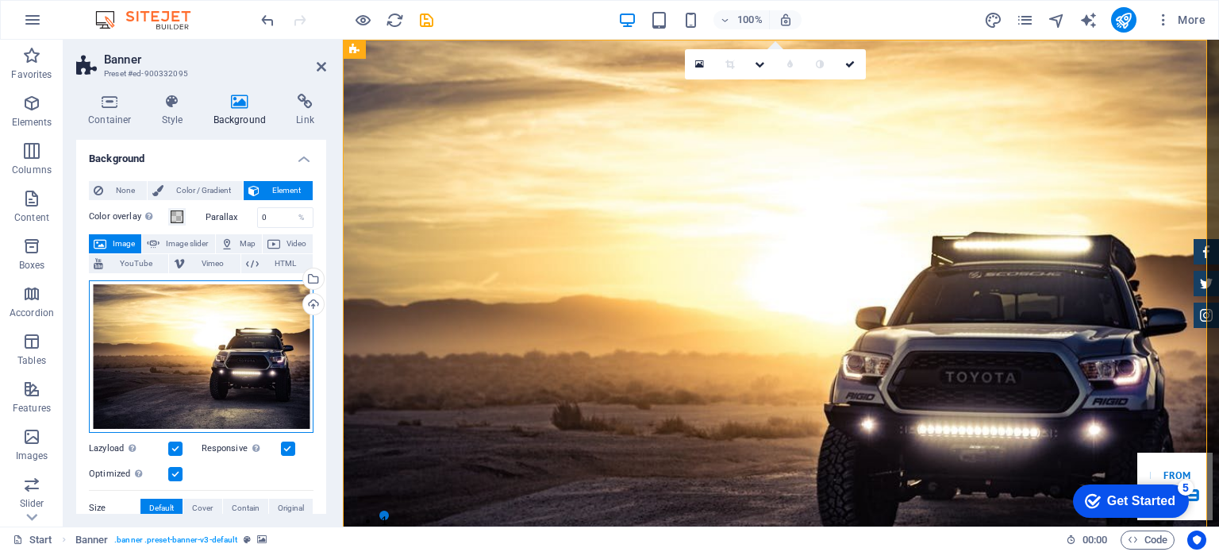
click at [219, 363] on div "Drag files here, click to choose files or select files from Files or our free s…" at bounding box center [201, 356] width 225 height 152
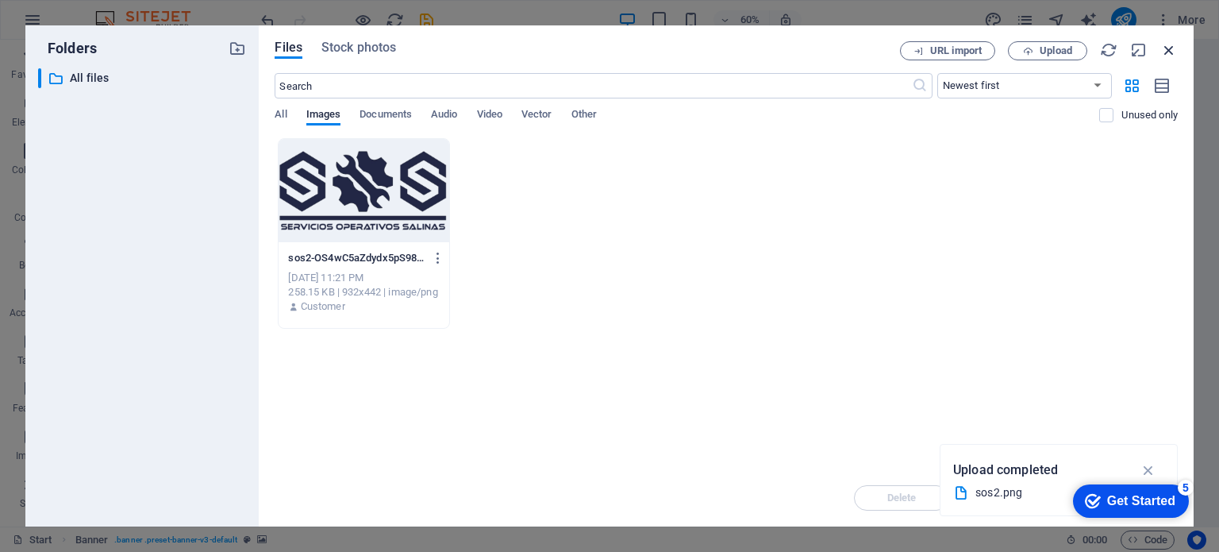
click at [1173, 52] on icon "button" at bounding box center [1168, 49] width 17 height 17
